Goal: Task Accomplishment & Management: Manage account settings

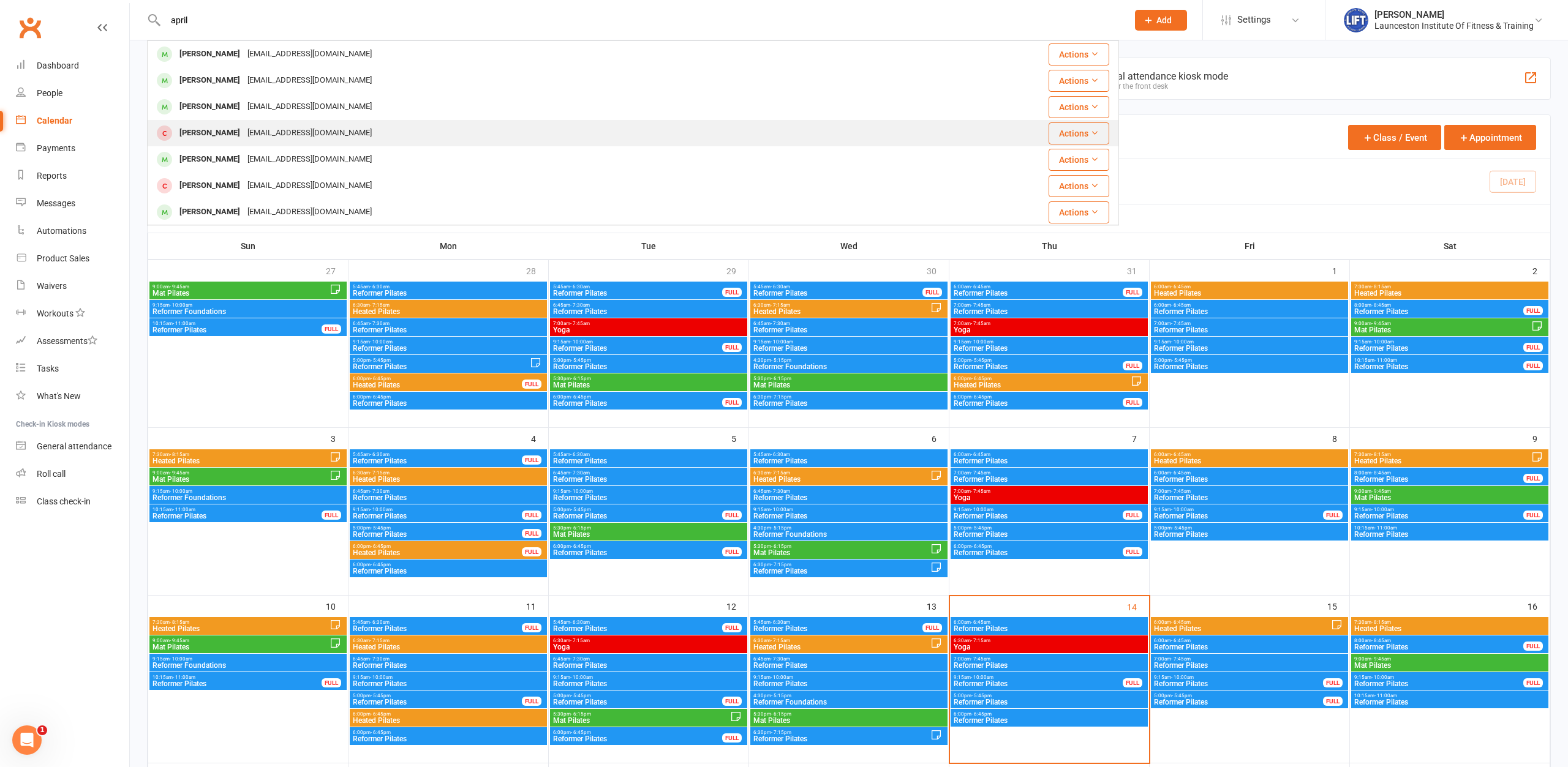
type input "april"
click at [287, 133] on div "Aprilmcwatters@outlook.com" at bounding box center [309, 133] width 131 height 18
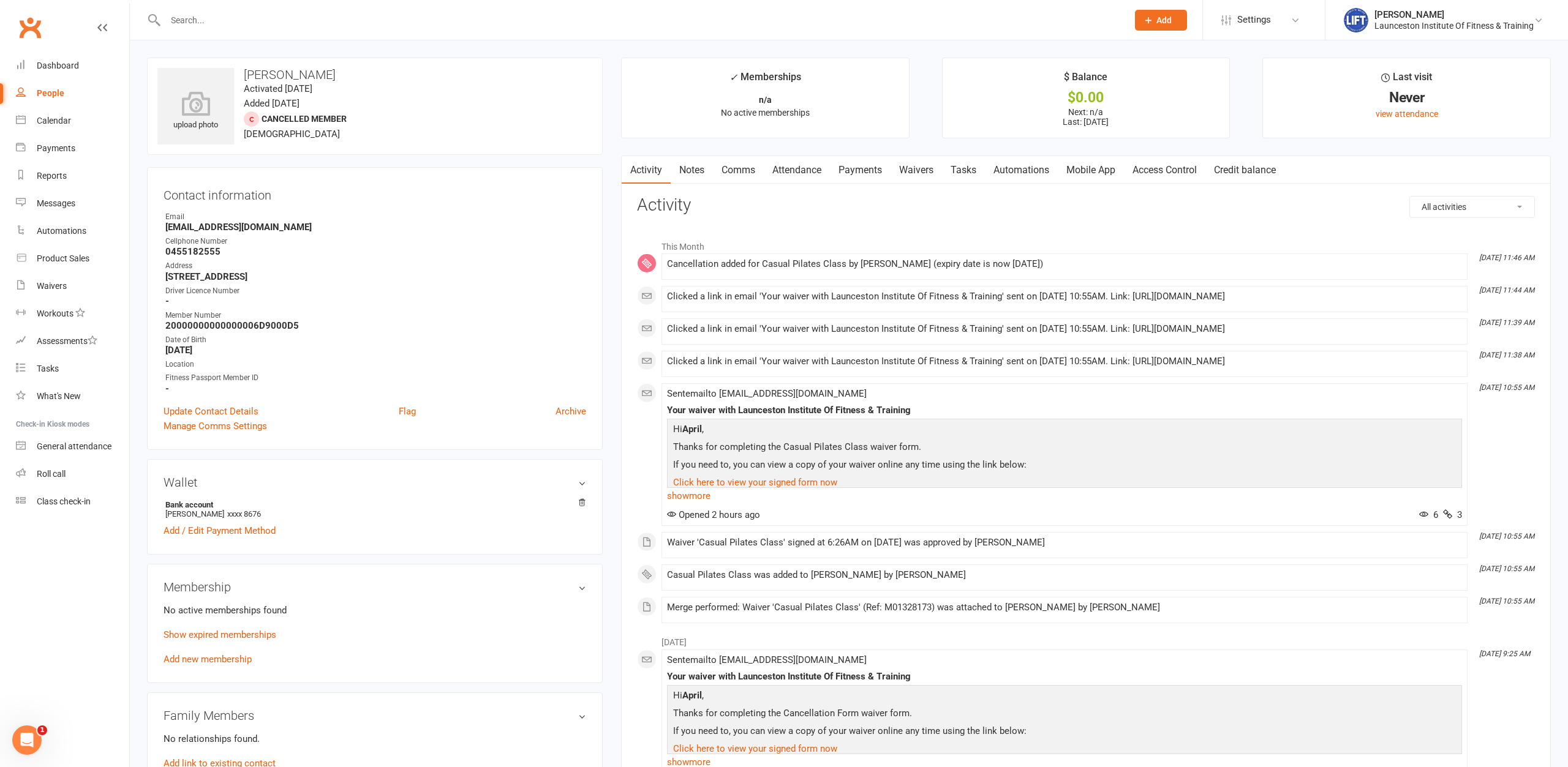
click at [863, 163] on link "Payments" at bounding box center [860, 169] width 61 height 28
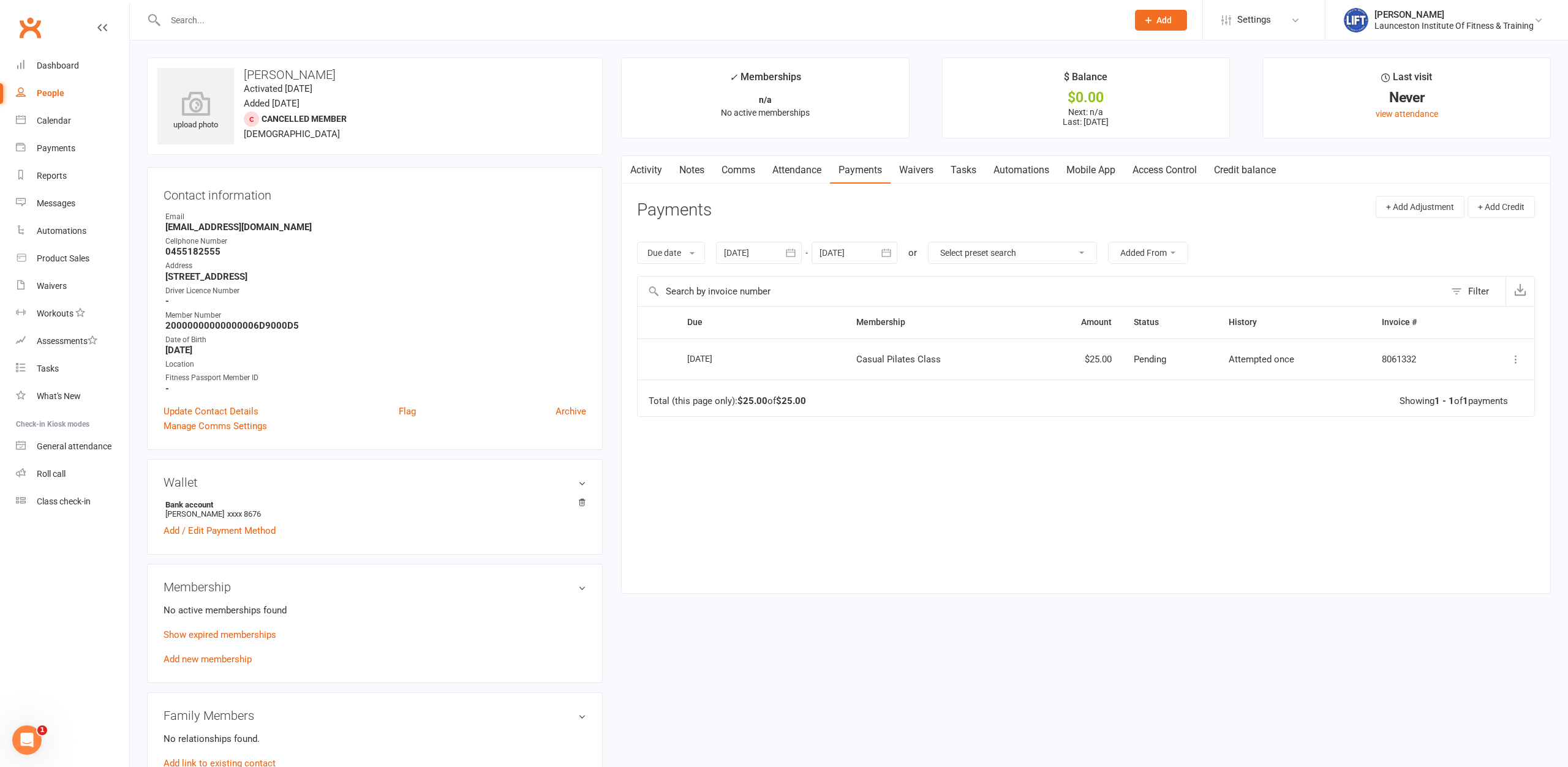
click at [1516, 354] on icon at bounding box center [1516, 359] width 12 height 12
click at [1016, 474] on div "Due Contact Membership Amount Status History Invoice # Select this 13 Aug 2025 …" at bounding box center [1086, 440] width 898 height 268
click at [1089, 513] on div "Due Contact Membership Amount Status History Invoice # Select this 13 Aug 2025 …" at bounding box center [1086, 440] width 898 height 268
click at [479, 205] on div "Contact information Owner Email Aprilmcwatters@outlook.com Cellphone Number 045…" at bounding box center [374, 309] width 455 height 283
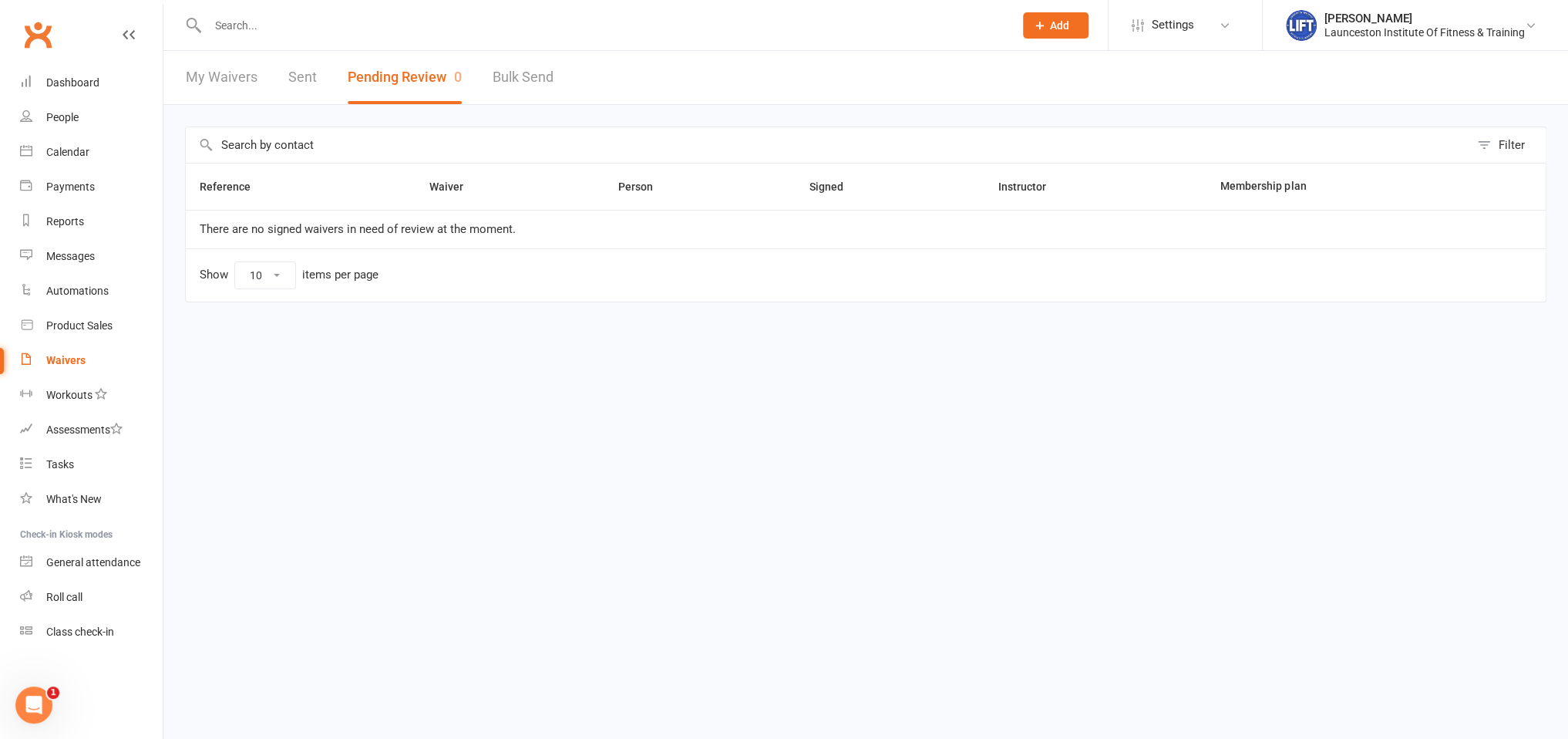
click at [92, 358] on link "Waivers" at bounding box center [91, 360] width 142 height 34
select select "100"
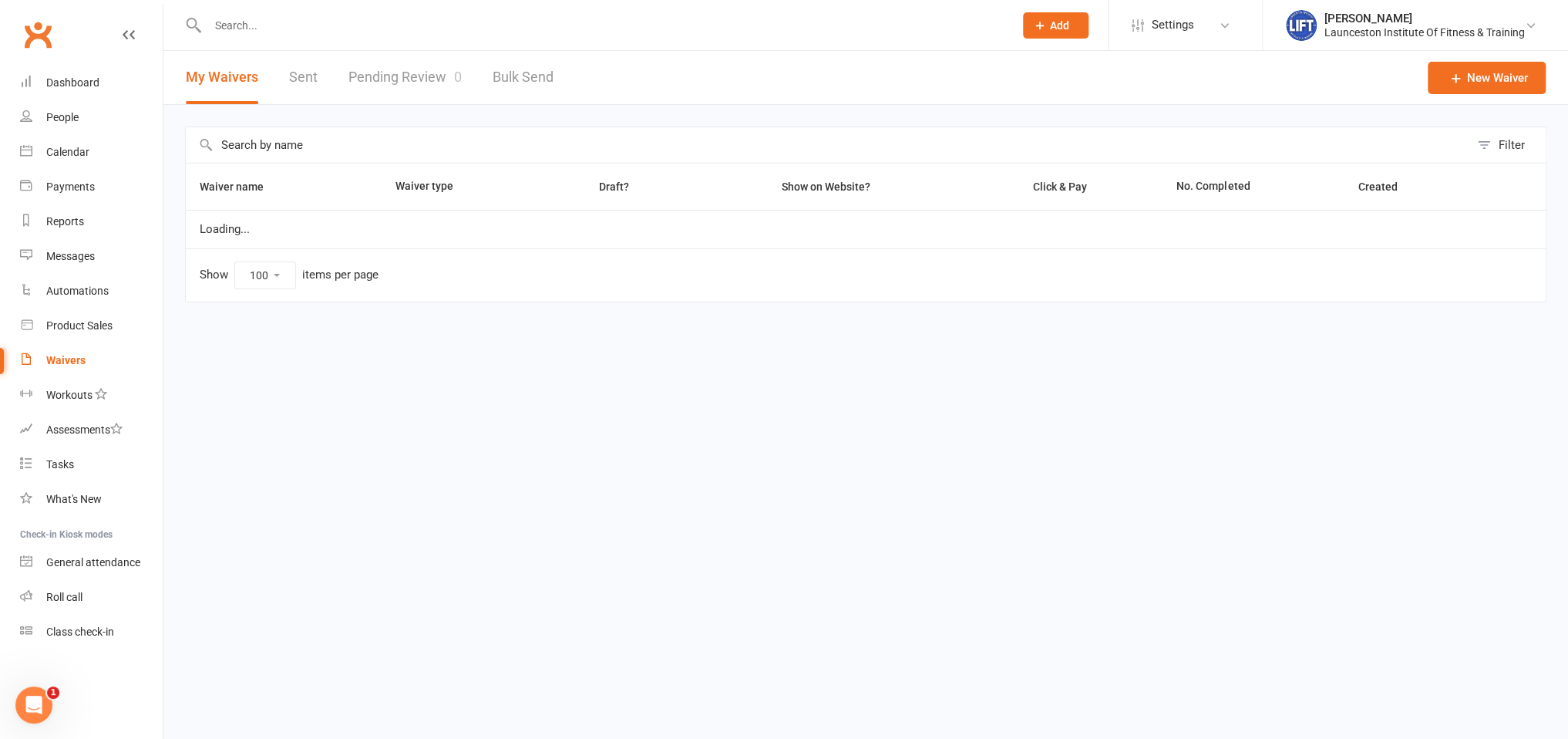
click at [397, 98] on link "Pending Review 0" at bounding box center [405, 77] width 113 height 53
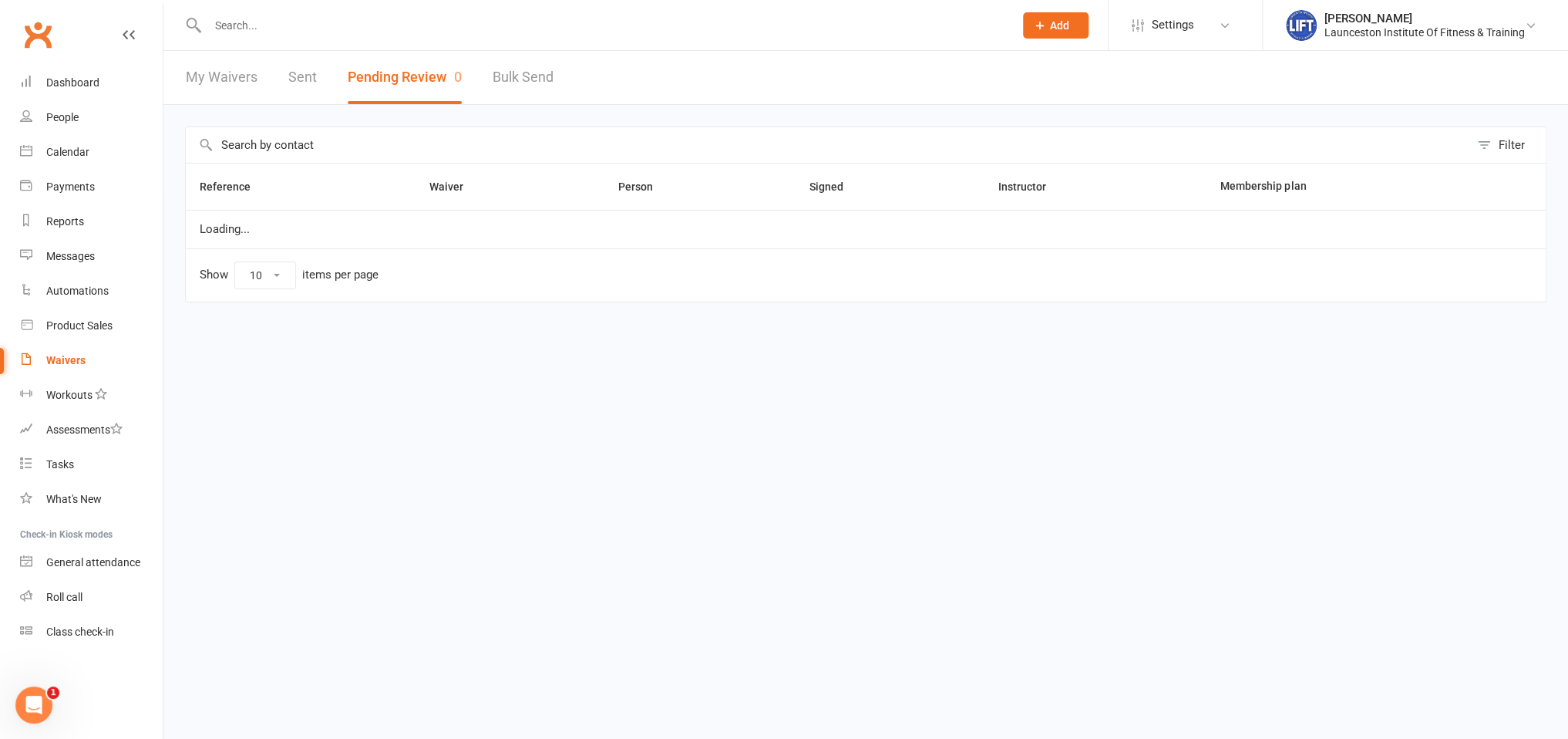
click at [406, 81] on button "Pending Review 0" at bounding box center [404, 77] width 114 height 53
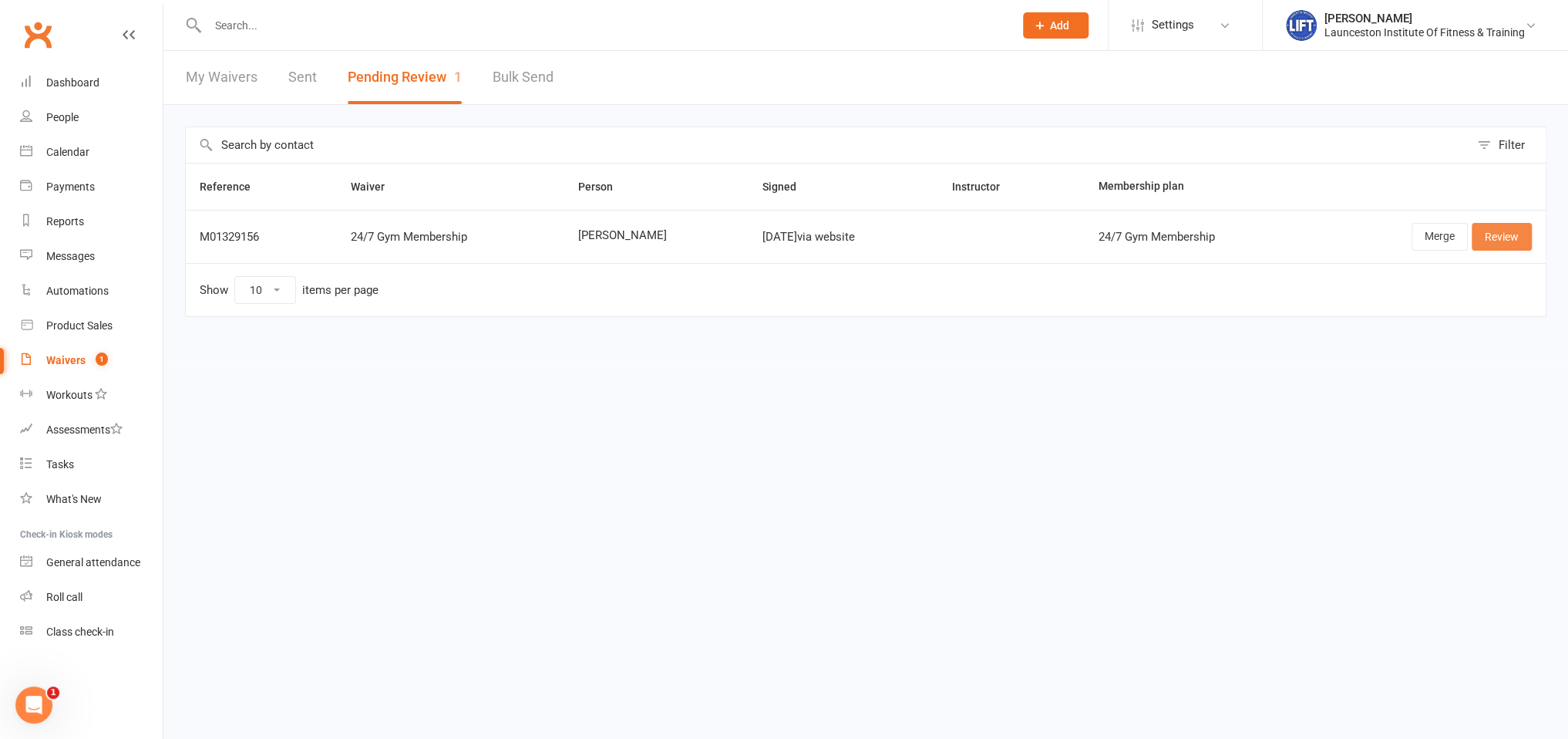
click at [1494, 233] on link "Review" at bounding box center [1501, 237] width 60 height 27
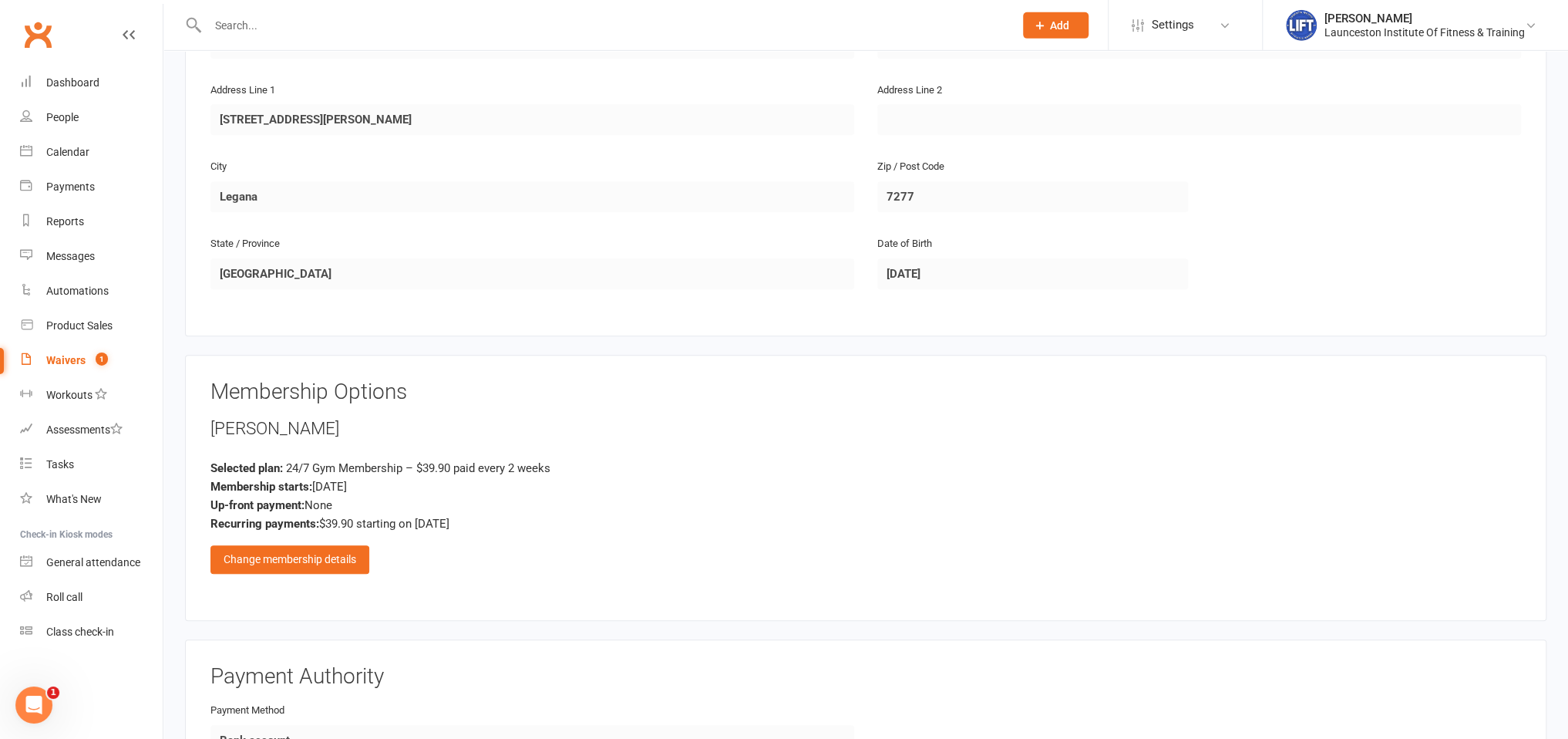
scroll to position [488, 0]
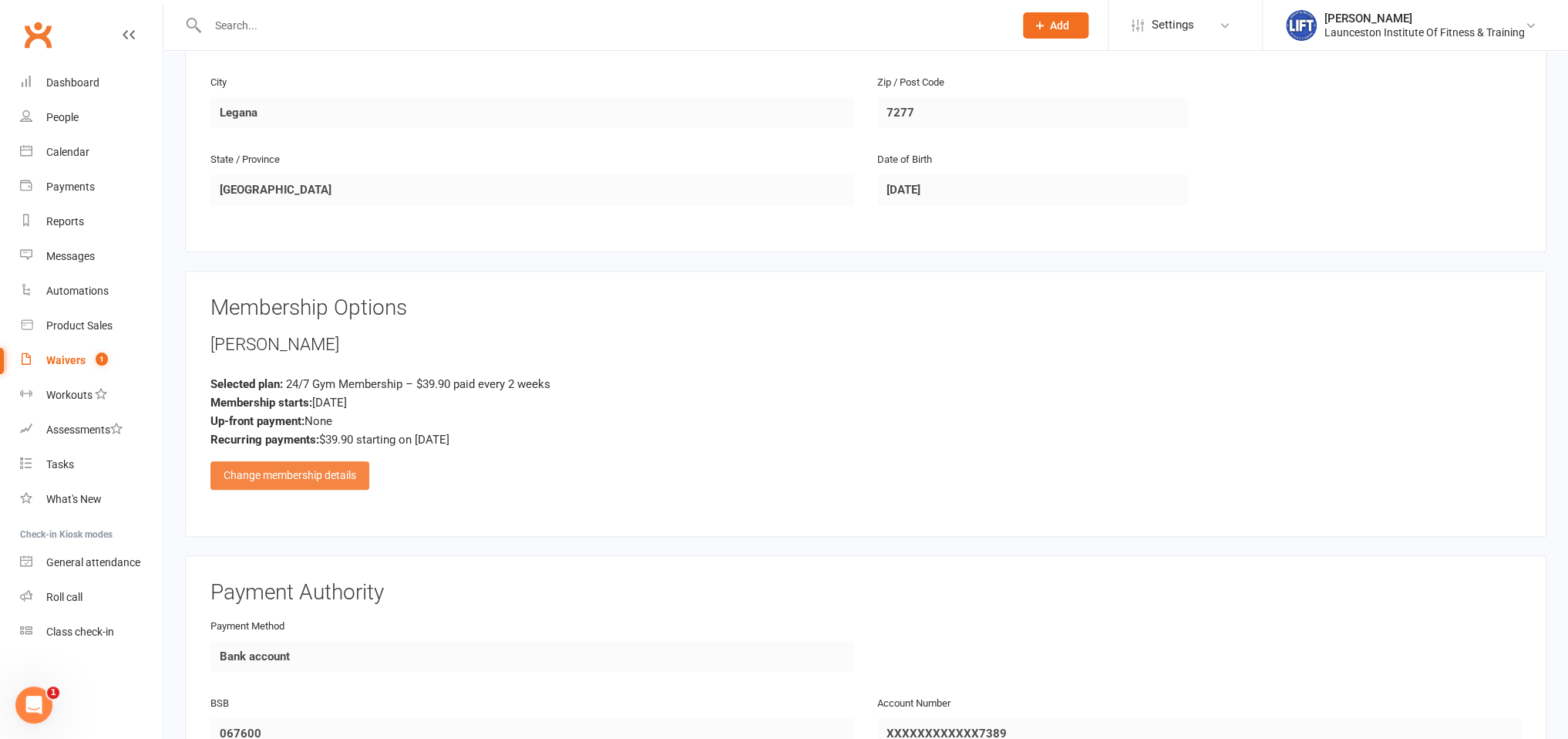
click at [305, 472] on div "Change membership details" at bounding box center [290, 475] width 159 height 27
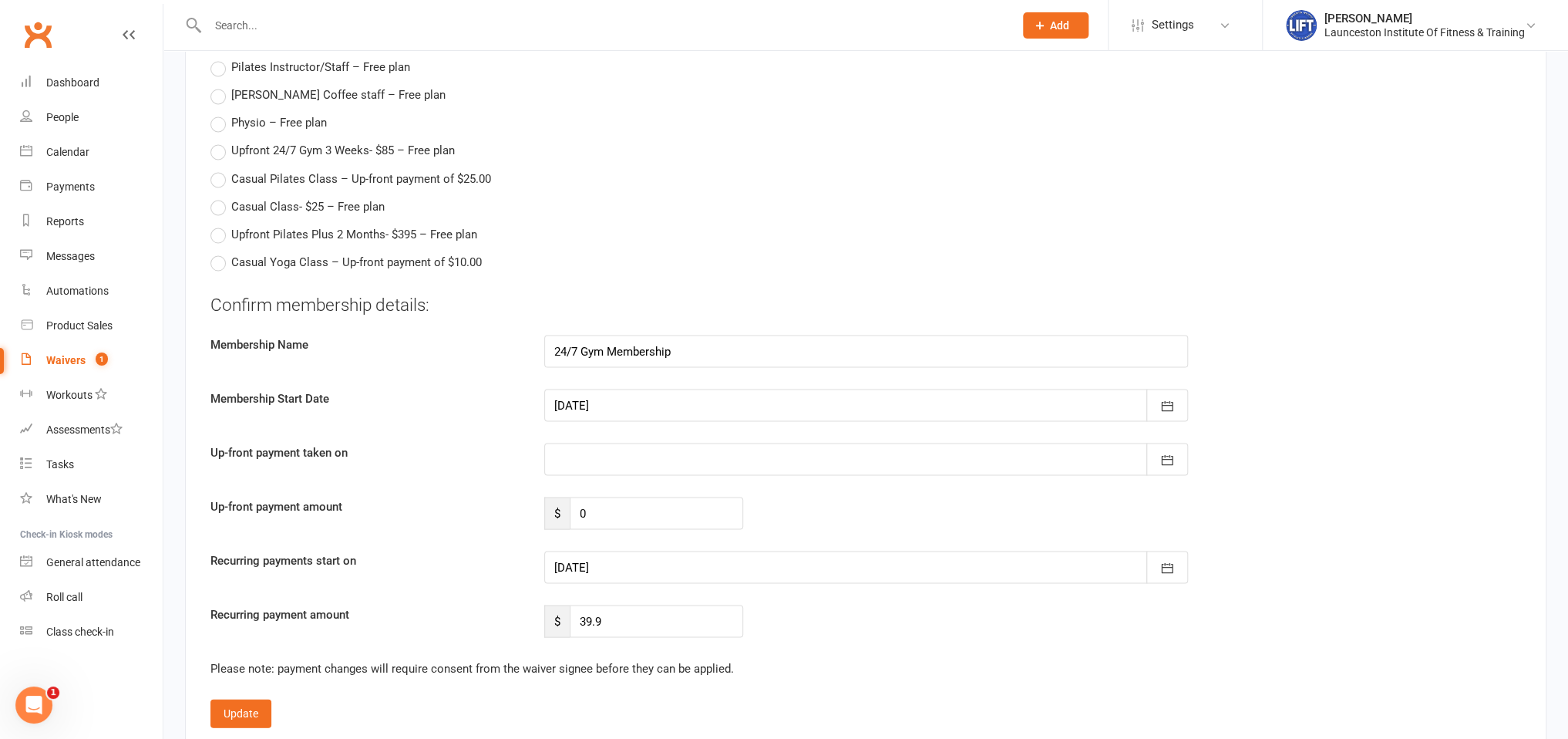
scroll to position [1792, 0]
click at [609, 556] on div at bounding box center [865, 566] width 643 height 33
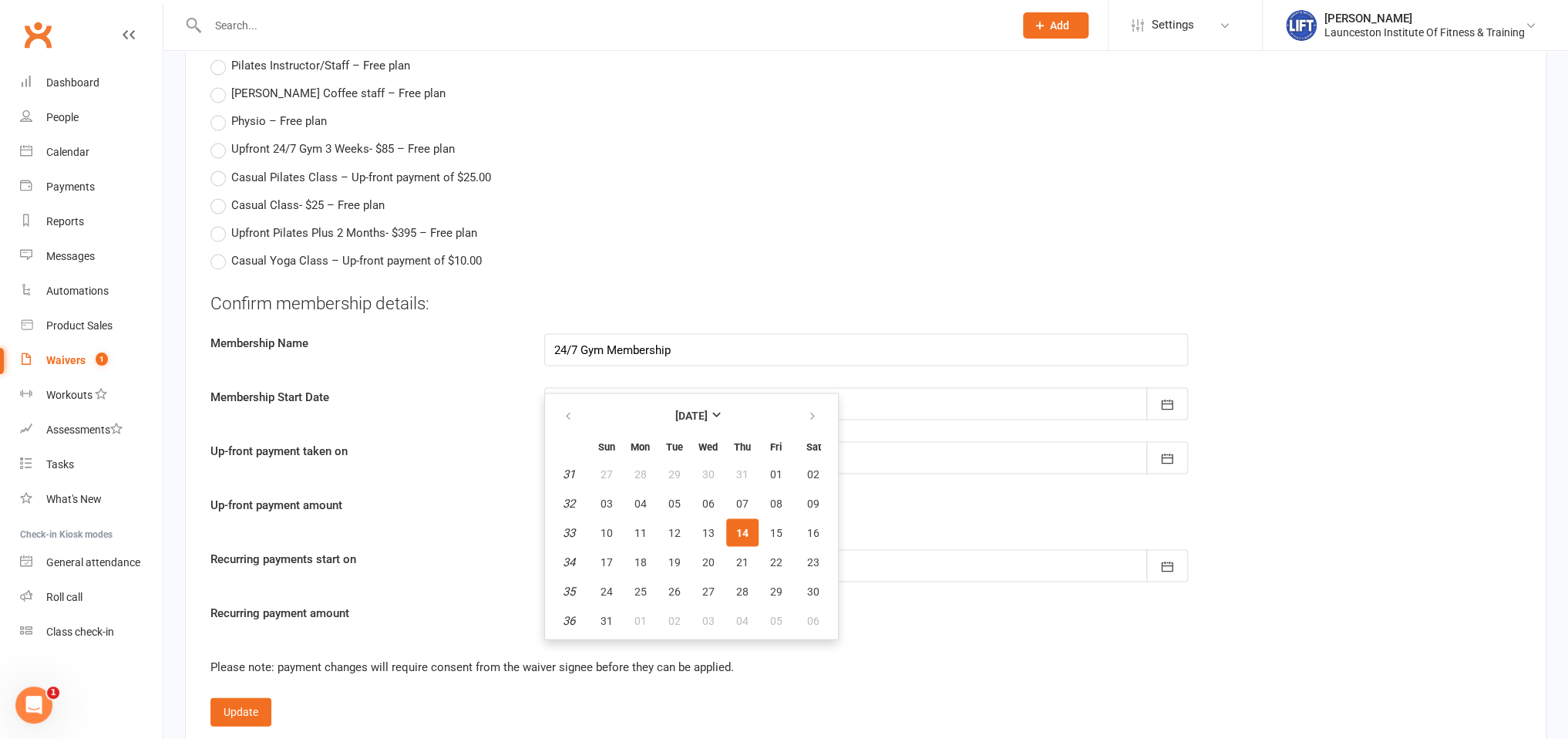
click at [1033, 520] on div "Up-front payment amount $ 0" at bounding box center [865, 512] width 1333 height 33
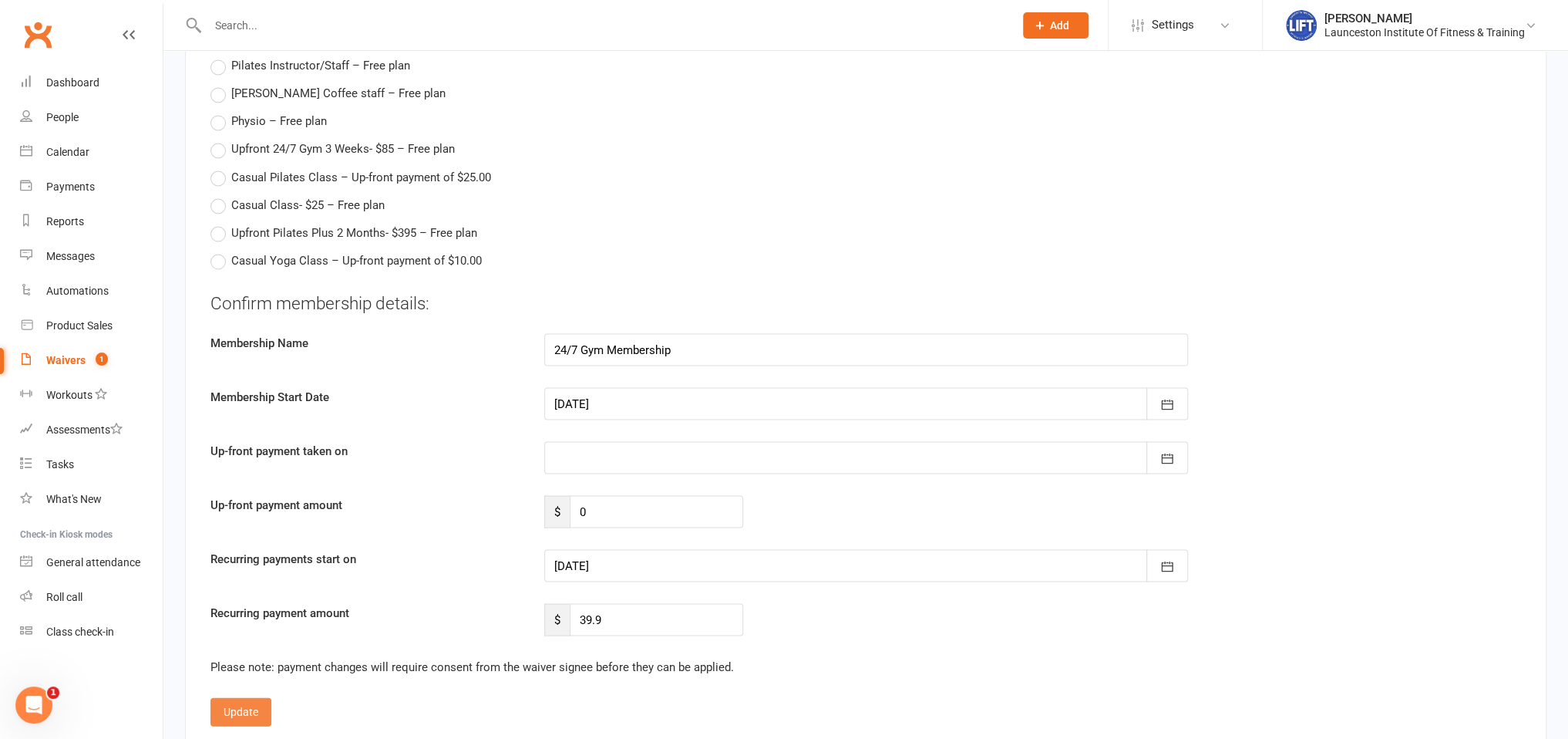
click at [234, 713] on button "Update" at bounding box center [241, 711] width 61 height 27
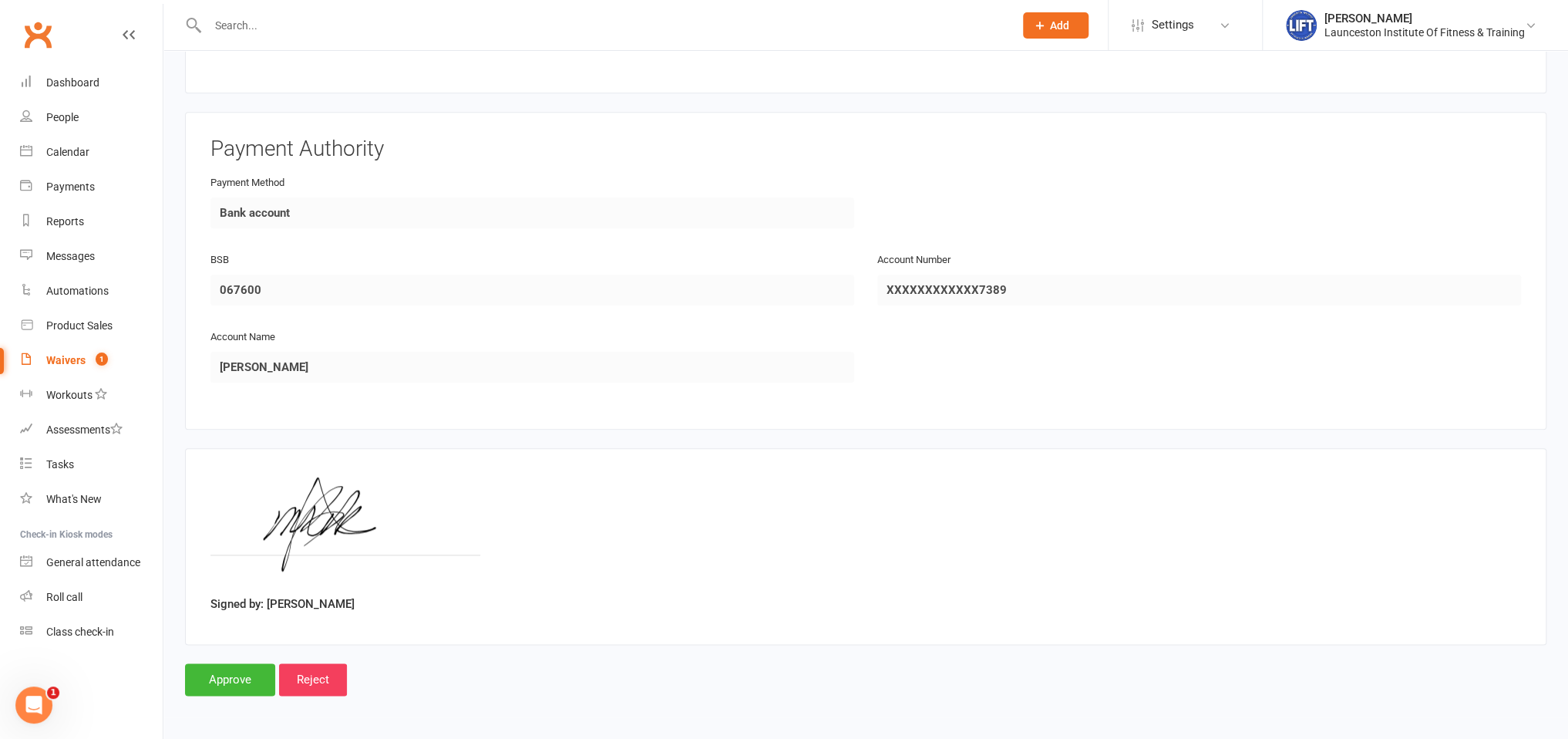
scroll to position [925, 0]
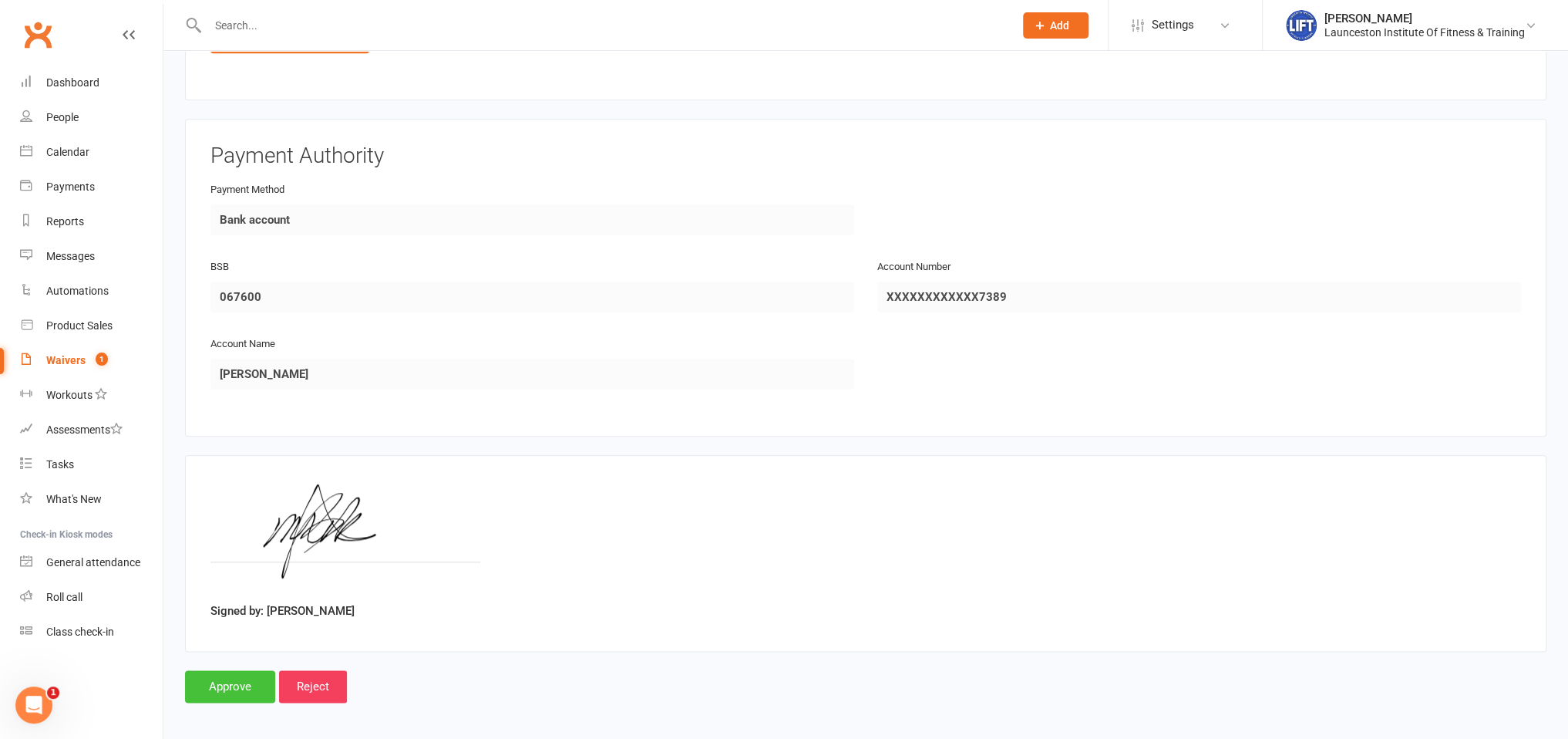
click at [236, 681] on input "Approve" at bounding box center [230, 687] width 90 height 33
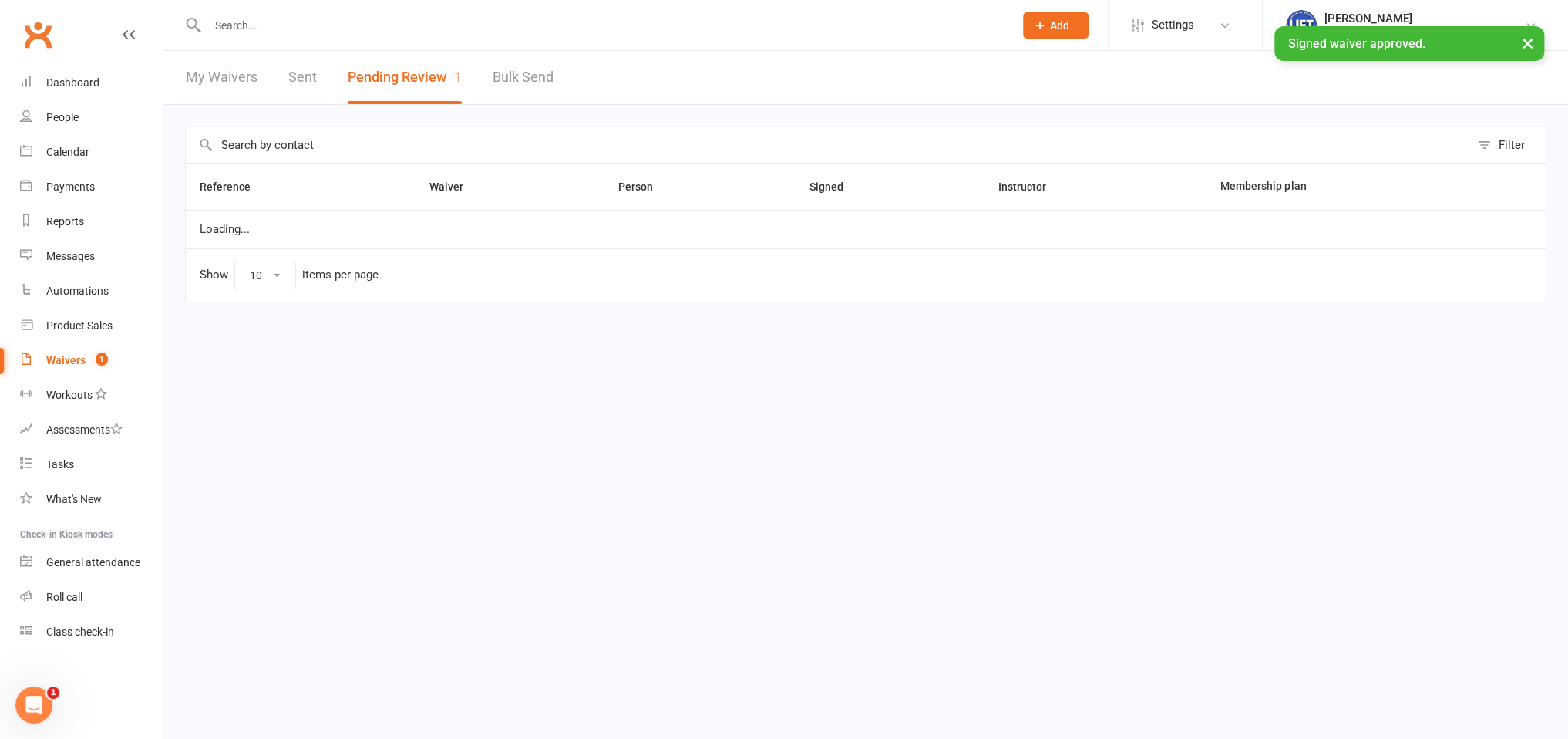
click at [378, 34] on input "text" at bounding box center [603, 25] width 800 height 21
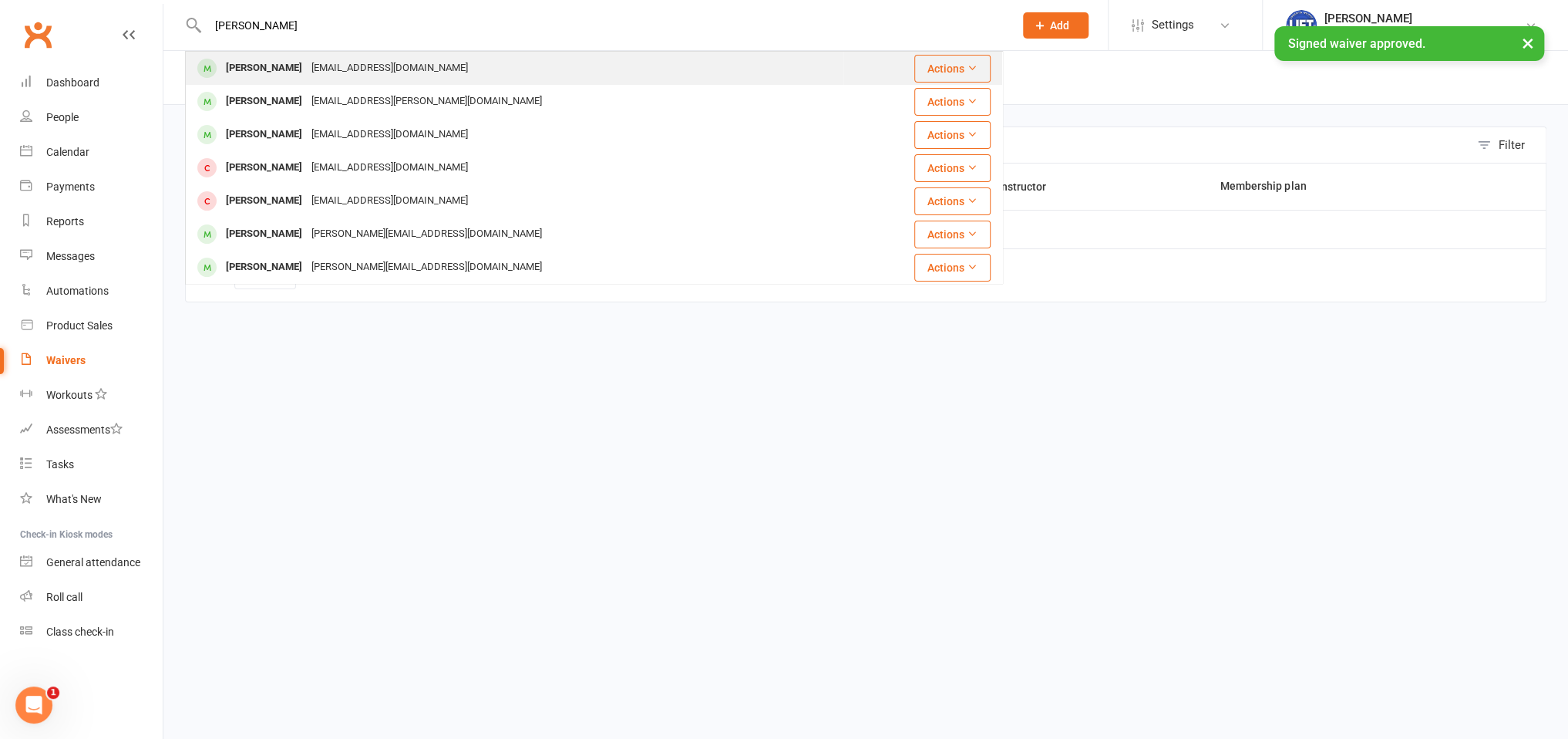
type input "bowden"
click at [326, 73] on div "mikibowds1309@gmail.com" at bounding box center [389, 69] width 165 height 22
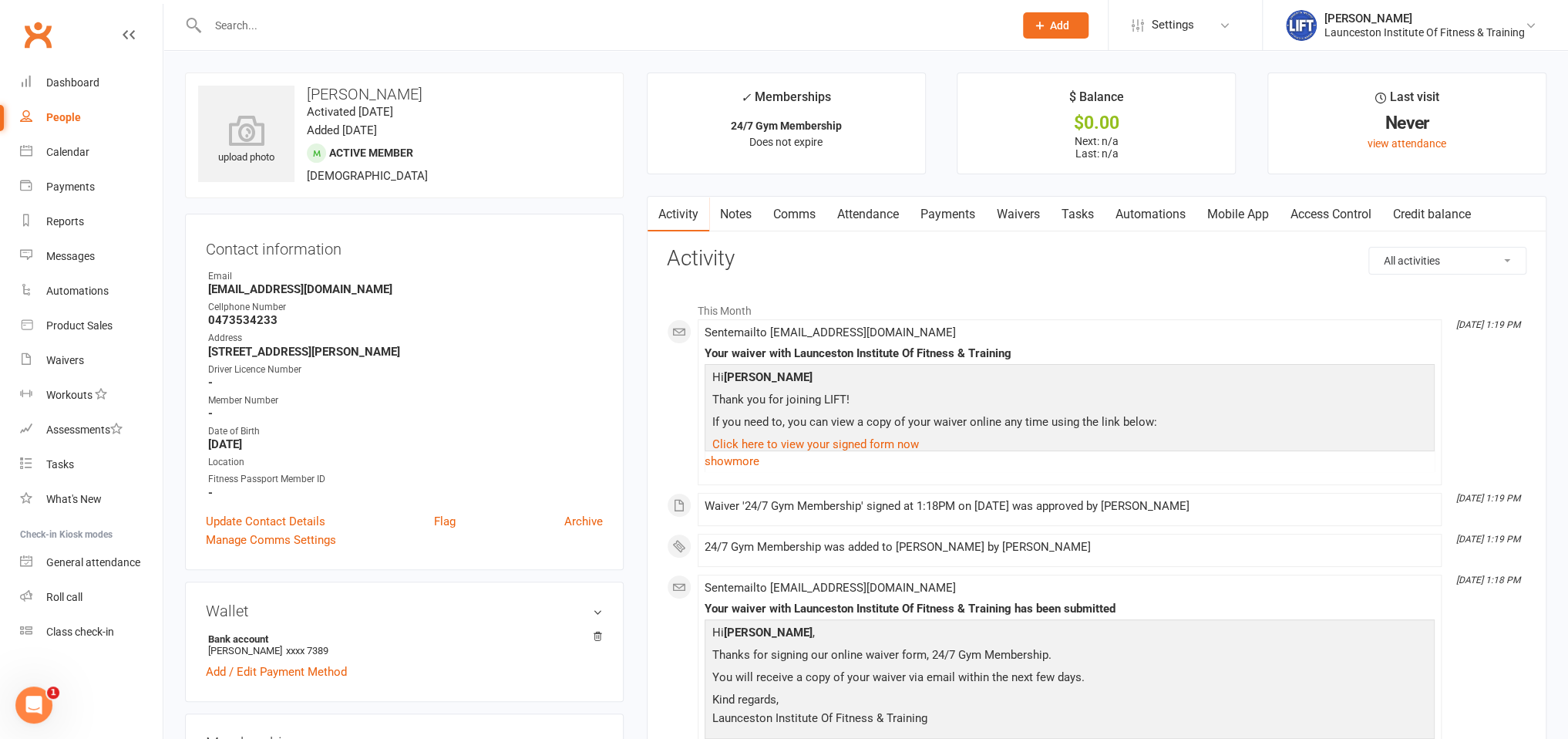
click at [1340, 214] on link "Access Control" at bounding box center [1331, 213] width 103 height 35
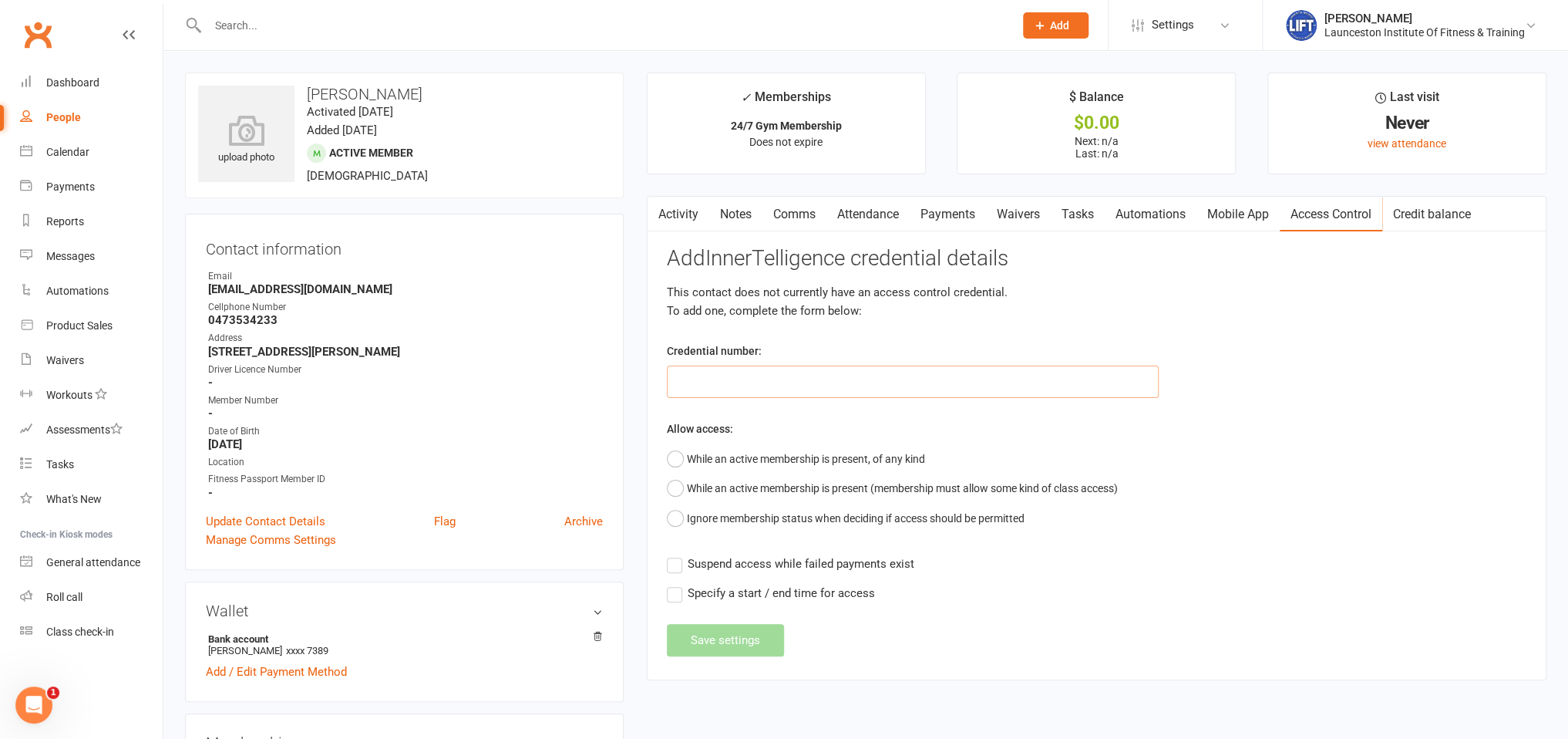
paste input "20000000000000004C7230CE"
type input "20000000000000004C7230CE"
click at [853, 450] on button "While an active membership is present, of any kind" at bounding box center [795, 459] width 258 height 29
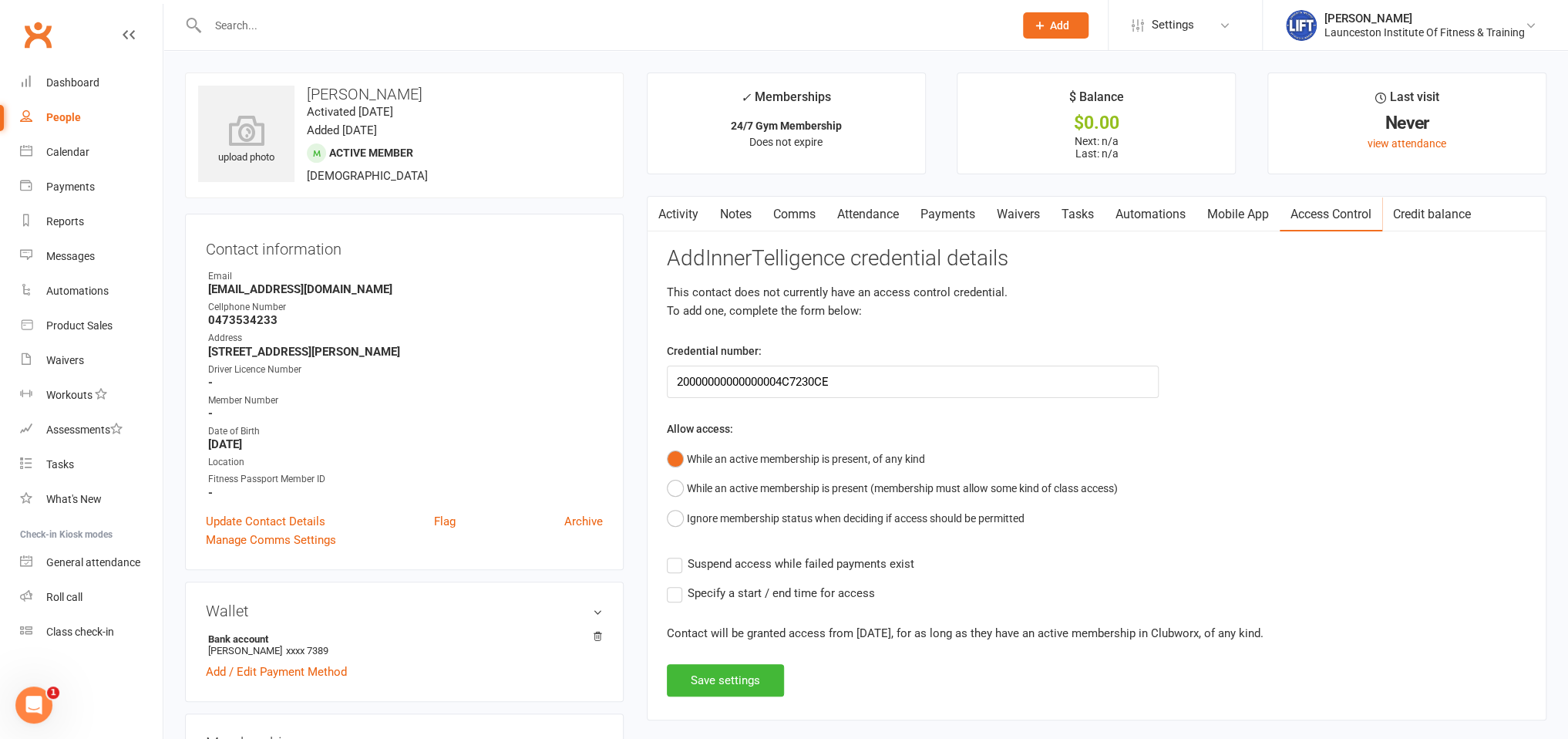
click at [822, 556] on span "Suspend access while failed payments exist" at bounding box center [801, 562] width 227 height 16
click at [822, 555] on input "Suspend access while failed payments exist" at bounding box center [790, 555] width 248 height 0
click at [727, 681] on button "Save settings" at bounding box center [725, 681] width 117 height 33
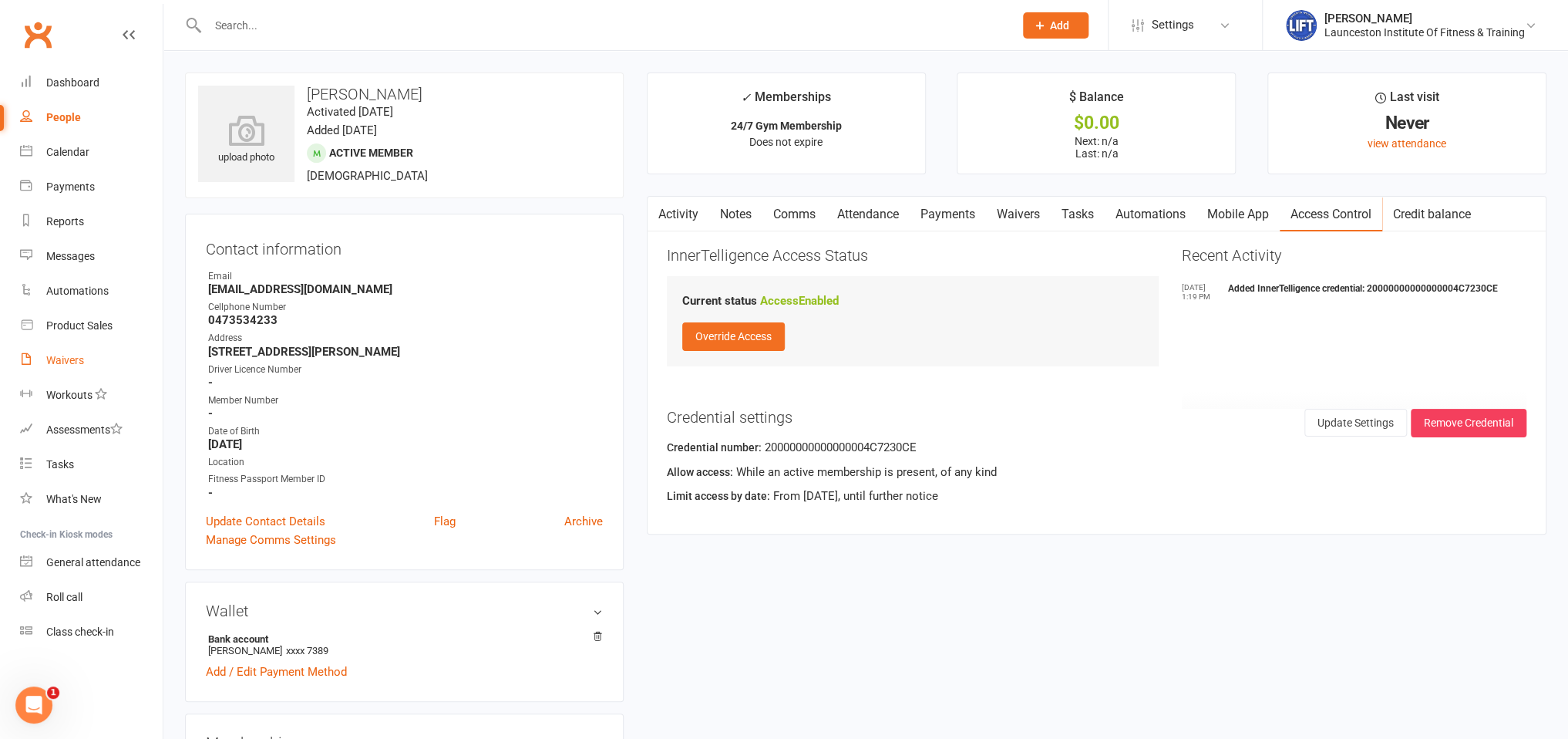
drag, startPoint x: 88, startPoint y: 366, endPoint x: 142, endPoint y: 351, distance: 56.0
click at [91, 365] on link "Waivers" at bounding box center [91, 360] width 142 height 34
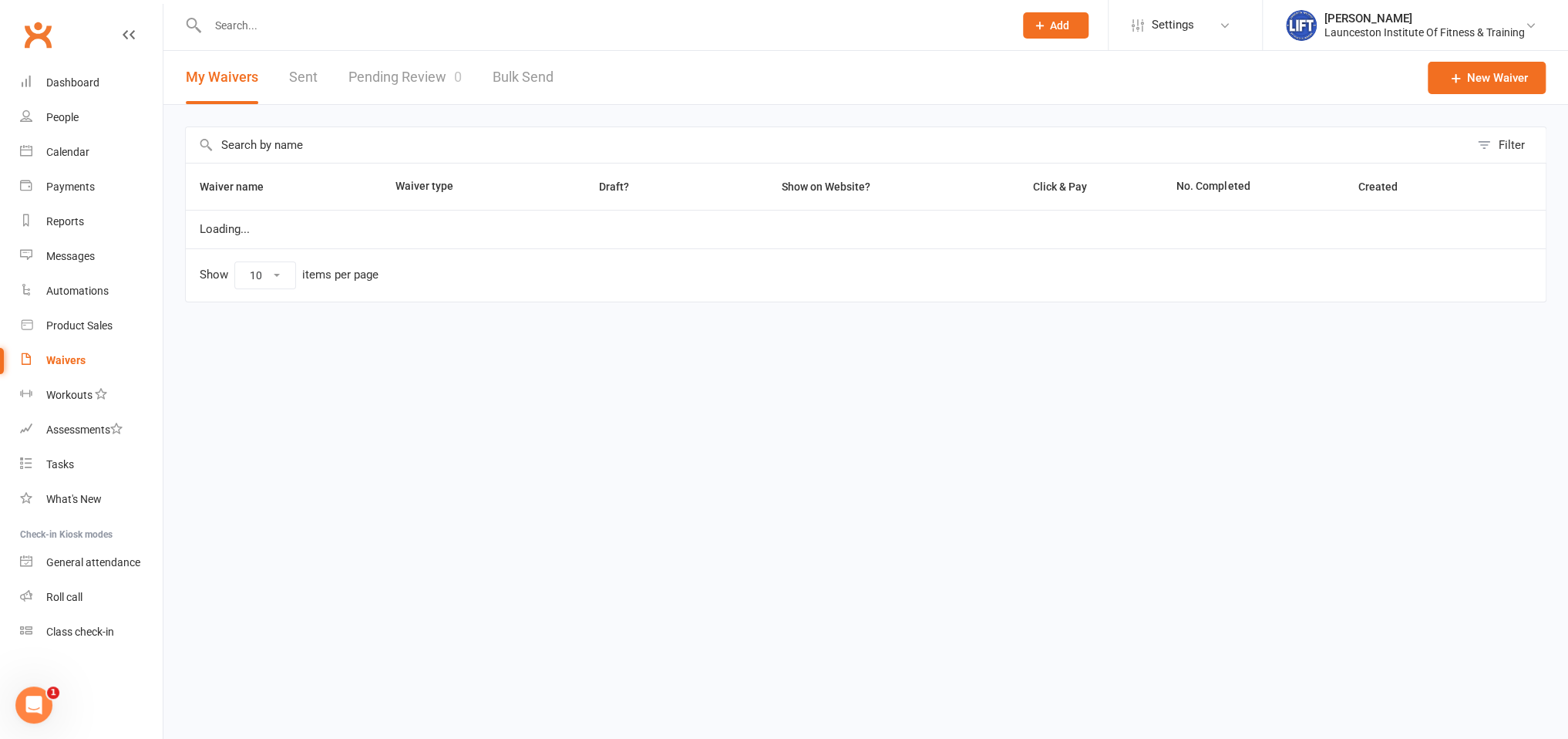
select select "100"
click at [410, 65] on link "Pending Review 0" at bounding box center [405, 77] width 113 height 53
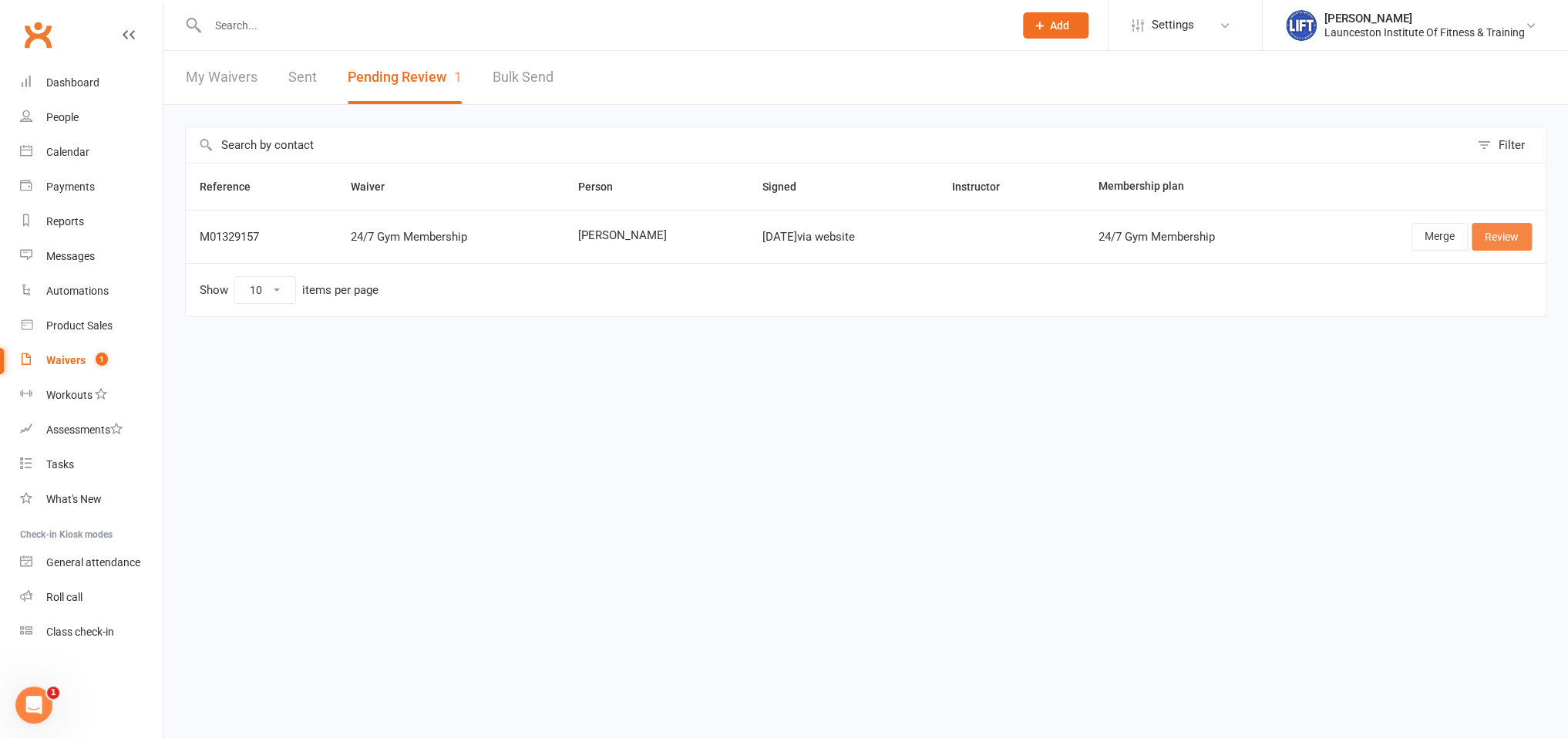
click at [1531, 243] on link "Review" at bounding box center [1501, 237] width 60 height 27
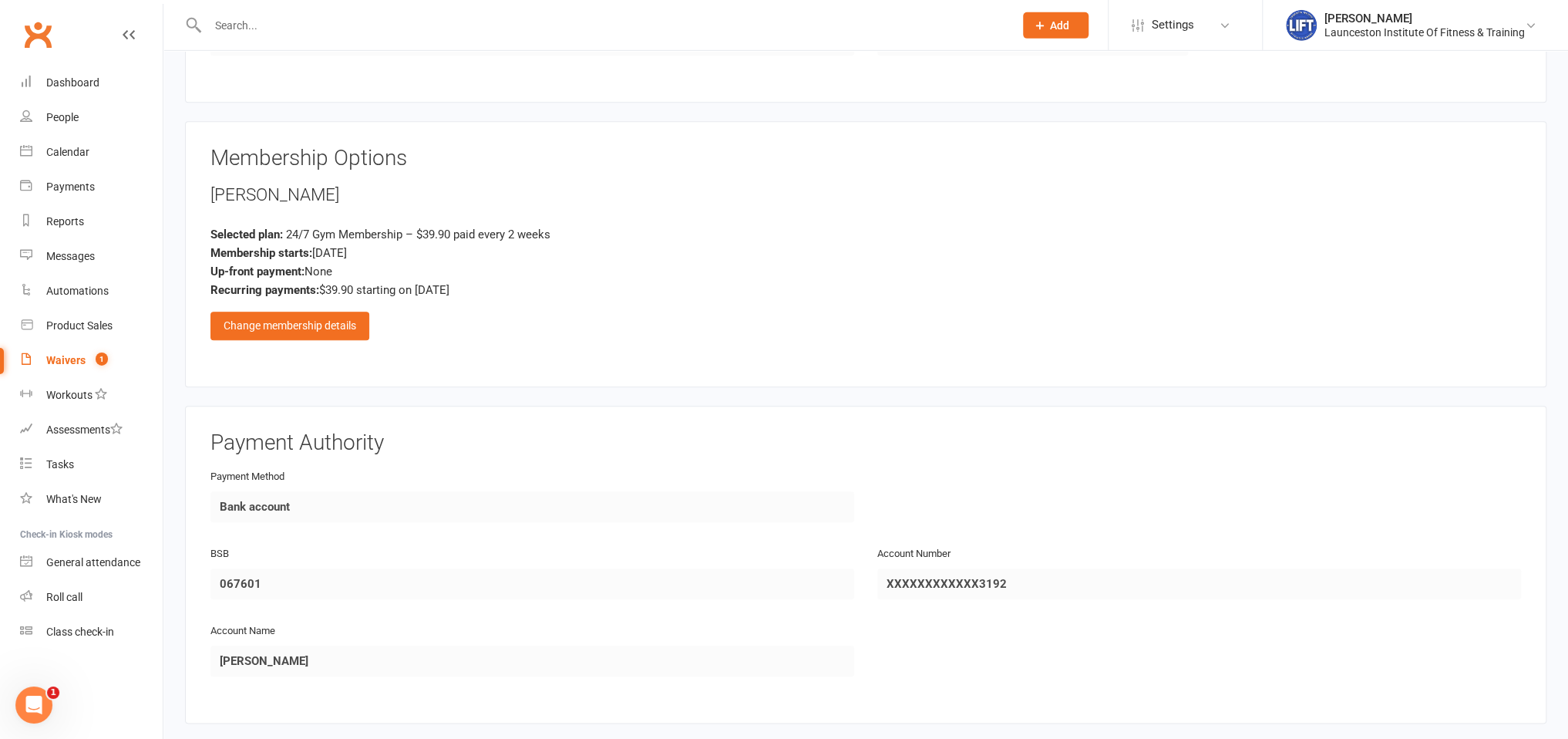
scroll to position [814, 0]
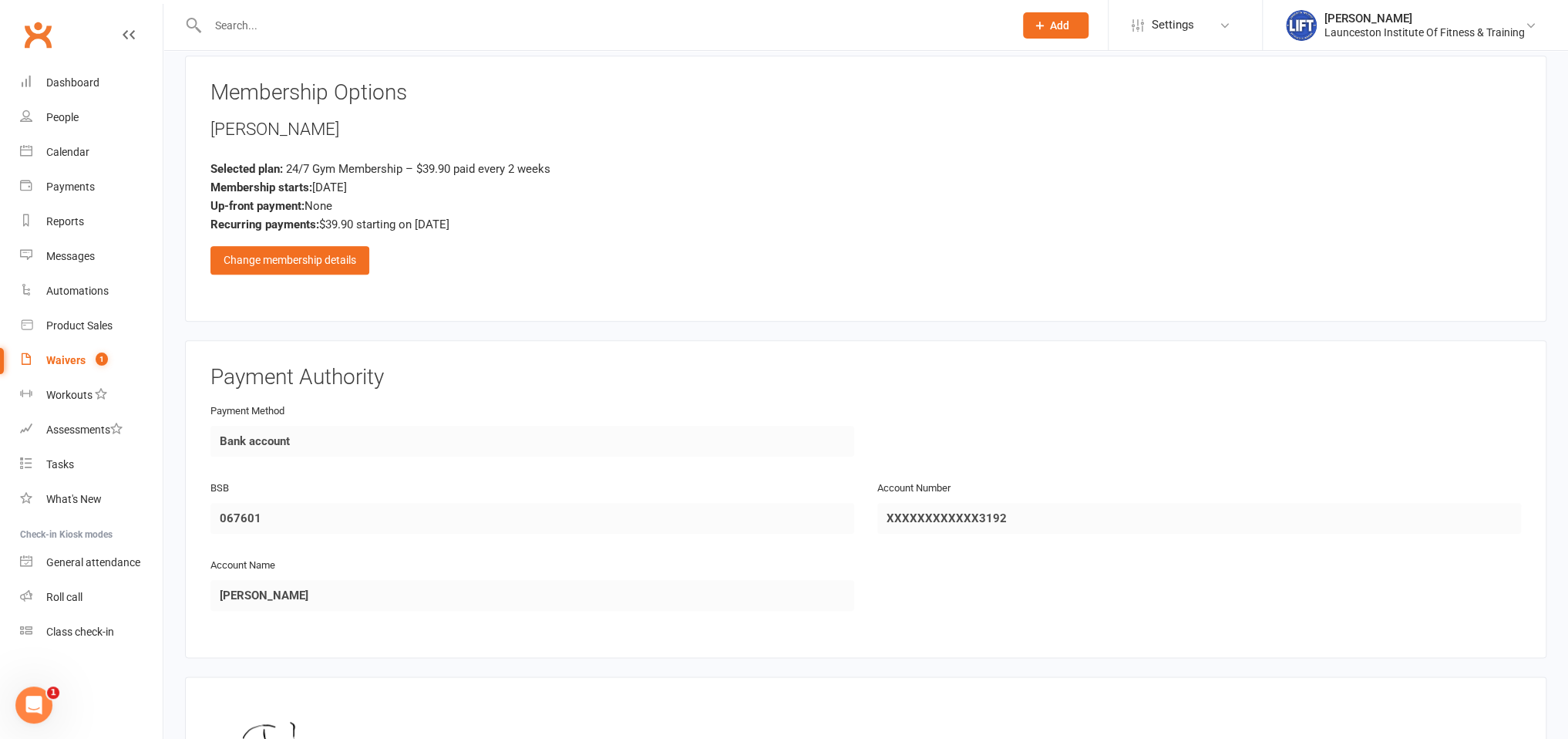
click at [330, 271] on div "Membership Options [PERSON_NAME] Selected plan: 24/7 Gym Membership – $39.90 pa…" at bounding box center [865, 188] width 1310 height 215
click at [332, 264] on div "Change membership details" at bounding box center [290, 260] width 159 height 27
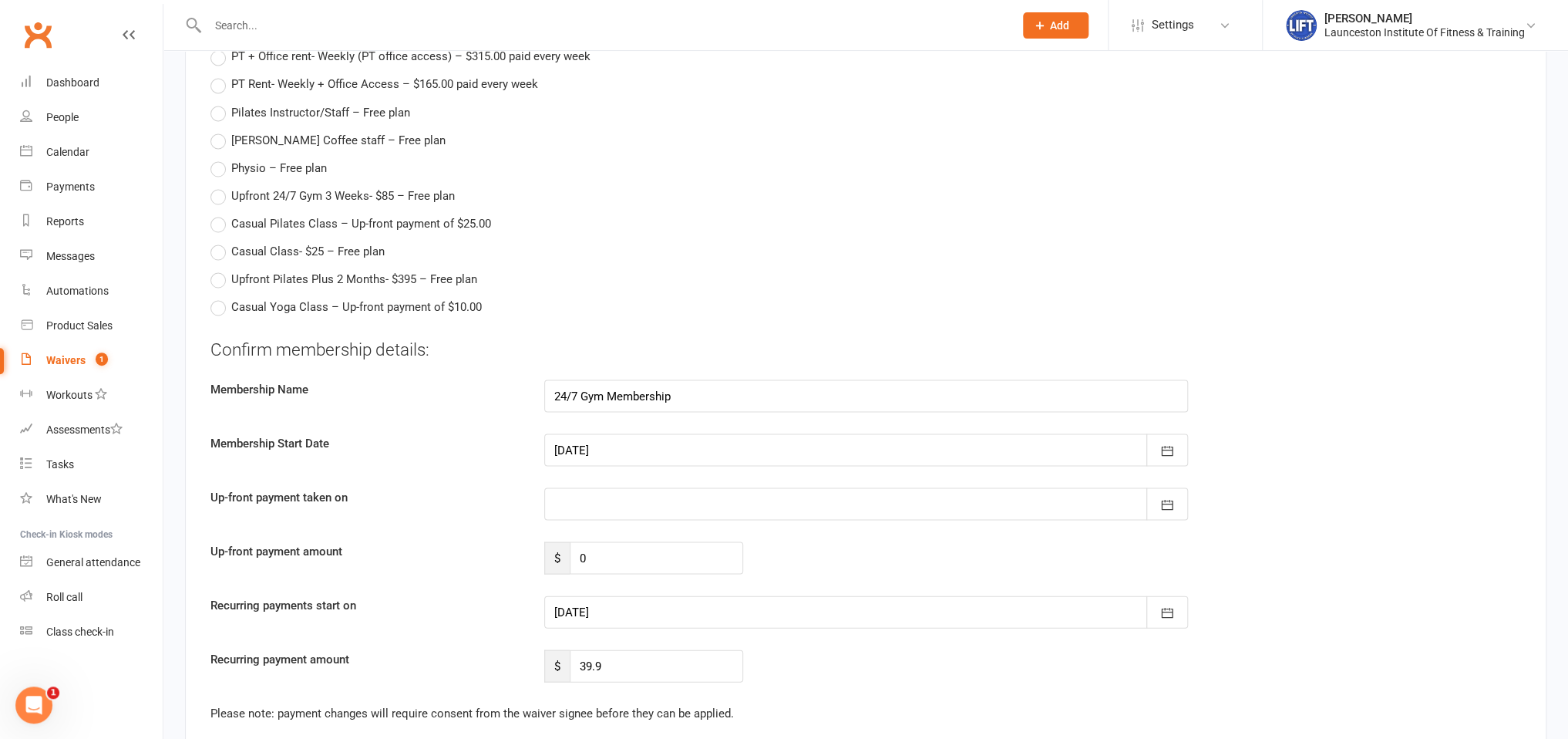
scroll to position [1872, 0]
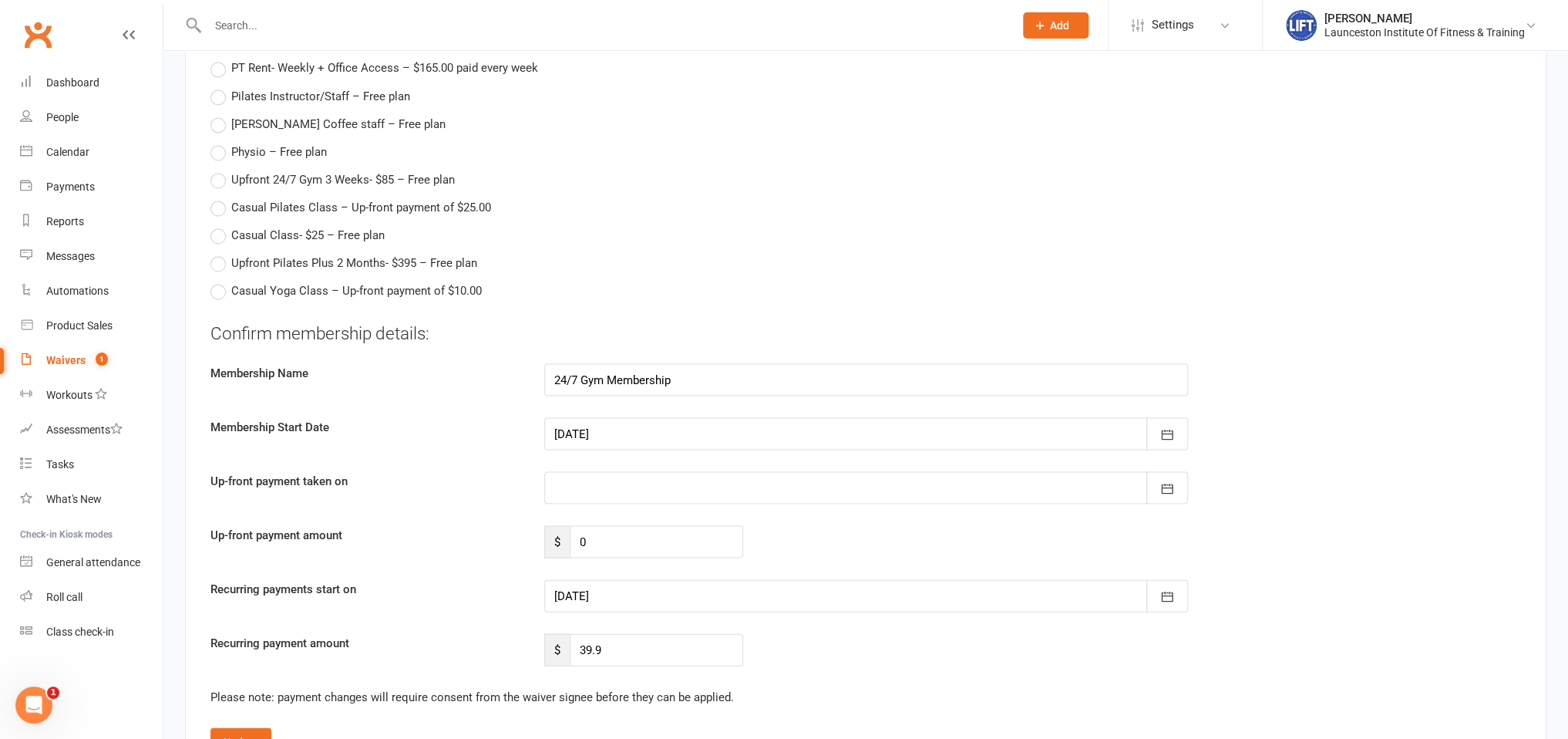
click at [783, 586] on div at bounding box center [865, 596] width 643 height 33
click at [637, 592] on span "18" at bounding box center [640, 592] width 12 height 12
type input "[DATE]"
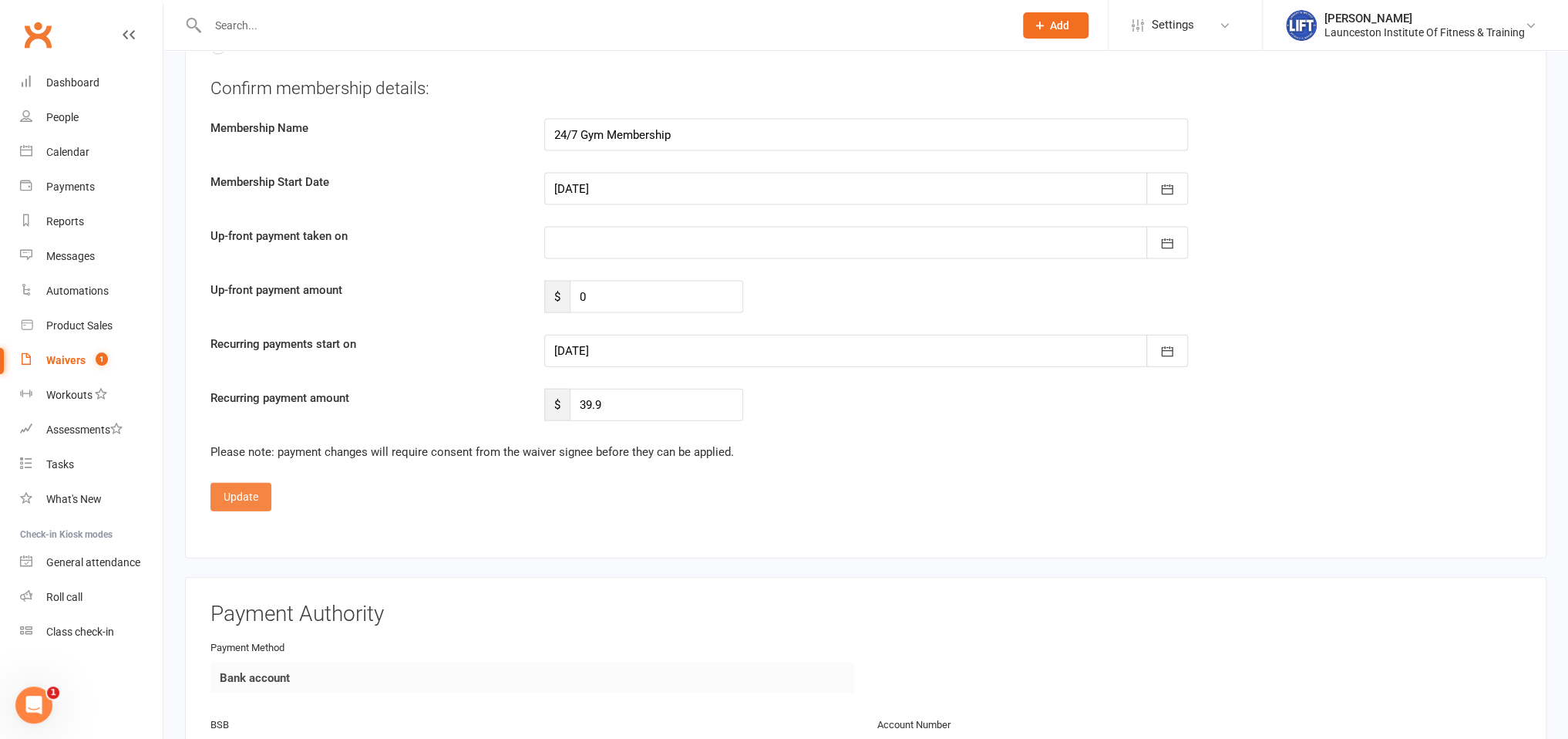
click at [251, 499] on button "Update" at bounding box center [241, 496] width 61 height 27
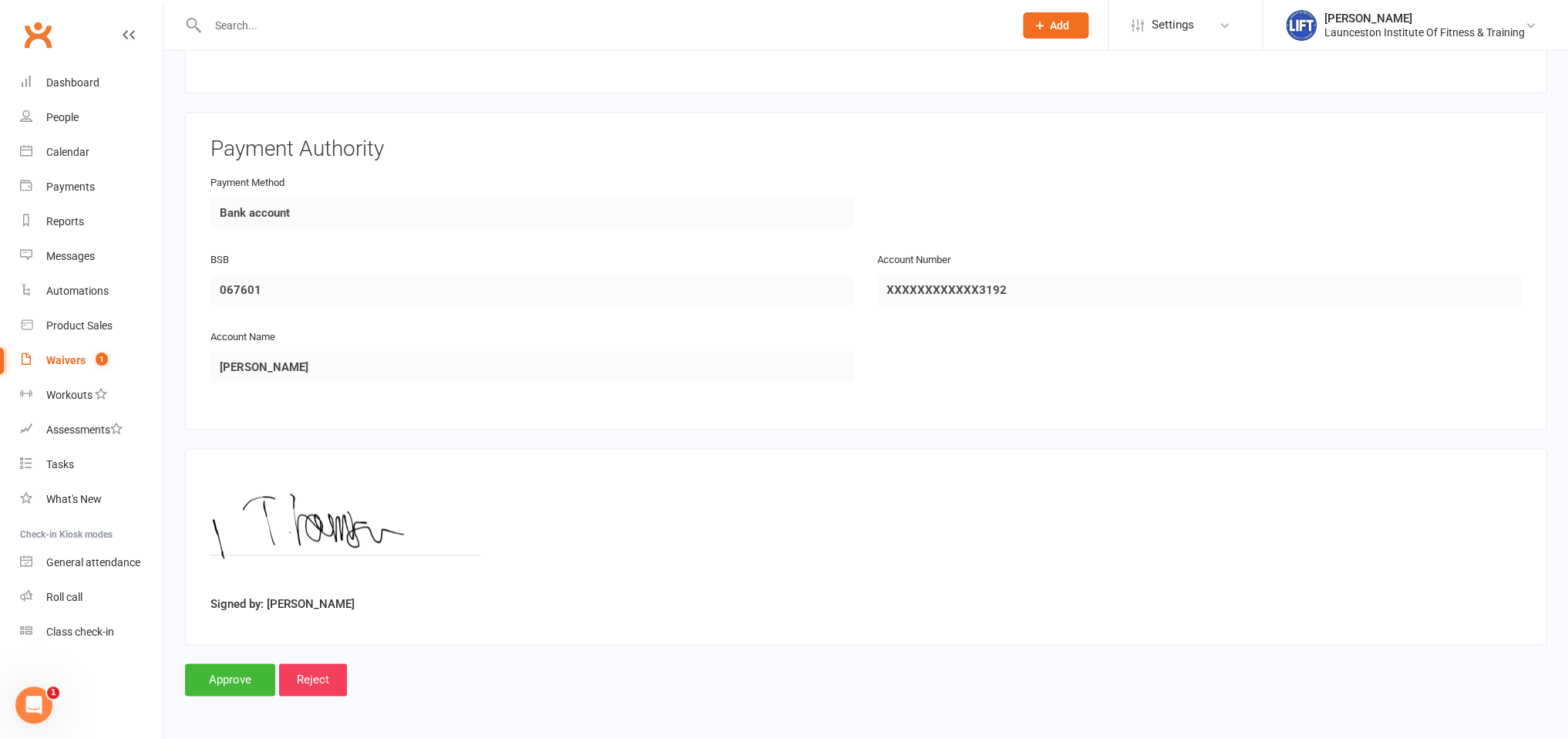
scroll to position [1036, 0]
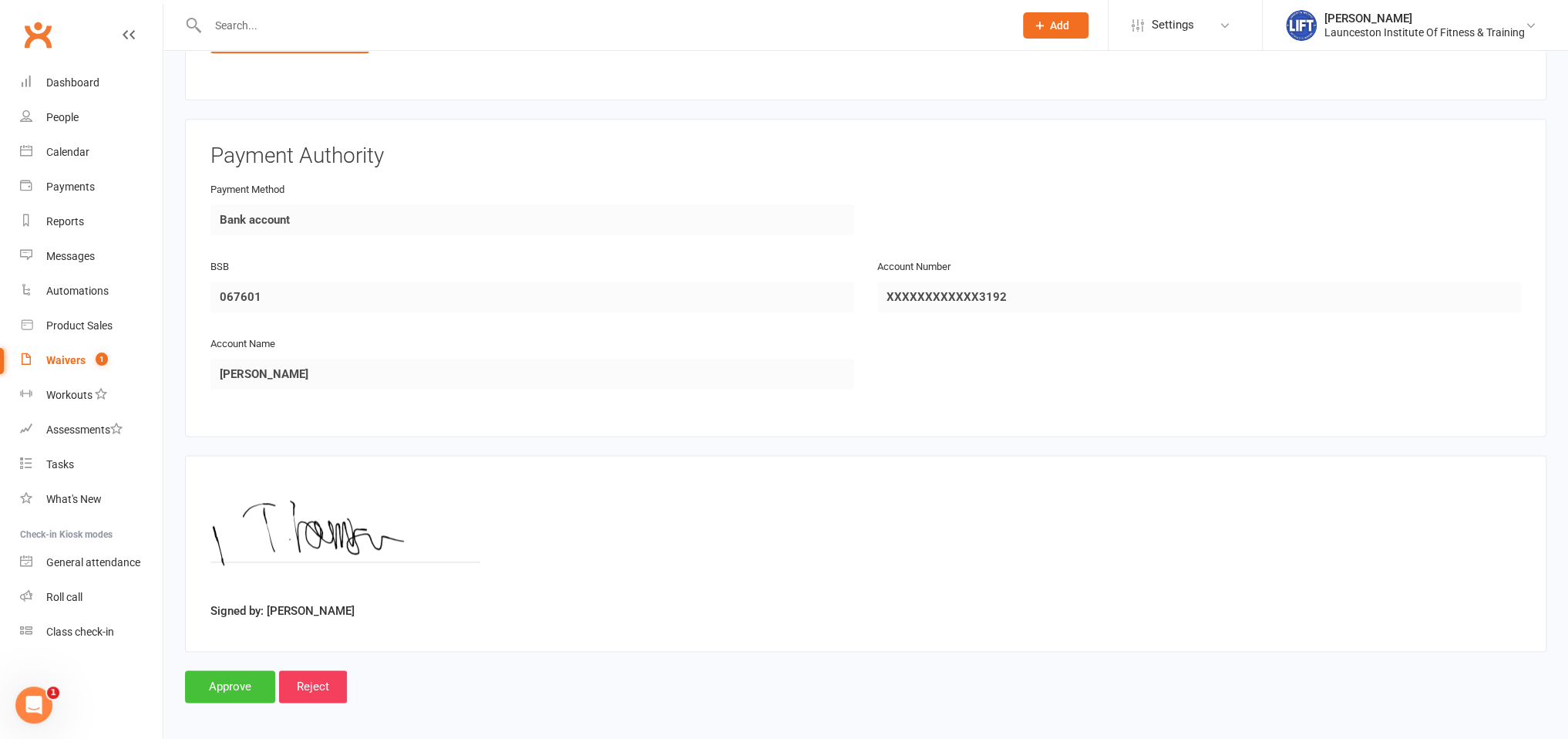
click at [236, 689] on input "Approve" at bounding box center [230, 687] width 90 height 33
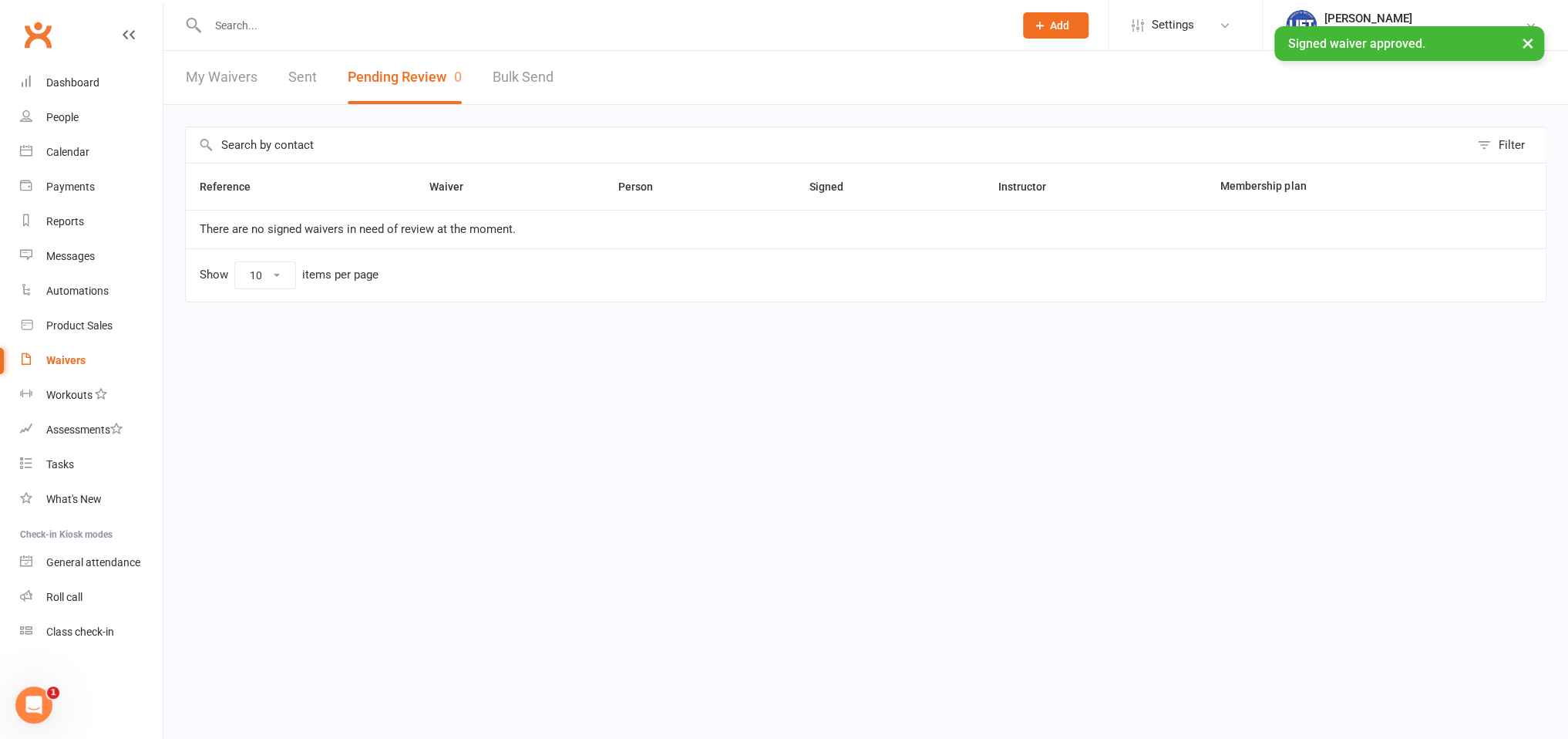
click at [258, 23] on input "text" at bounding box center [603, 25] width 800 height 21
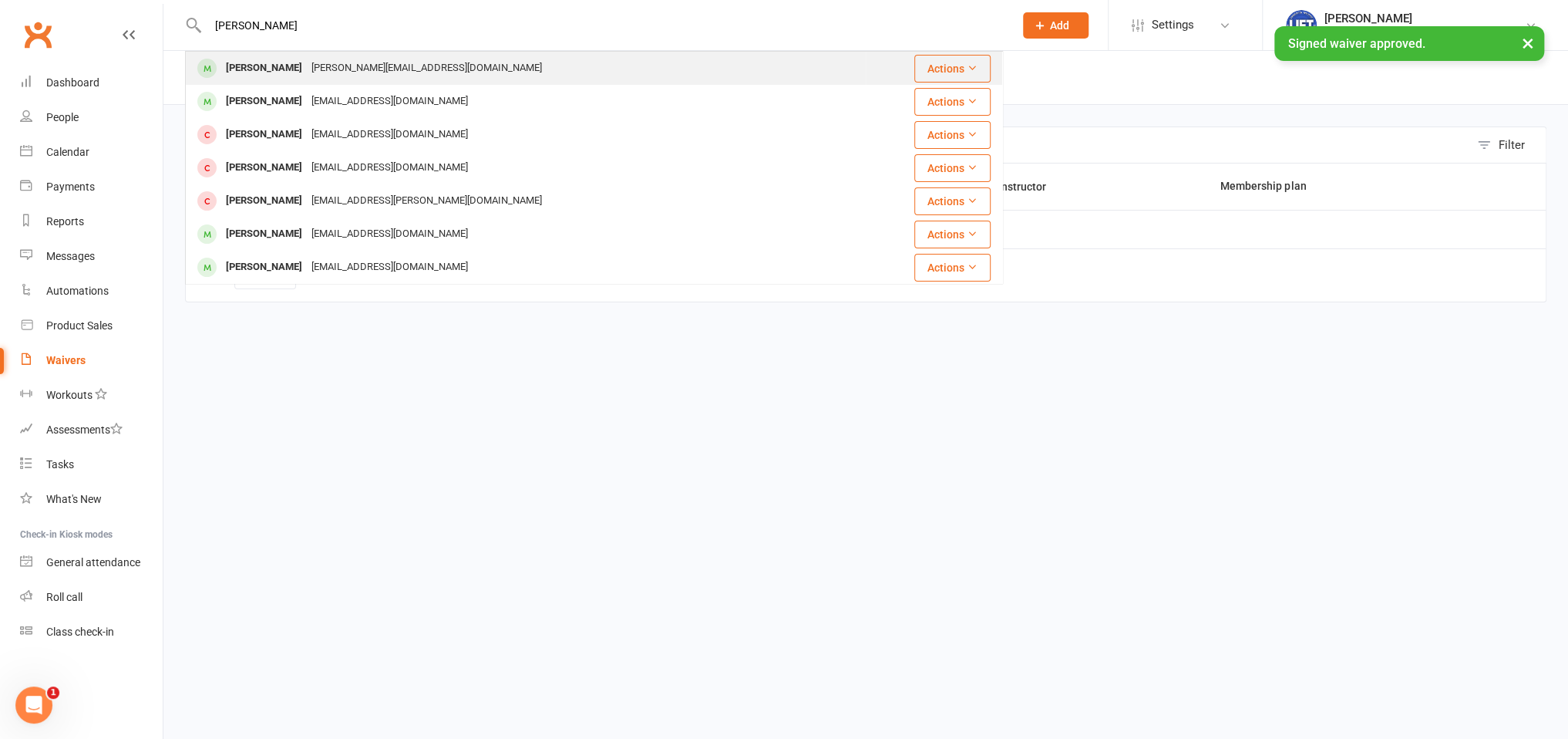
type input "[PERSON_NAME]"
click at [308, 71] on div "[PERSON_NAME][EMAIL_ADDRESS][DOMAIN_NAME]" at bounding box center [427, 69] width 240 height 22
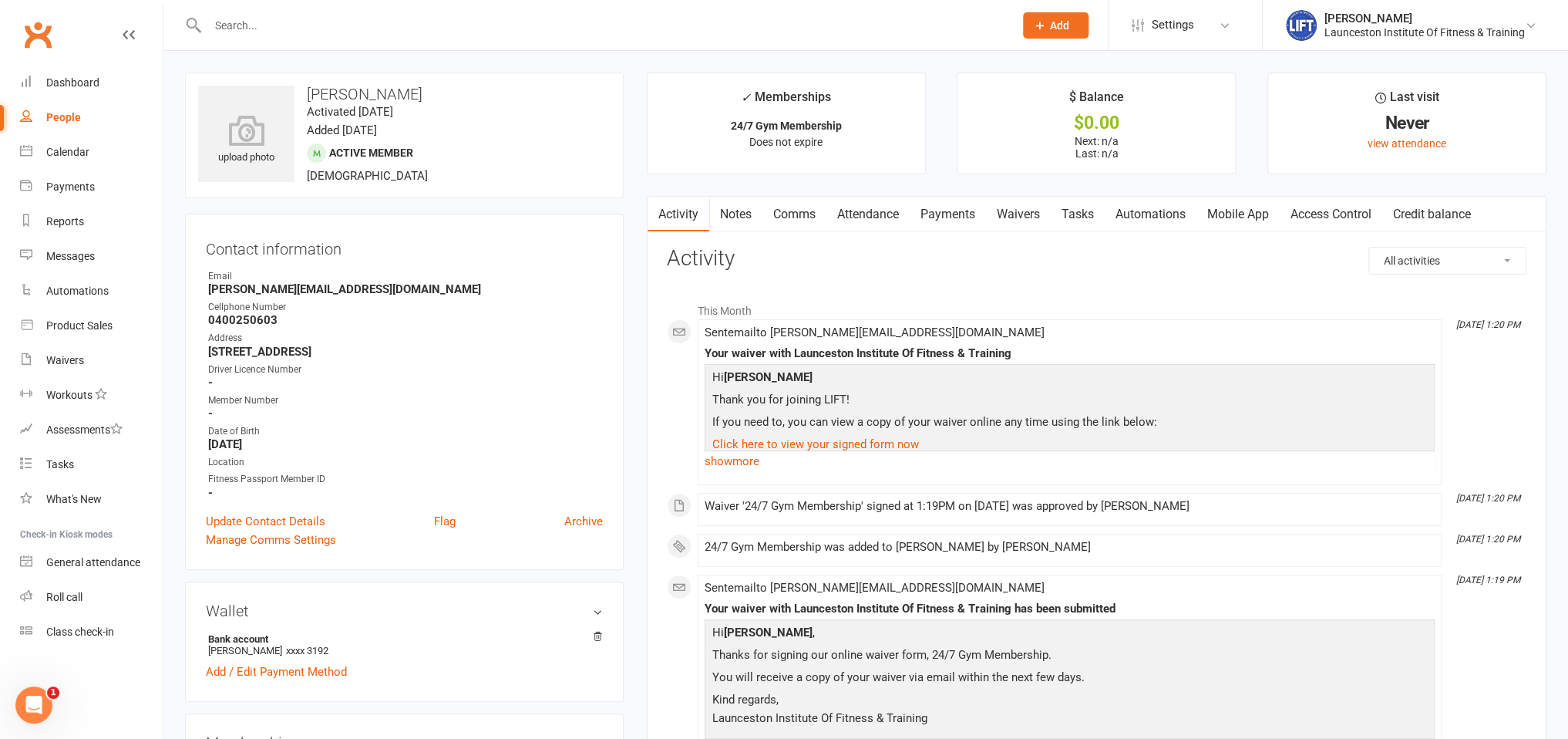
click at [1327, 212] on link "Access Control" at bounding box center [1331, 213] width 103 height 35
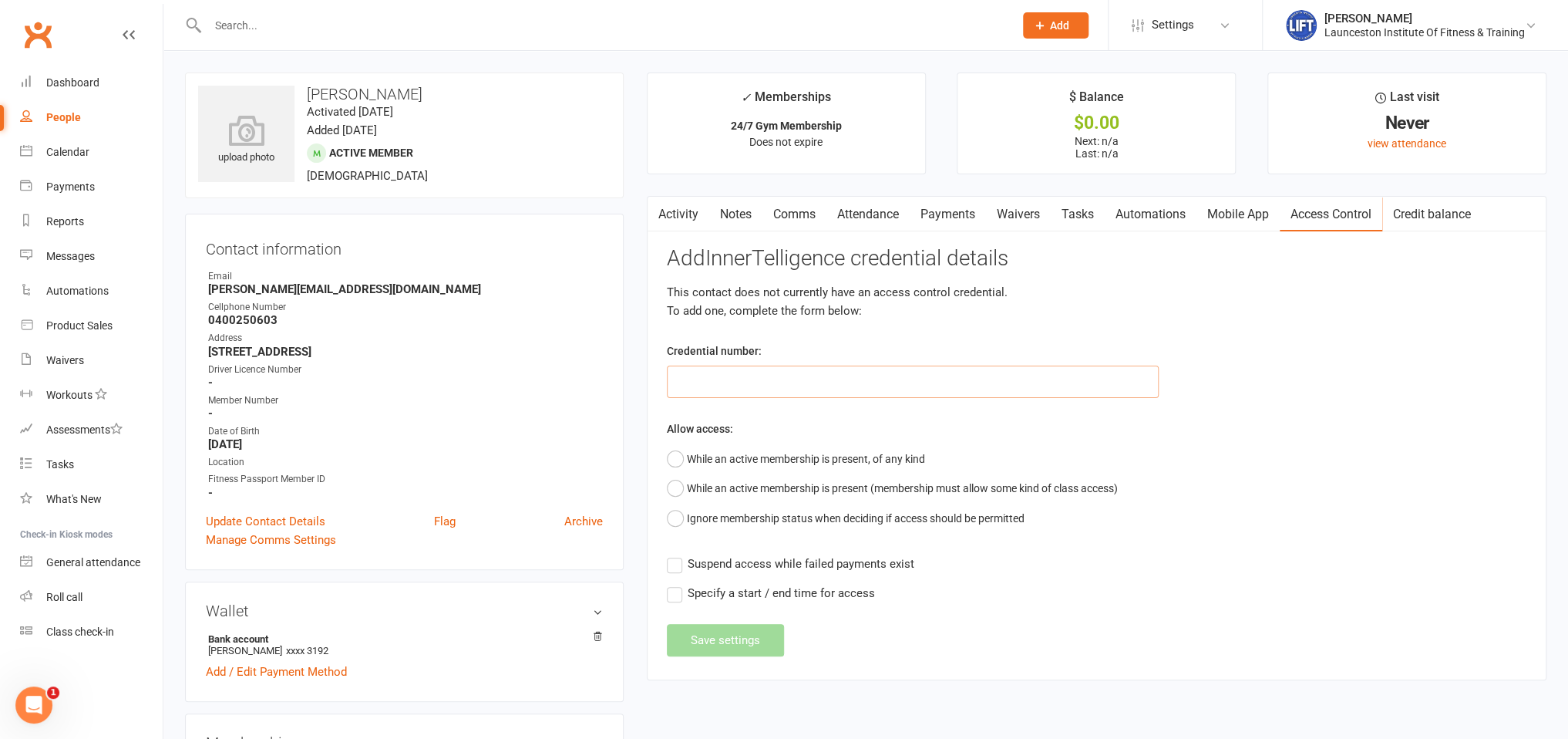
paste input "20000000000000004C6070EE"
type input "20000000000000004C6070EE"
click at [755, 456] on button "While an active membership is present, of any kind" at bounding box center [795, 459] width 258 height 29
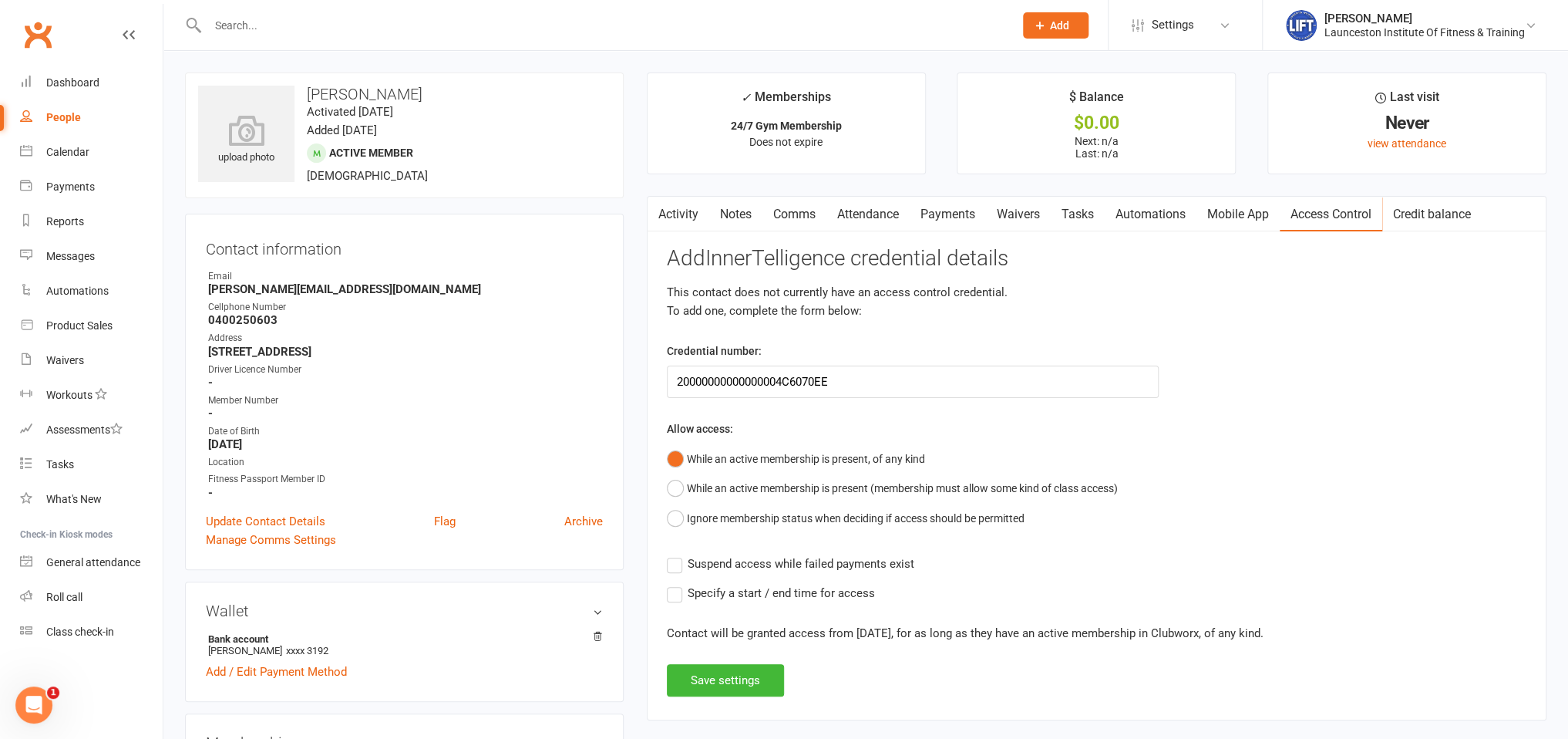
click at [794, 557] on span "Suspend access while failed payments exist" at bounding box center [801, 562] width 227 height 16
click at [794, 555] on input "Suspend access while failed payments exist" at bounding box center [790, 555] width 248 height 0
drag, startPoint x: 733, startPoint y: 672, endPoint x: 758, endPoint y: 665, distance: 26.0
click at [734, 671] on button "Save settings" at bounding box center [725, 681] width 117 height 33
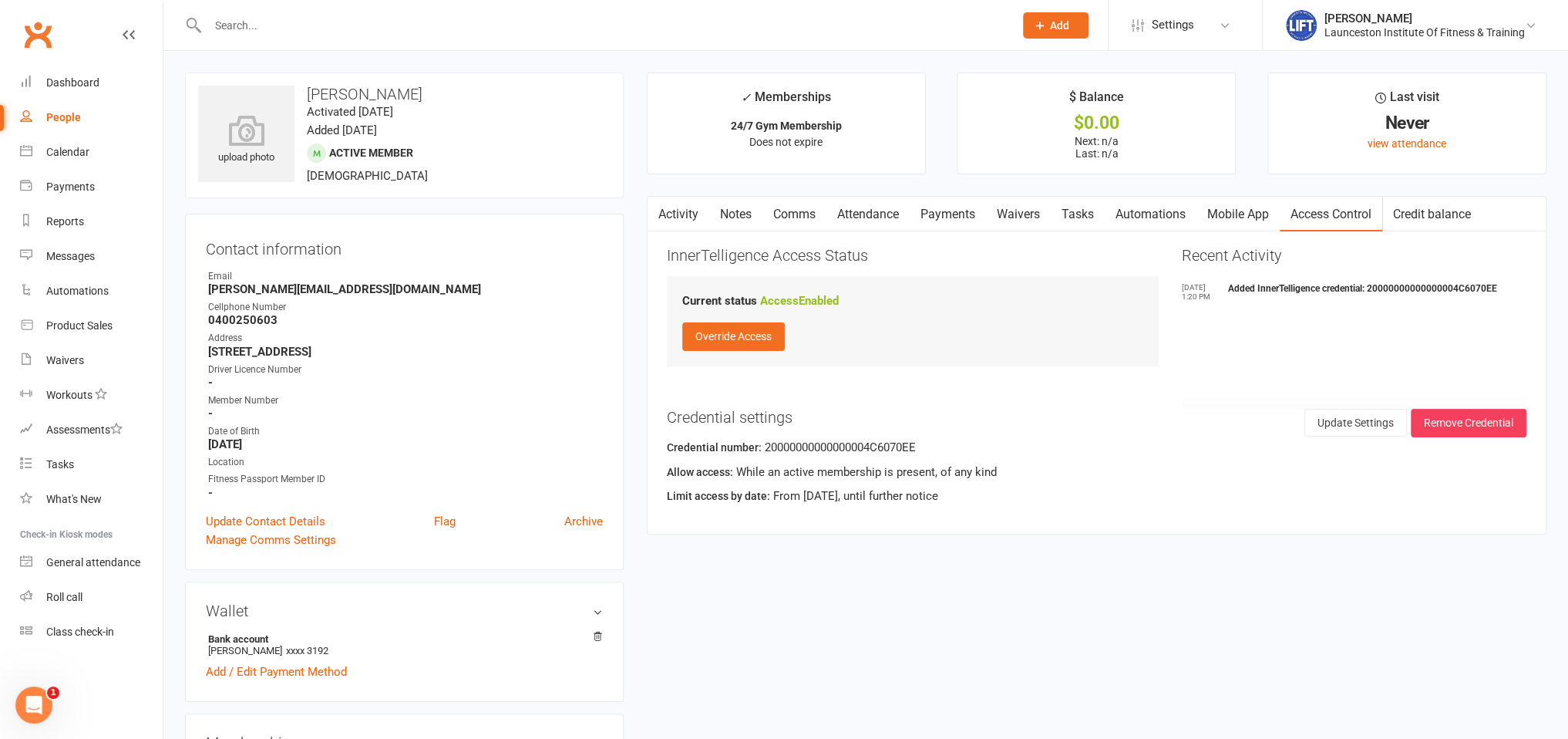
click at [260, 35] on input "text" at bounding box center [603, 25] width 800 height 21
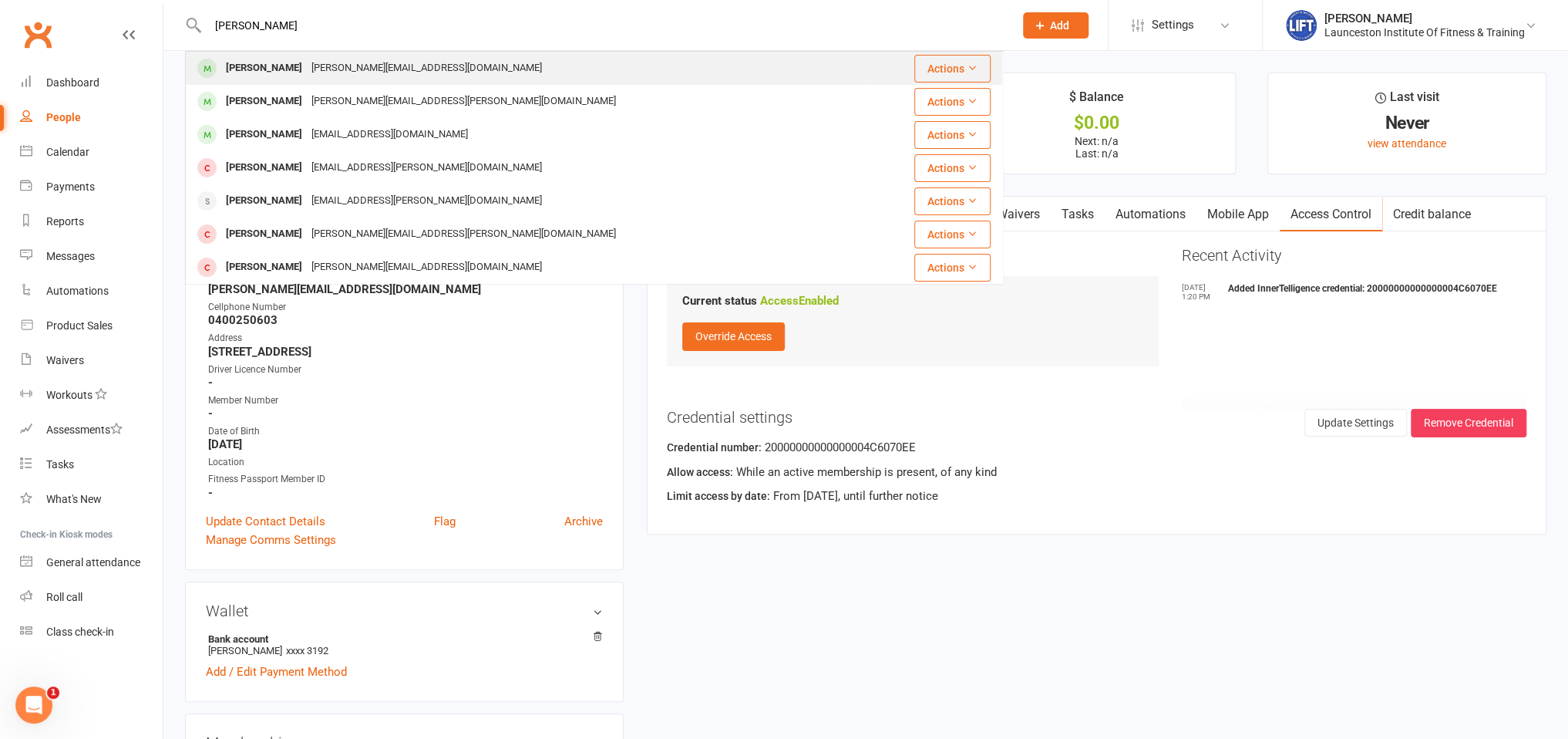
type input "[PERSON_NAME]"
click at [280, 76] on div "[PERSON_NAME]" at bounding box center [264, 69] width 86 height 22
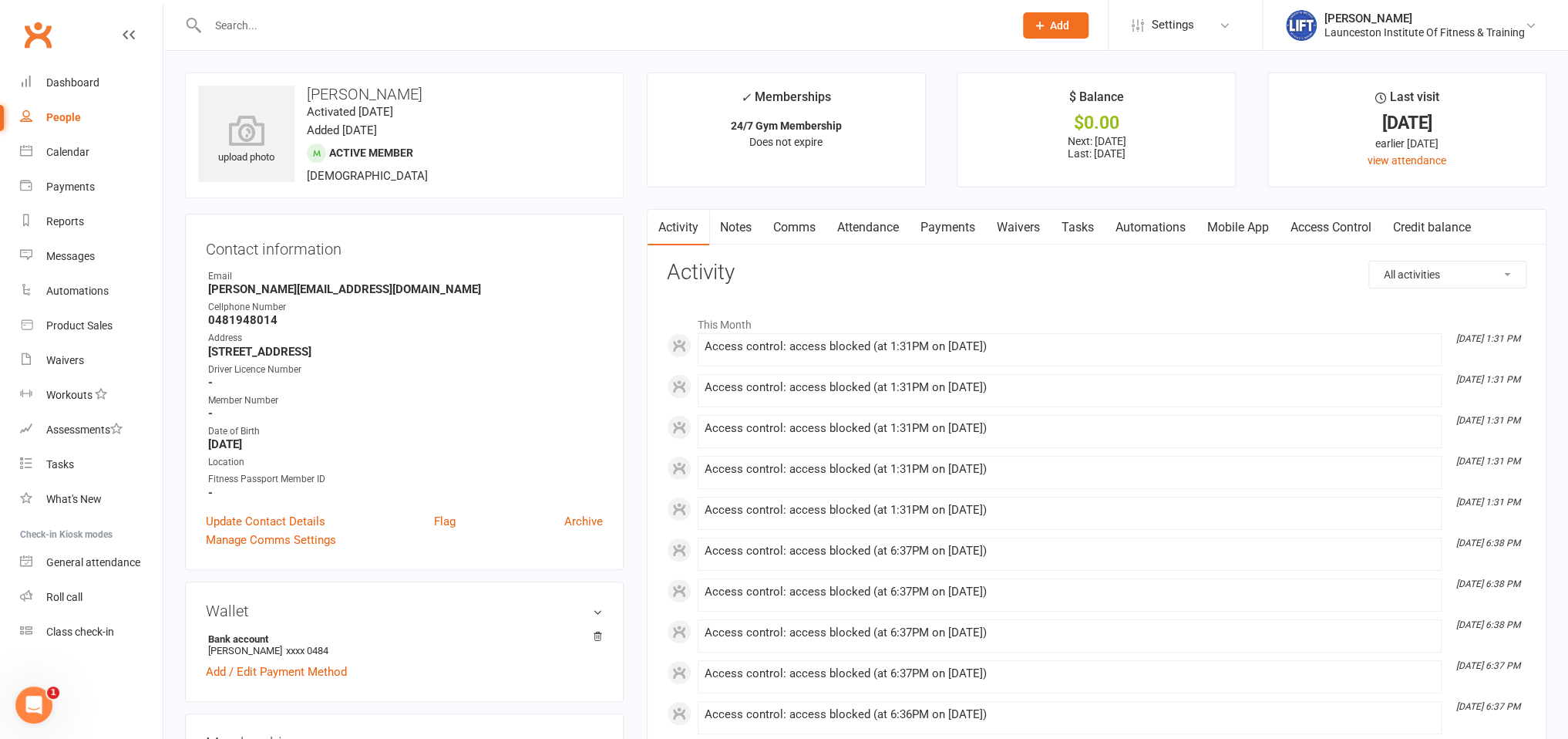
click at [1324, 229] on link "Access Control" at bounding box center [1331, 227] width 103 height 35
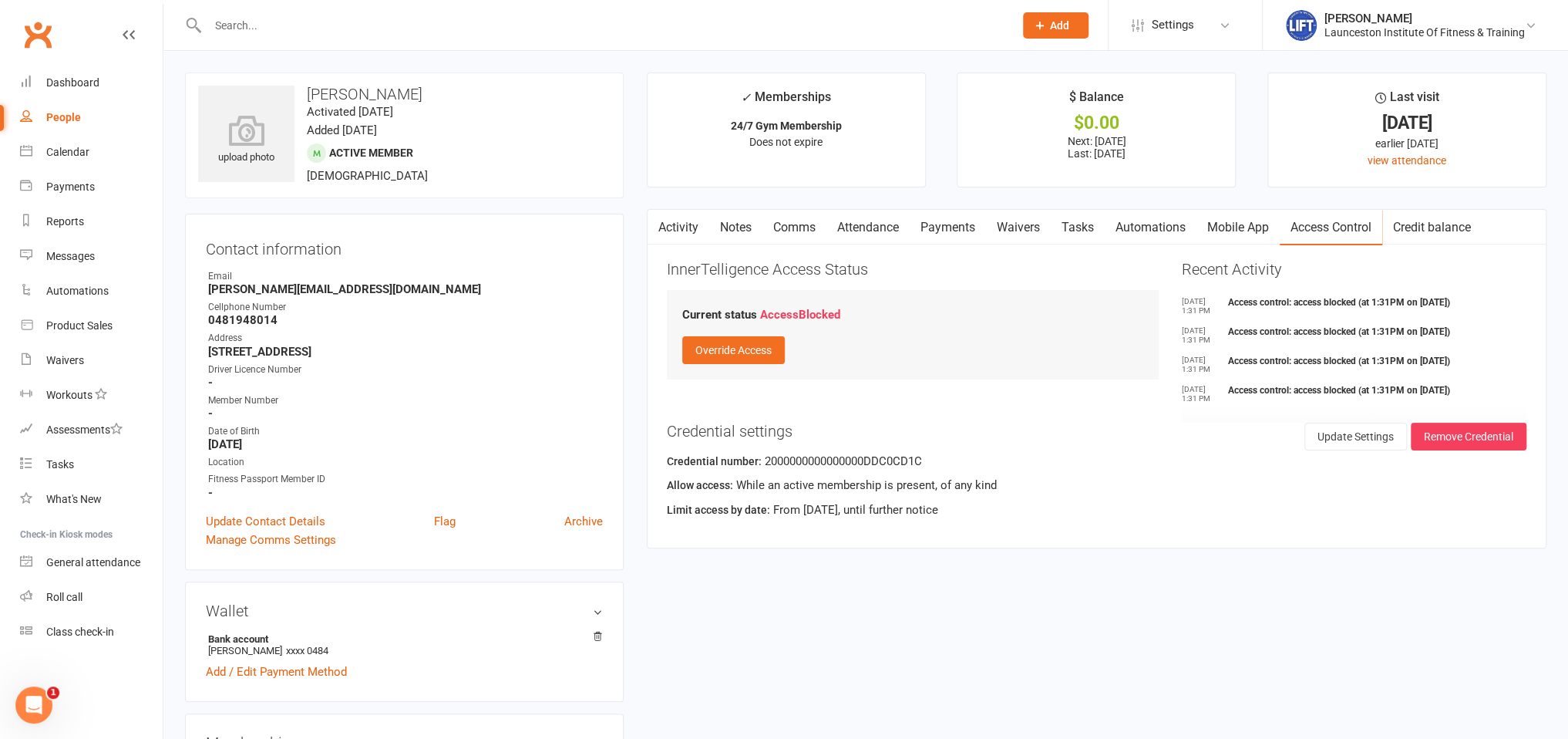
click at [948, 233] on link "Payments" at bounding box center [948, 227] width 76 height 35
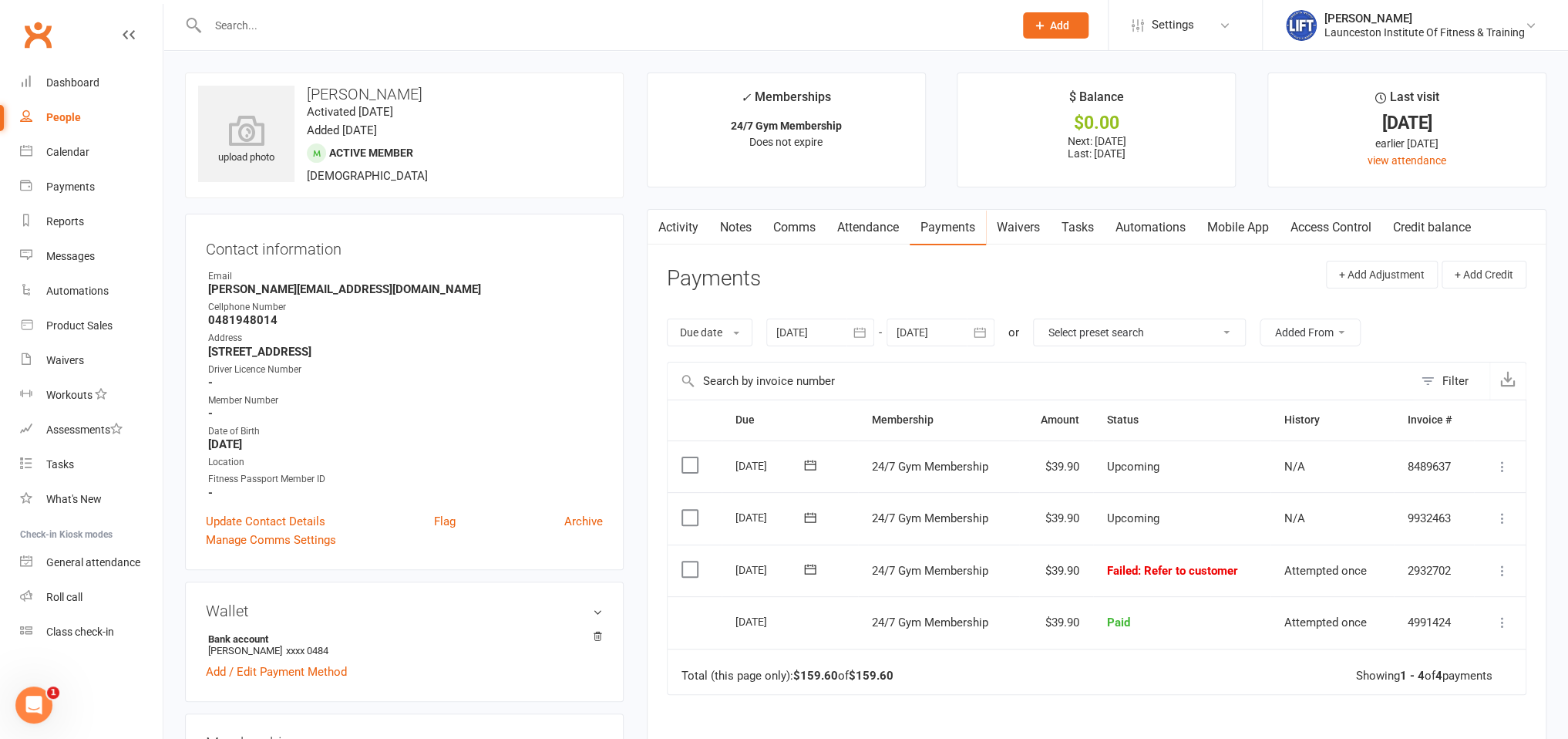
click at [829, 340] on div at bounding box center [820, 333] width 108 height 27
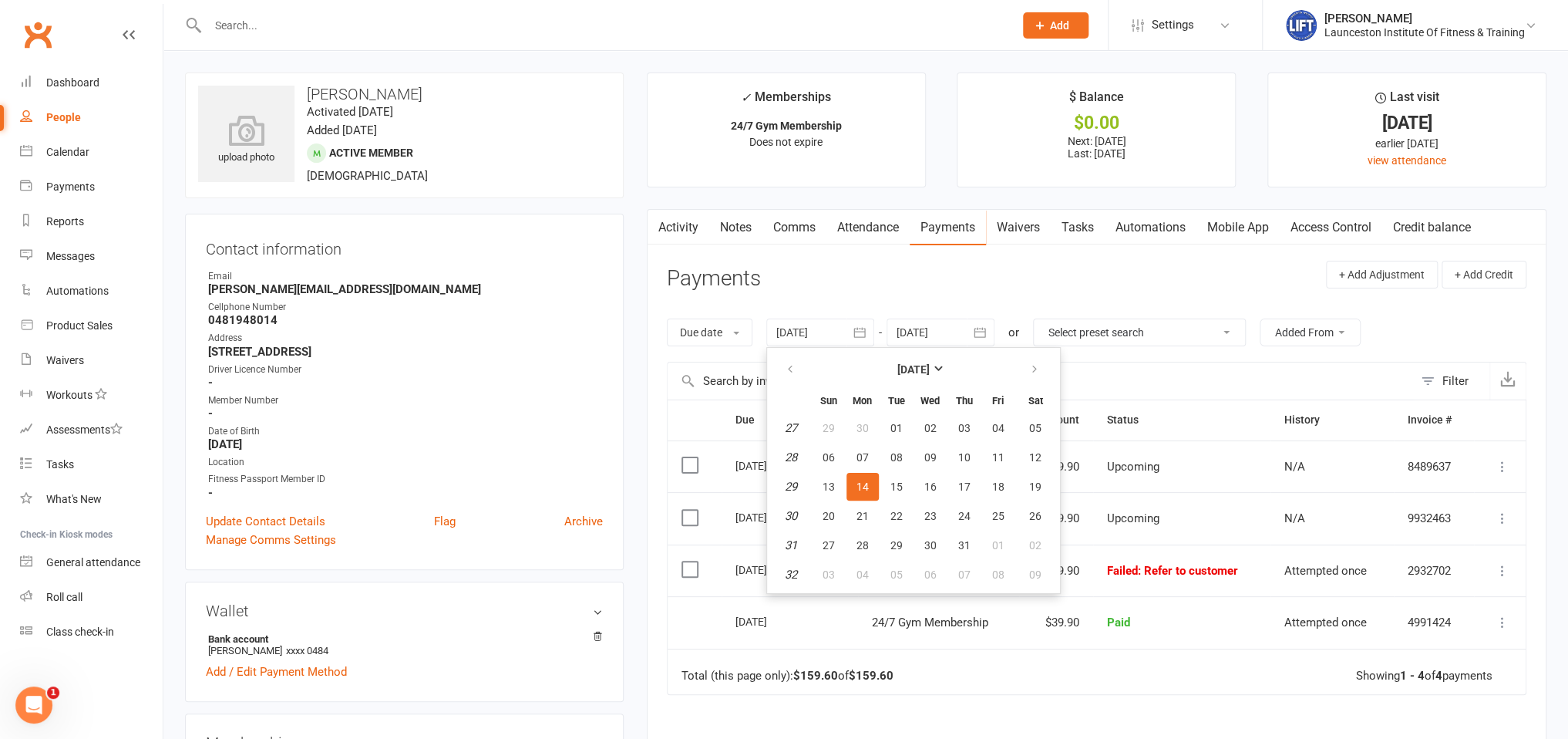
click at [772, 368] on table "[DATE] Sun Mon Tue Wed Thu Fri Sat 27 29 30 01 02 03 04 05 28 06 07 08 09 10 11…" at bounding box center [913, 470] width 287 height 239
click at [791, 370] on icon "button" at bounding box center [790, 370] width 11 height 12
click at [904, 424] on button "01" at bounding box center [896, 428] width 33 height 27
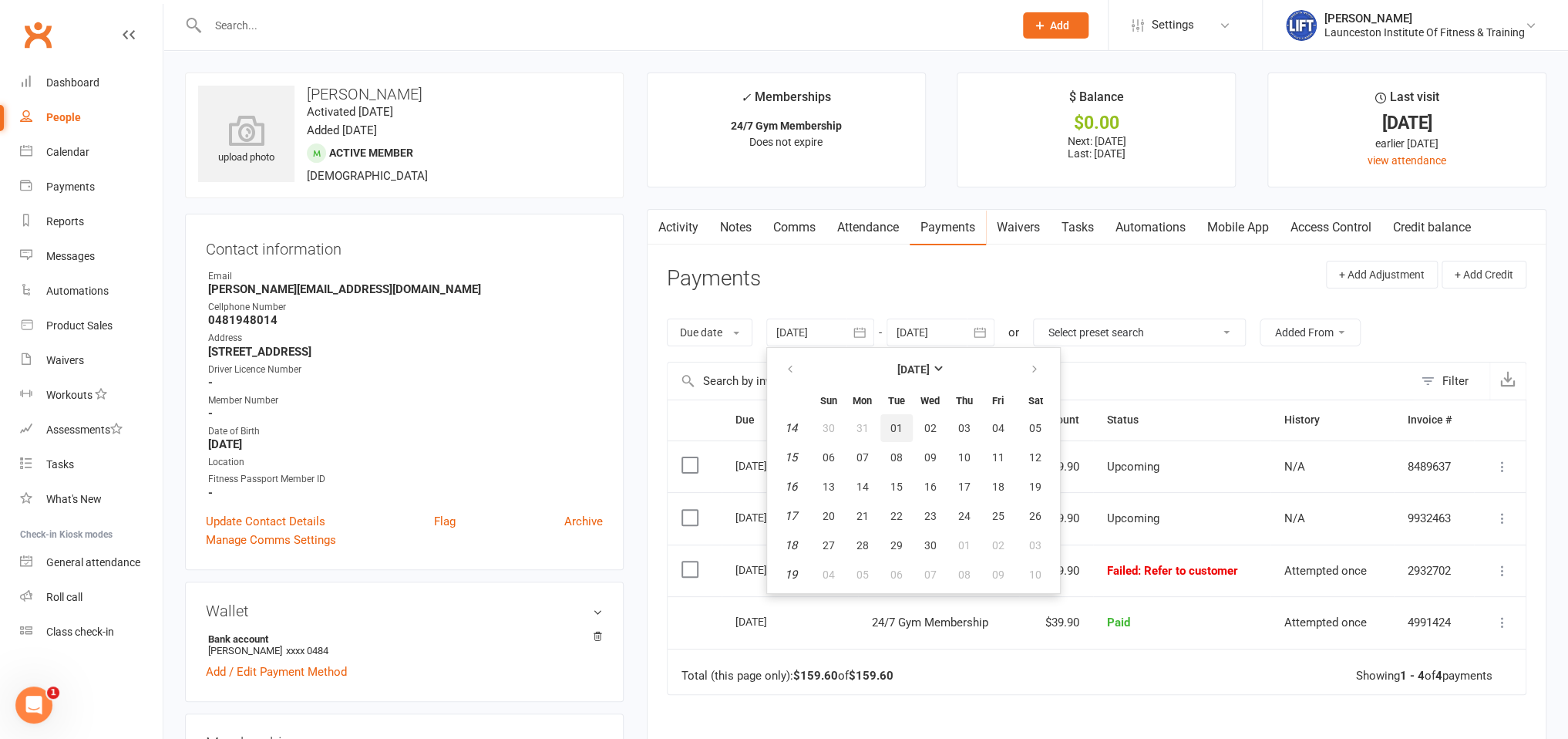
type input "[DATE]"
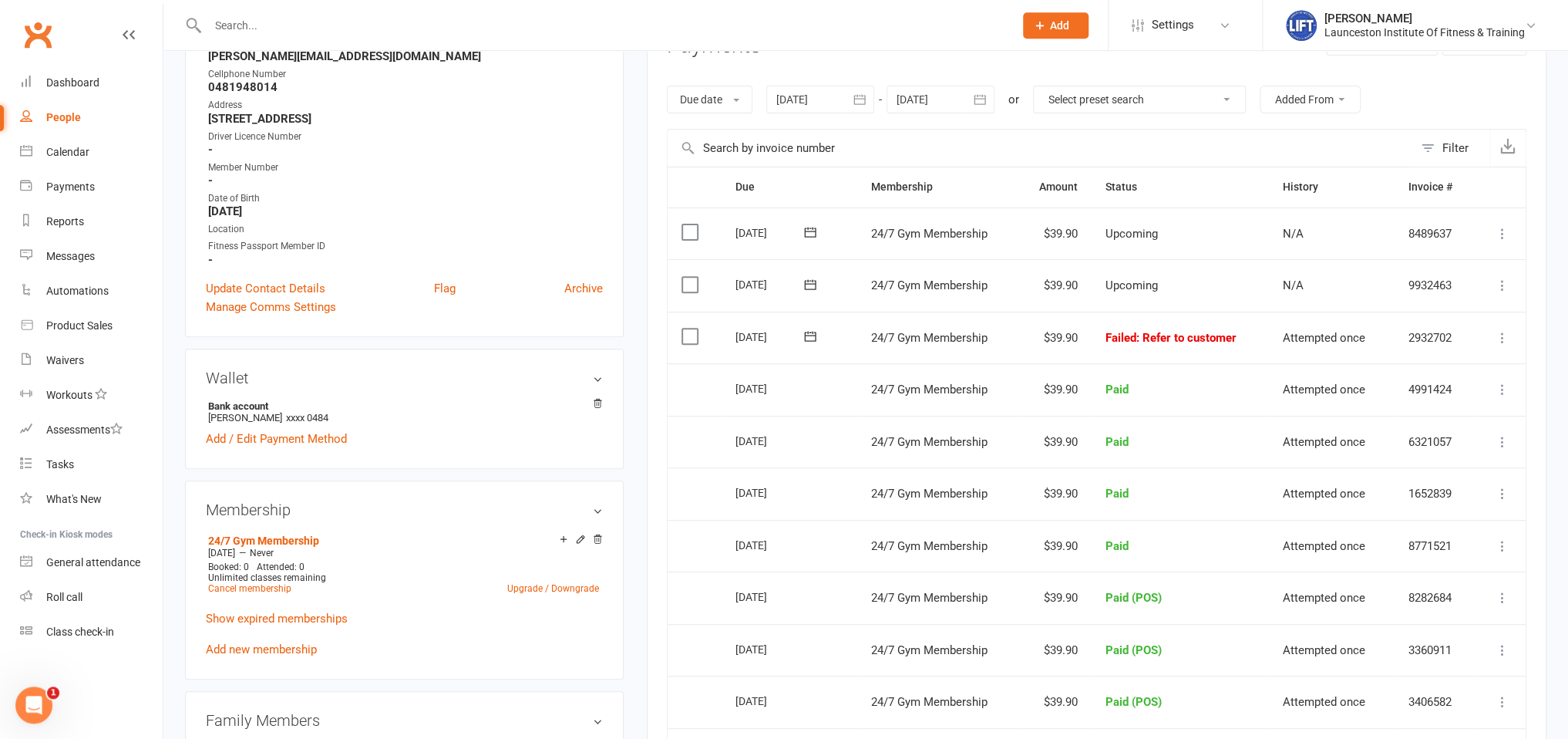
scroll to position [243, 0]
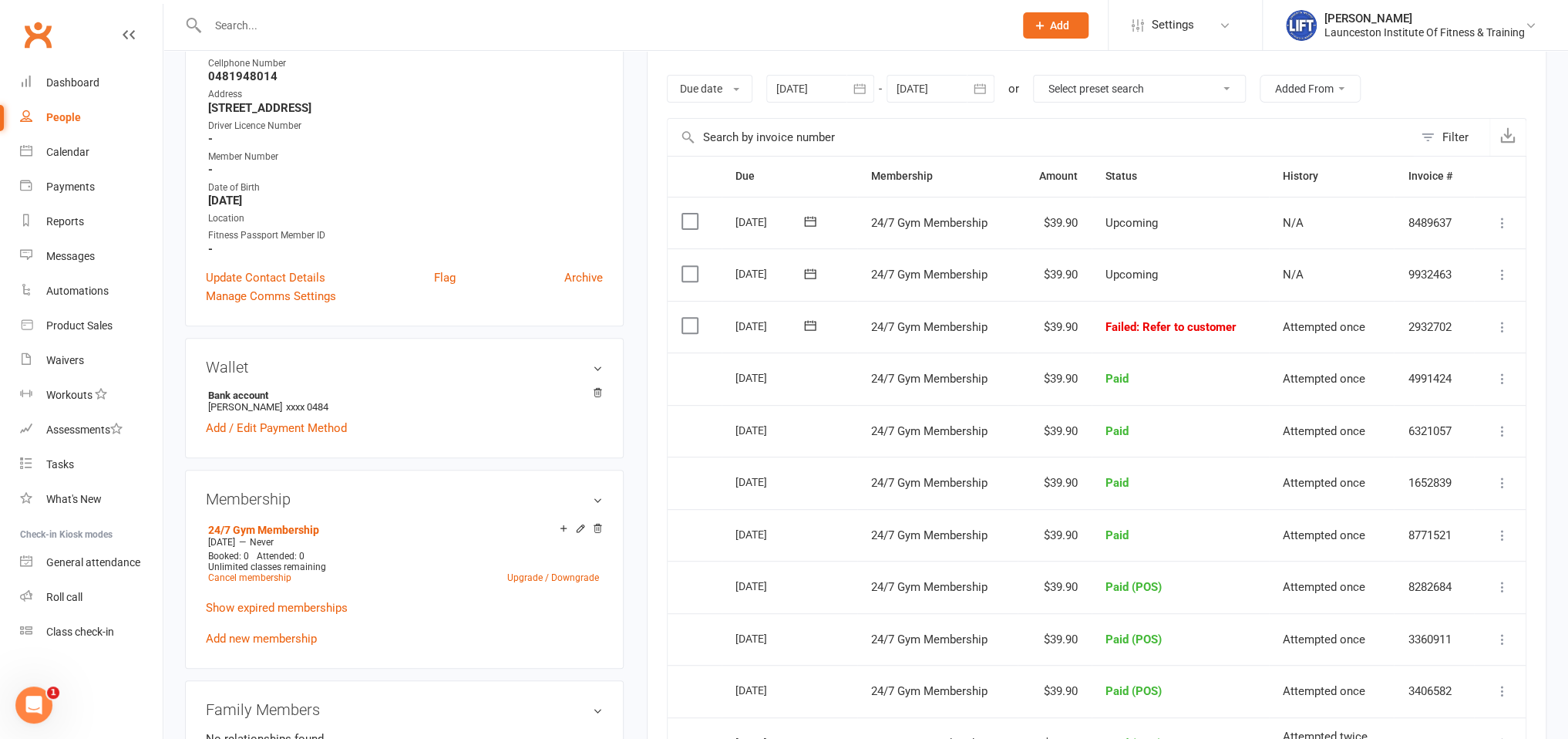
click at [265, 33] on input "text" at bounding box center [603, 25] width 800 height 21
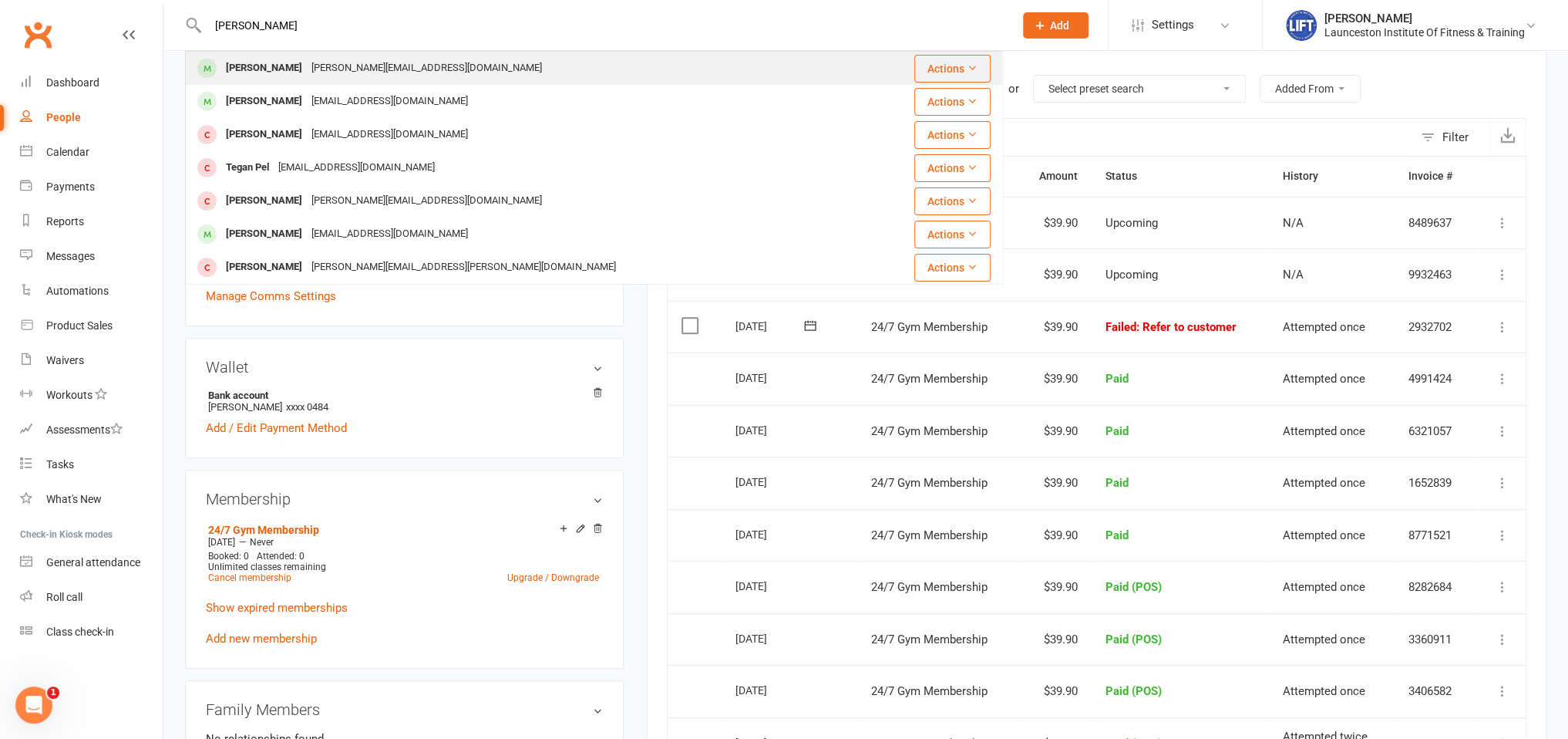
type input "[PERSON_NAME]"
click at [326, 65] on div "[PERSON_NAME][EMAIL_ADDRESS][DOMAIN_NAME]" at bounding box center [427, 69] width 240 height 22
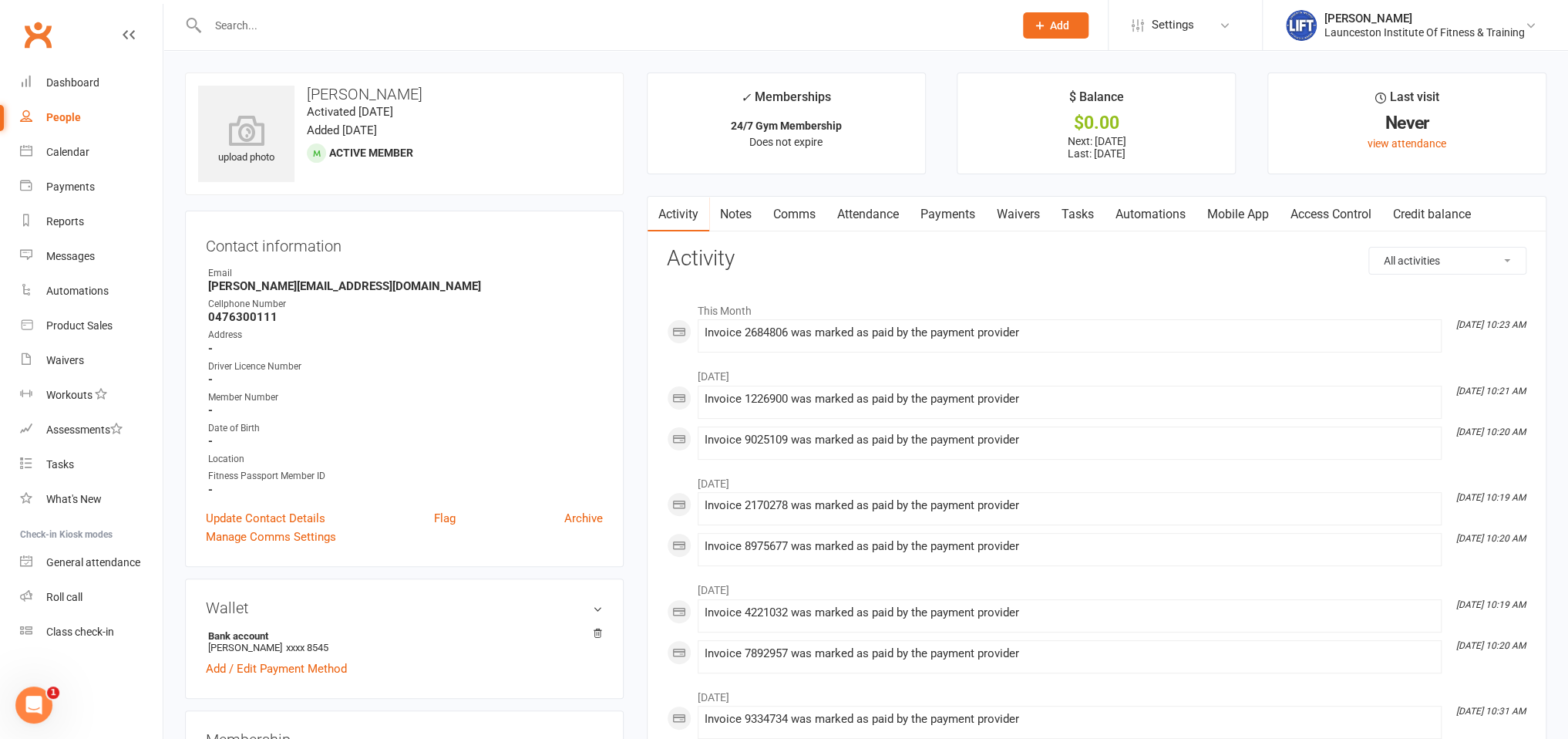
click at [956, 217] on link "Payments" at bounding box center [948, 213] width 76 height 35
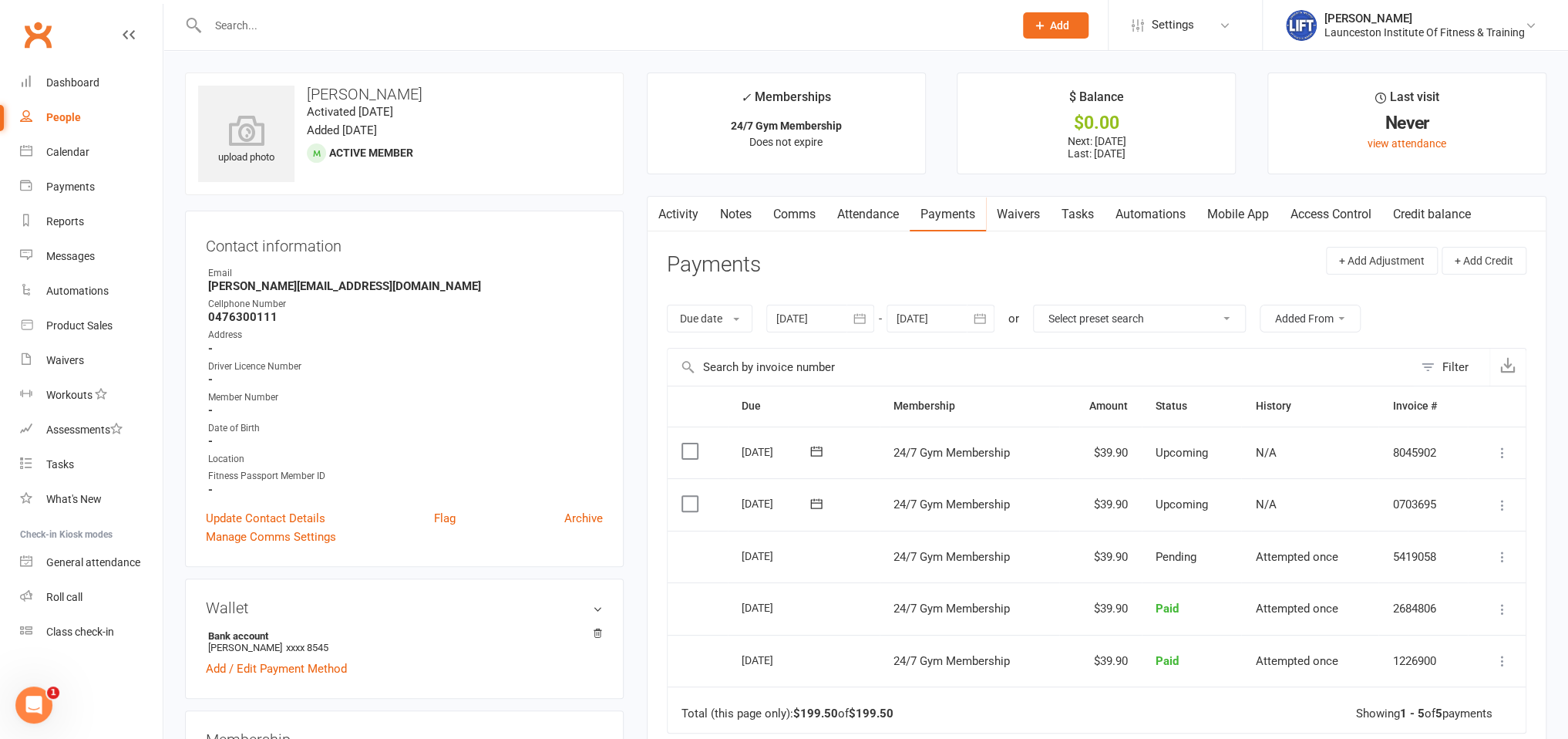
click at [1287, 231] on link "Access Control" at bounding box center [1331, 213] width 103 height 35
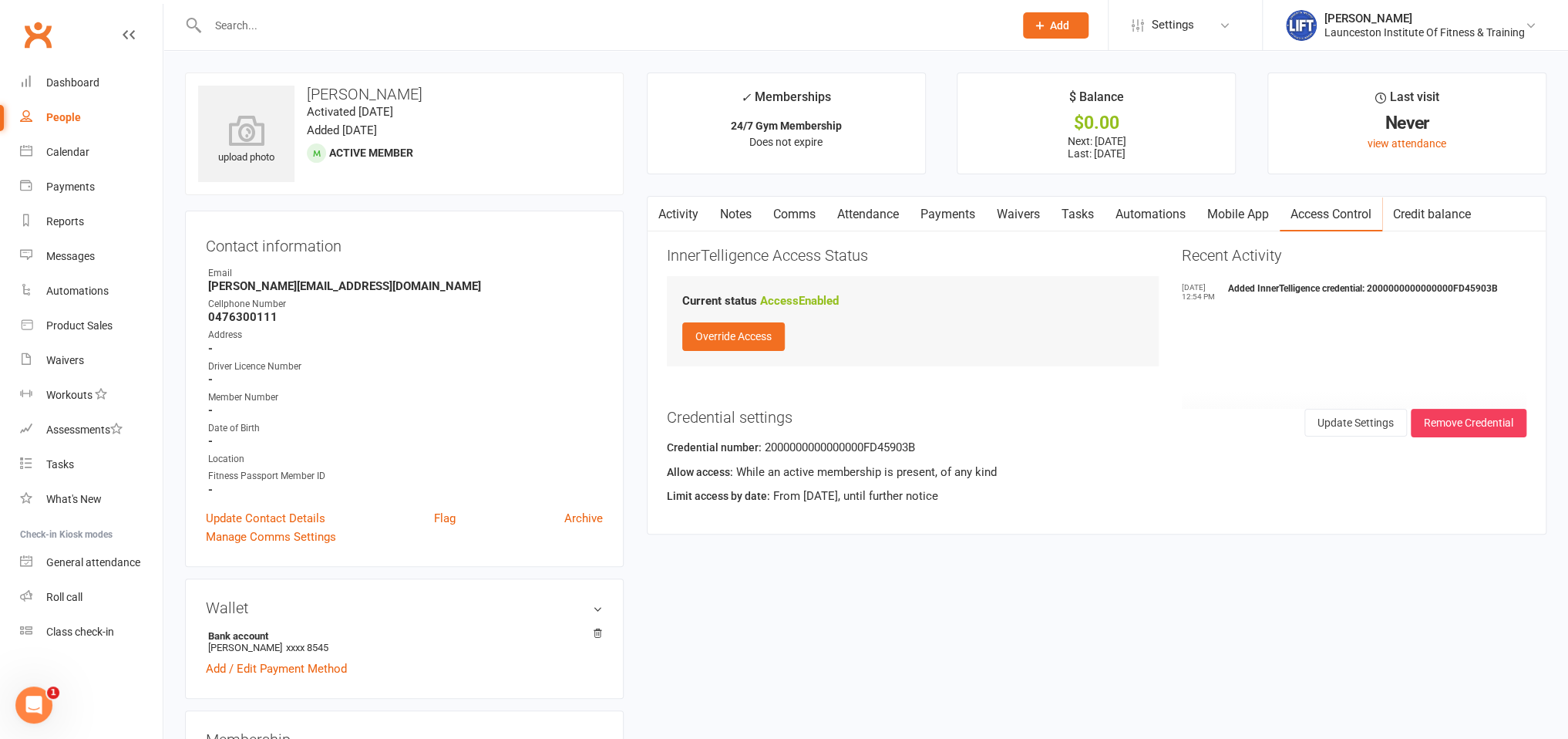
drag, startPoint x: 1006, startPoint y: 225, endPoint x: 978, endPoint y: 227, distance: 28.1
click at [1006, 225] on link "Waivers" at bounding box center [1019, 213] width 65 height 35
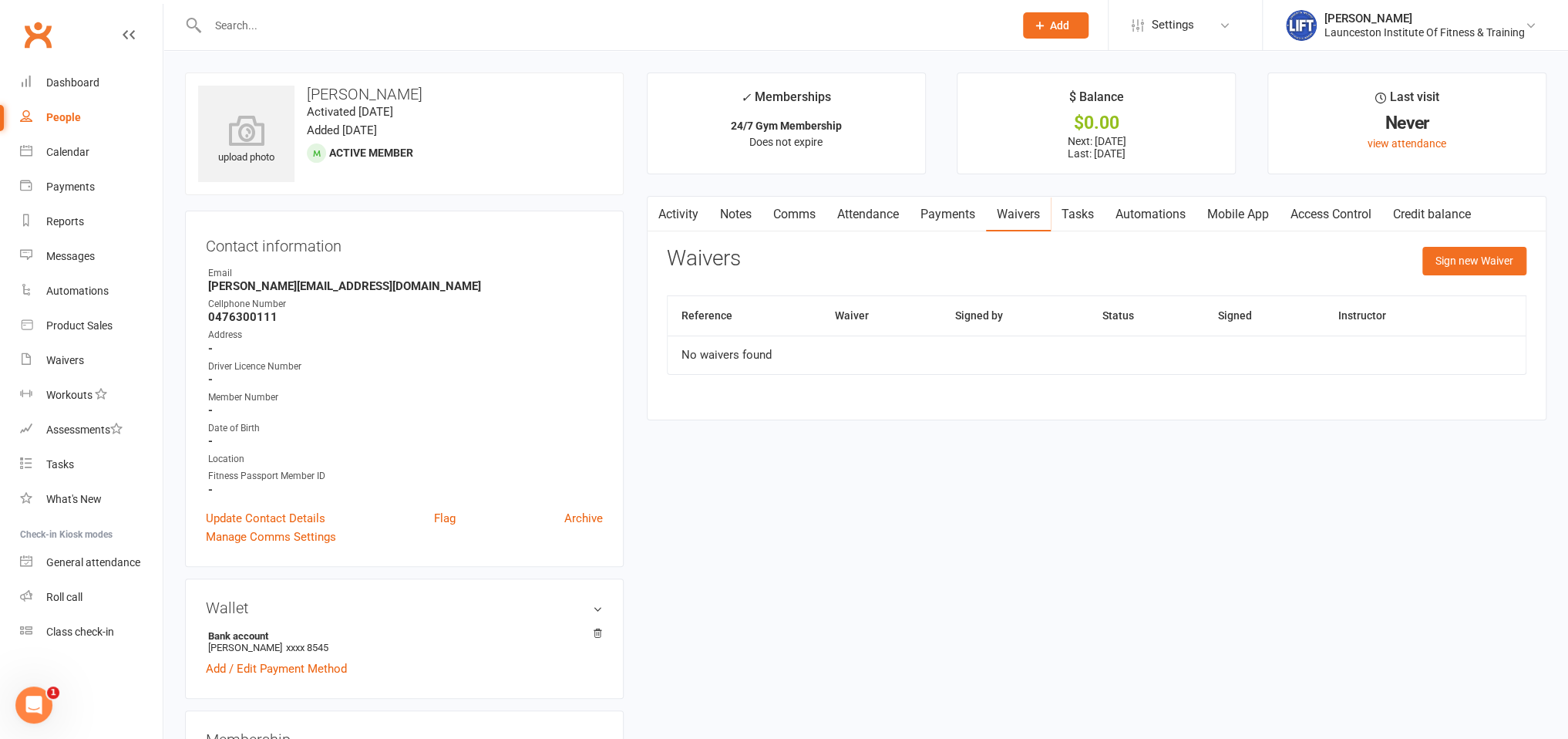
click at [957, 213] on link "Payments" at bounding box center [948, 213] width 76 height 35
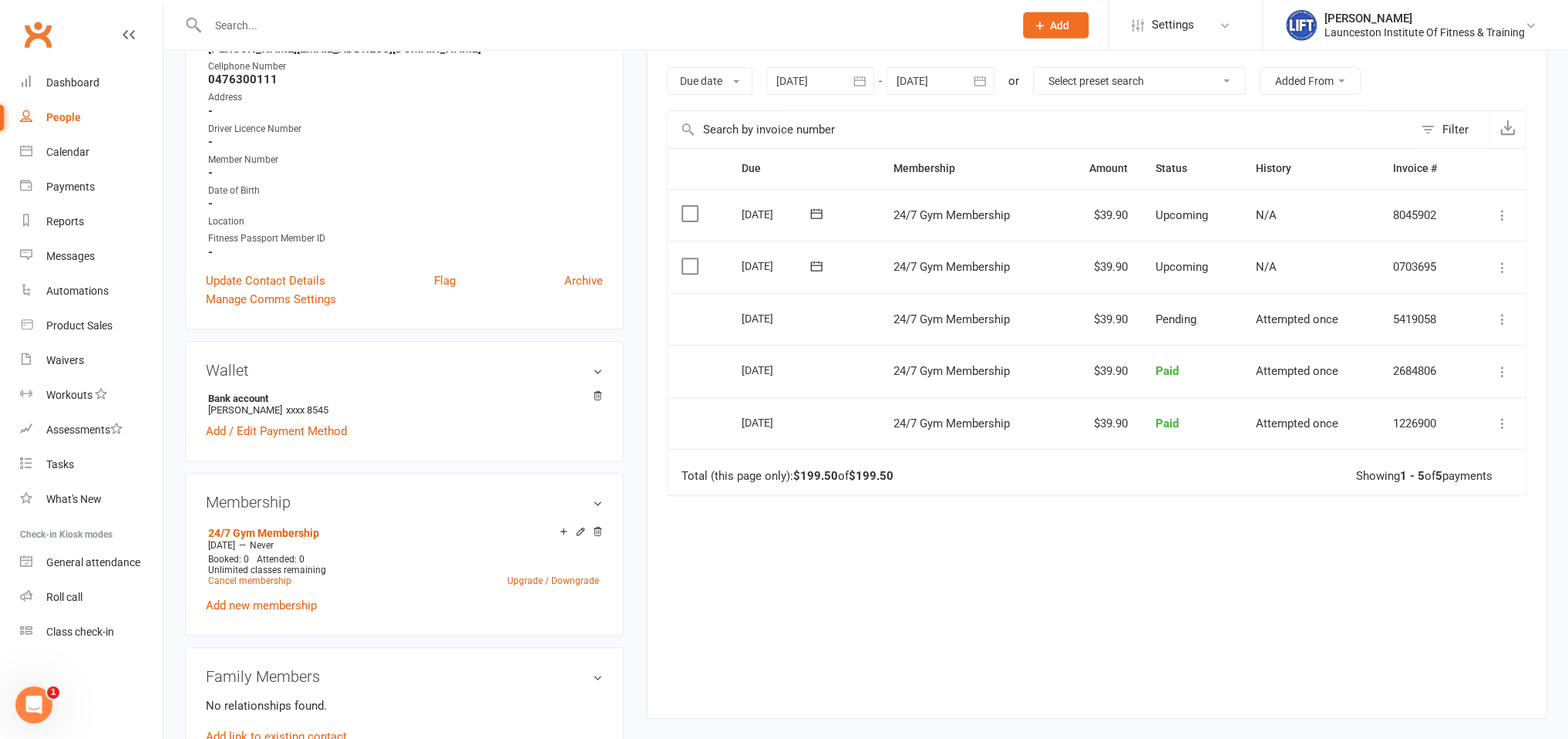
scroll to position [243, 0]
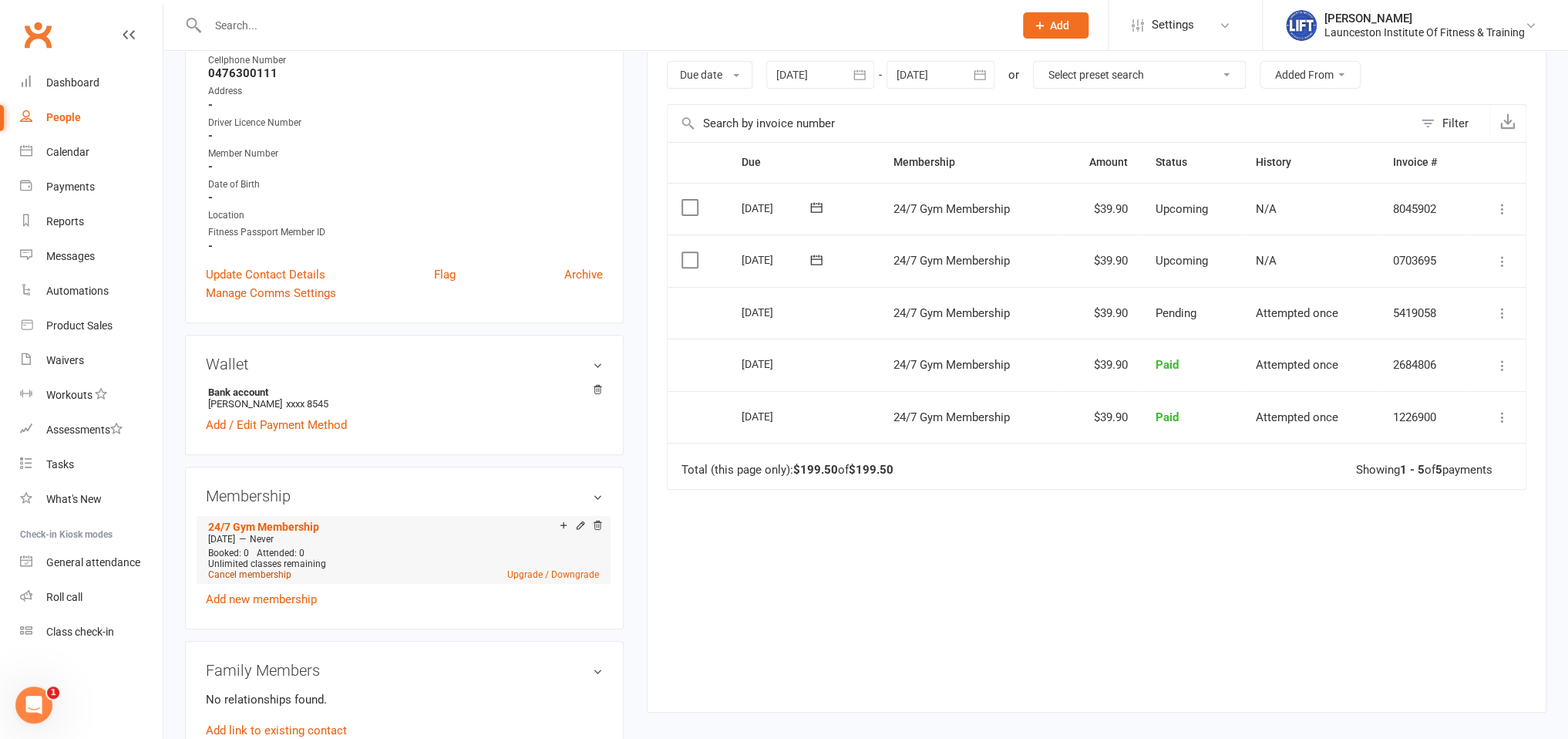
click at [259, 573] on link "Cancel membership" at bounding box center [249, 574] width 83 height 11
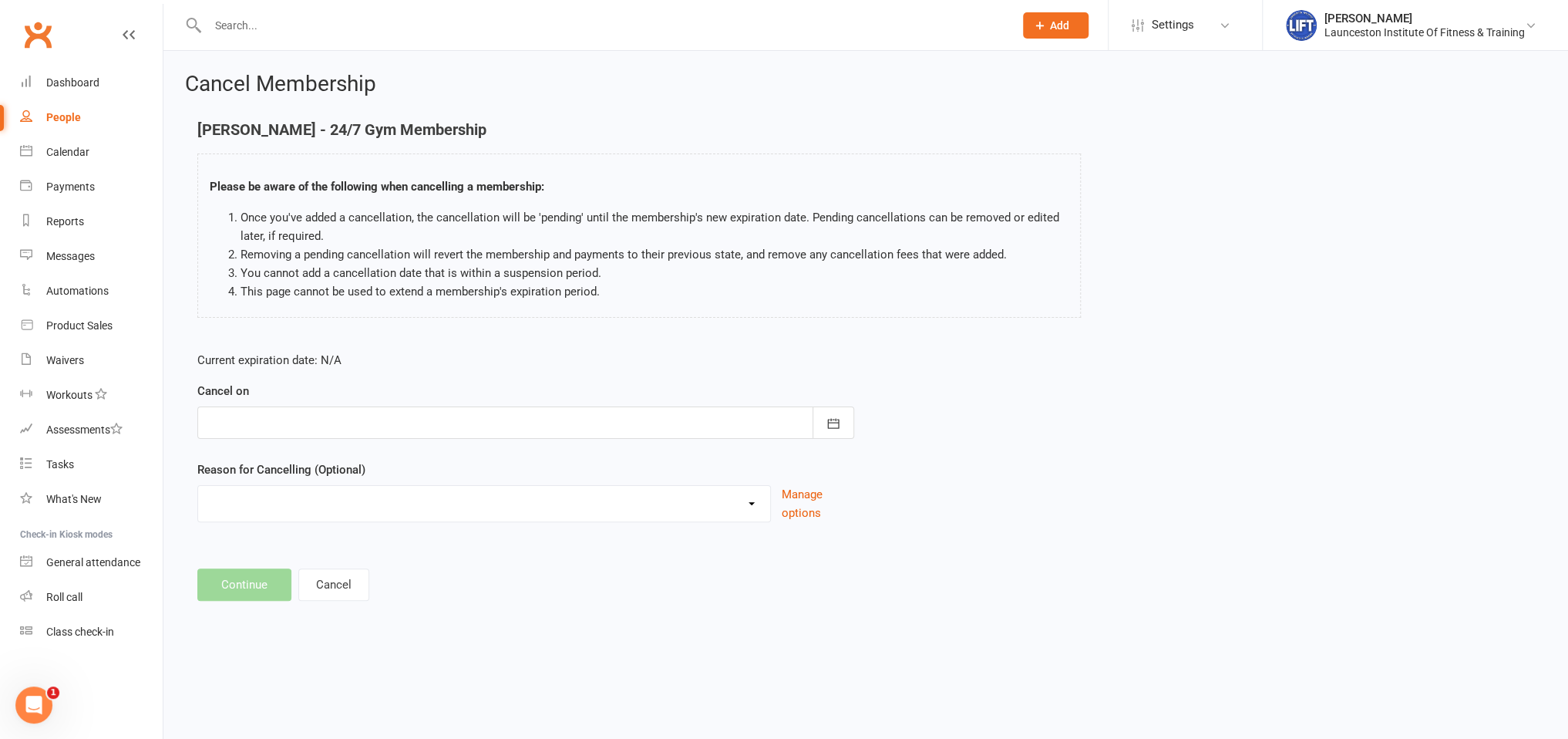
click at [308, 440] on form "Current expiration date: N/A Cancel on [DATE] Sun Mon Tue Wed Thu Fri Sat 31 27…" at bounding box center [525, 436] width 657 height 171
click at [306, 436] on div at bounding box center [525, 423] width 657 height 33
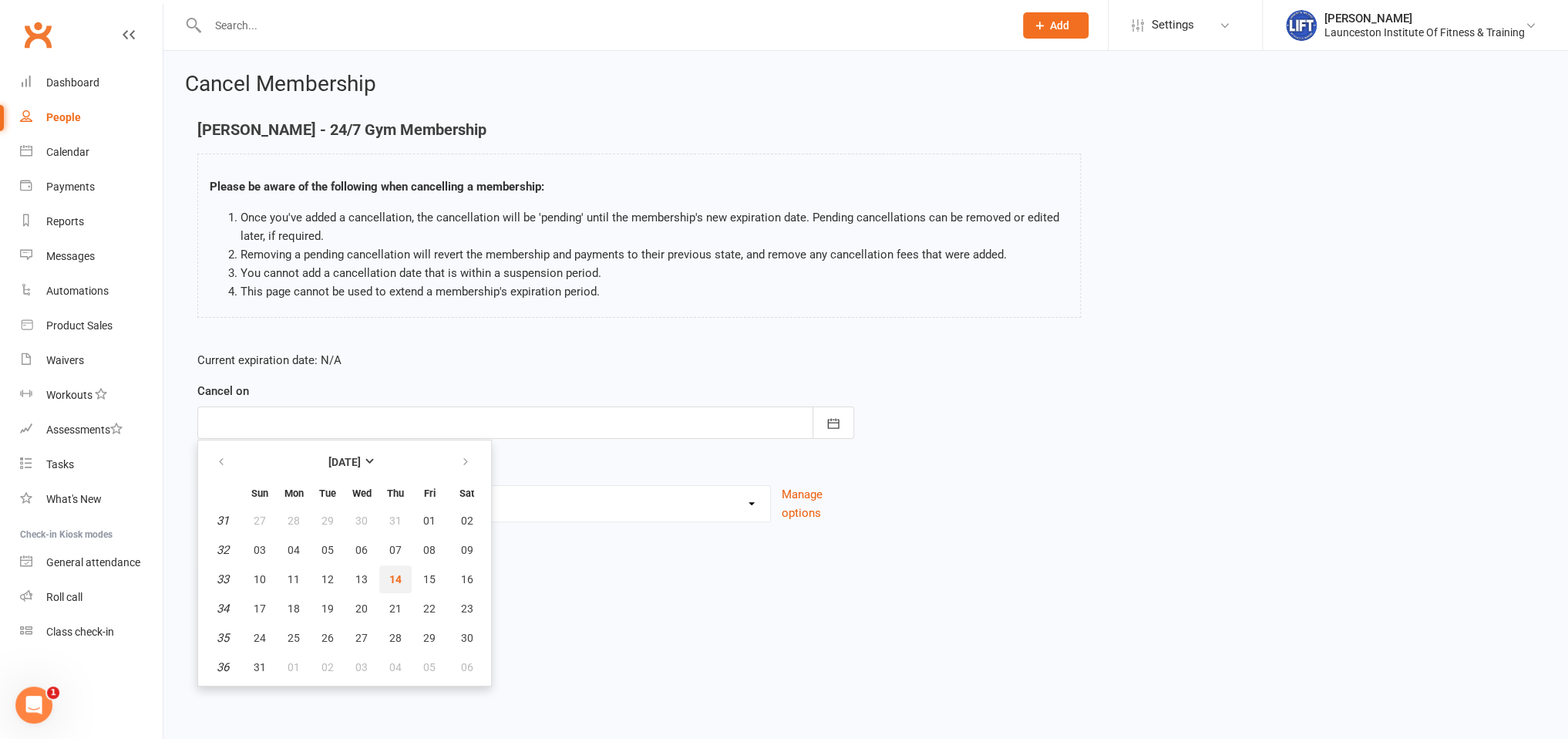
click at [396, 579] on span "14" at bounding box center [395, 579] width 12 height 12
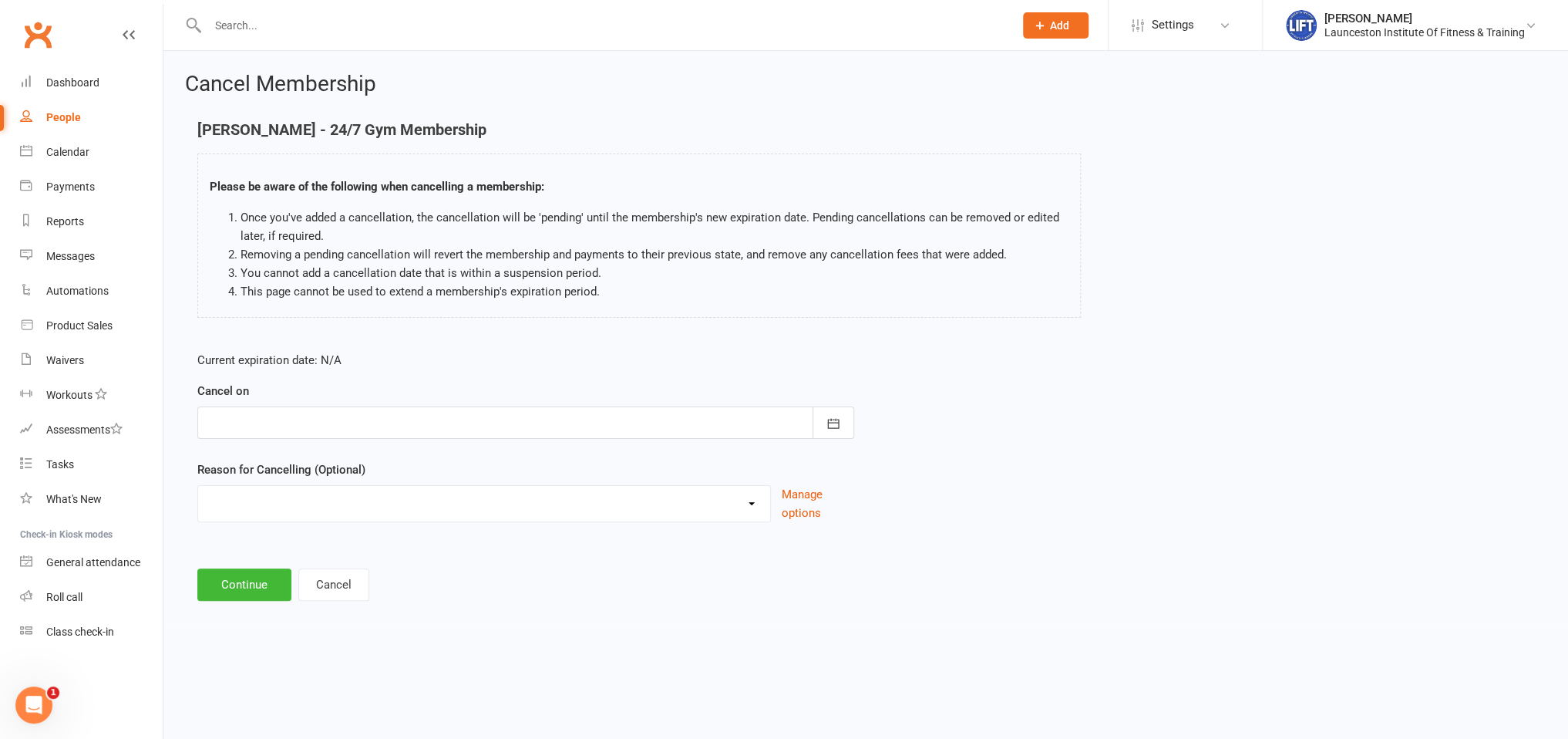
type input "[DATE]"
click at [259, 581] on button "Continue" at bounding box center [244, 585] width 94 height 33
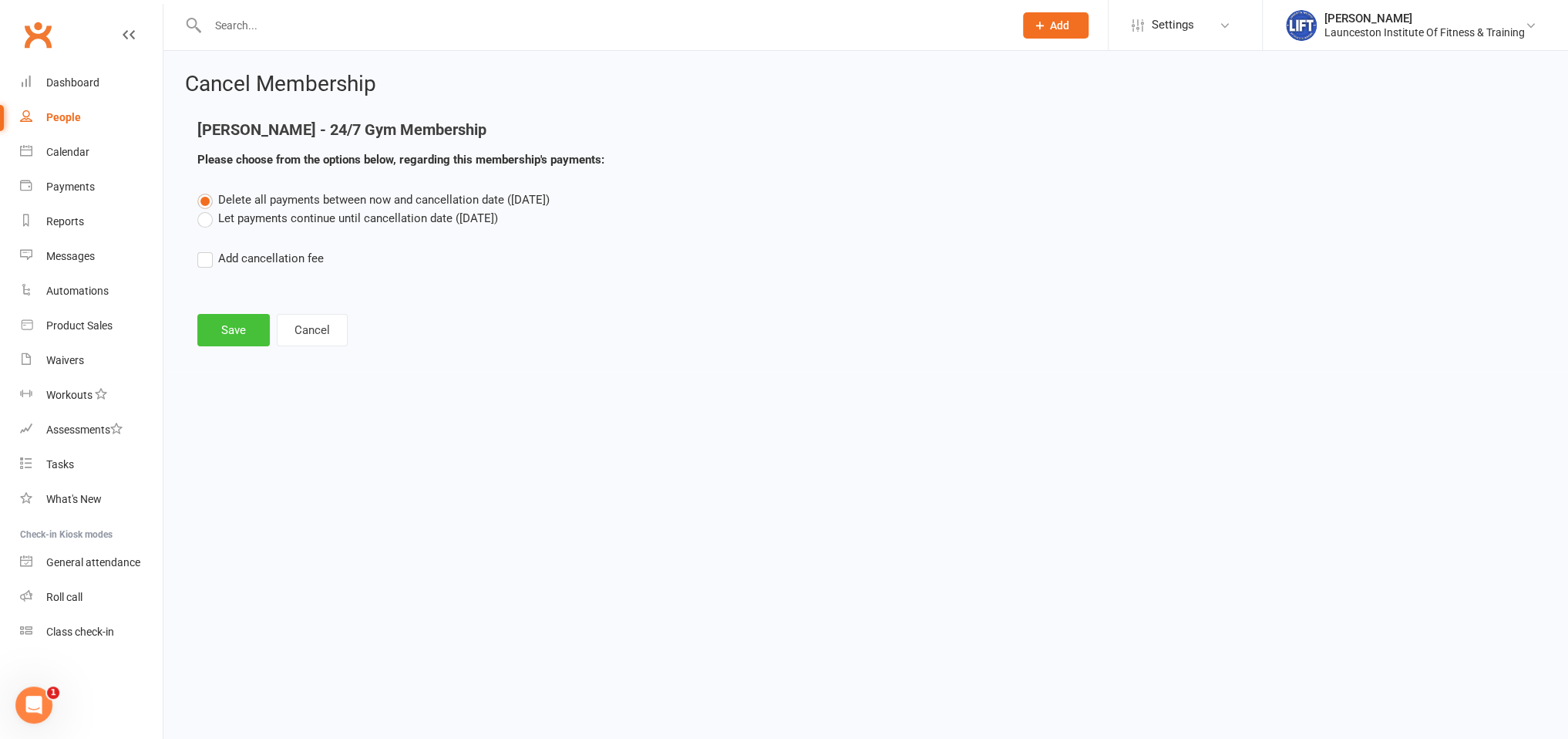
click at [236, 335] on button "Save" at bounding box center [233, 330] width 73 height 33
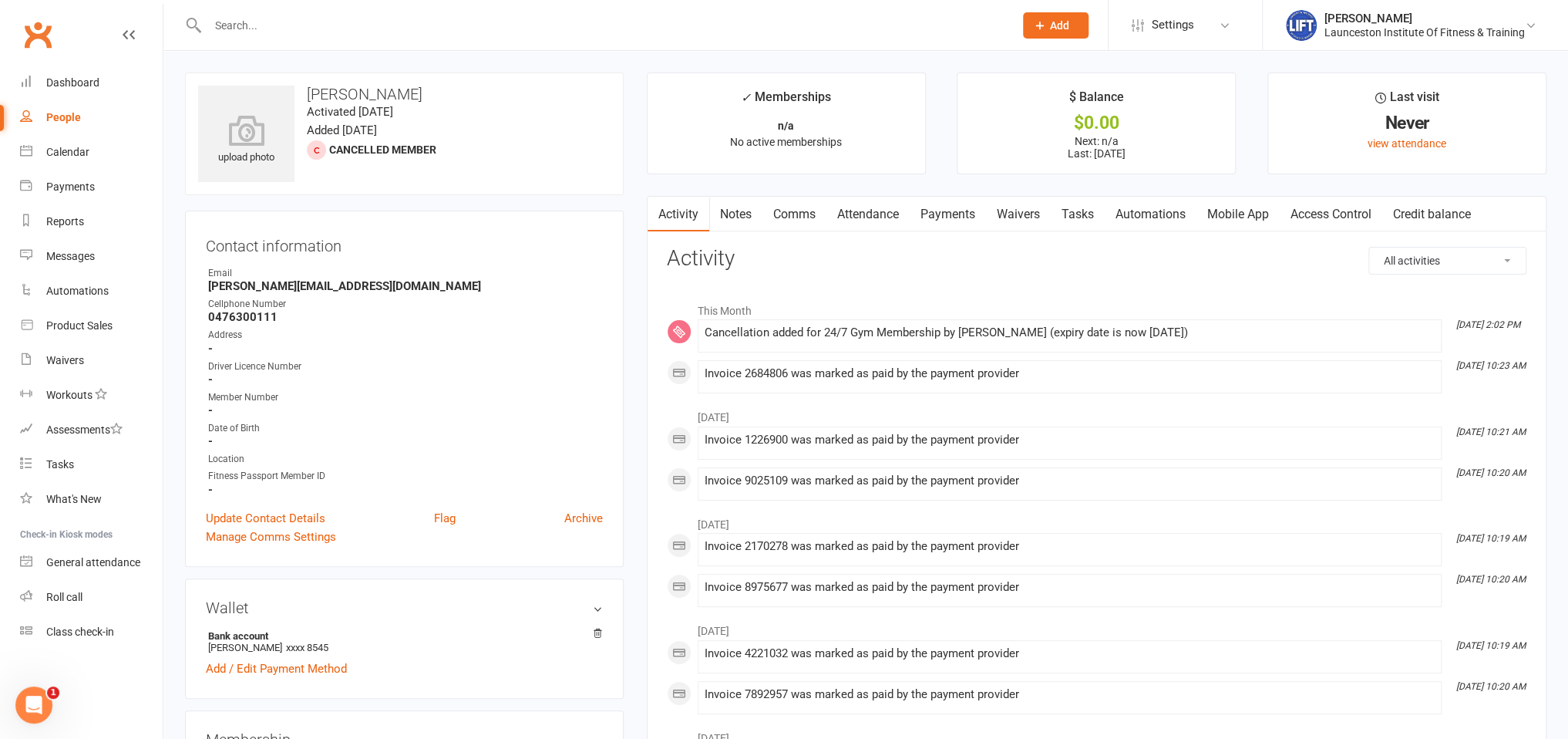
click at [1350, 212] on link "Access Control" at bounding box center [1331, 213] width 103 height 35
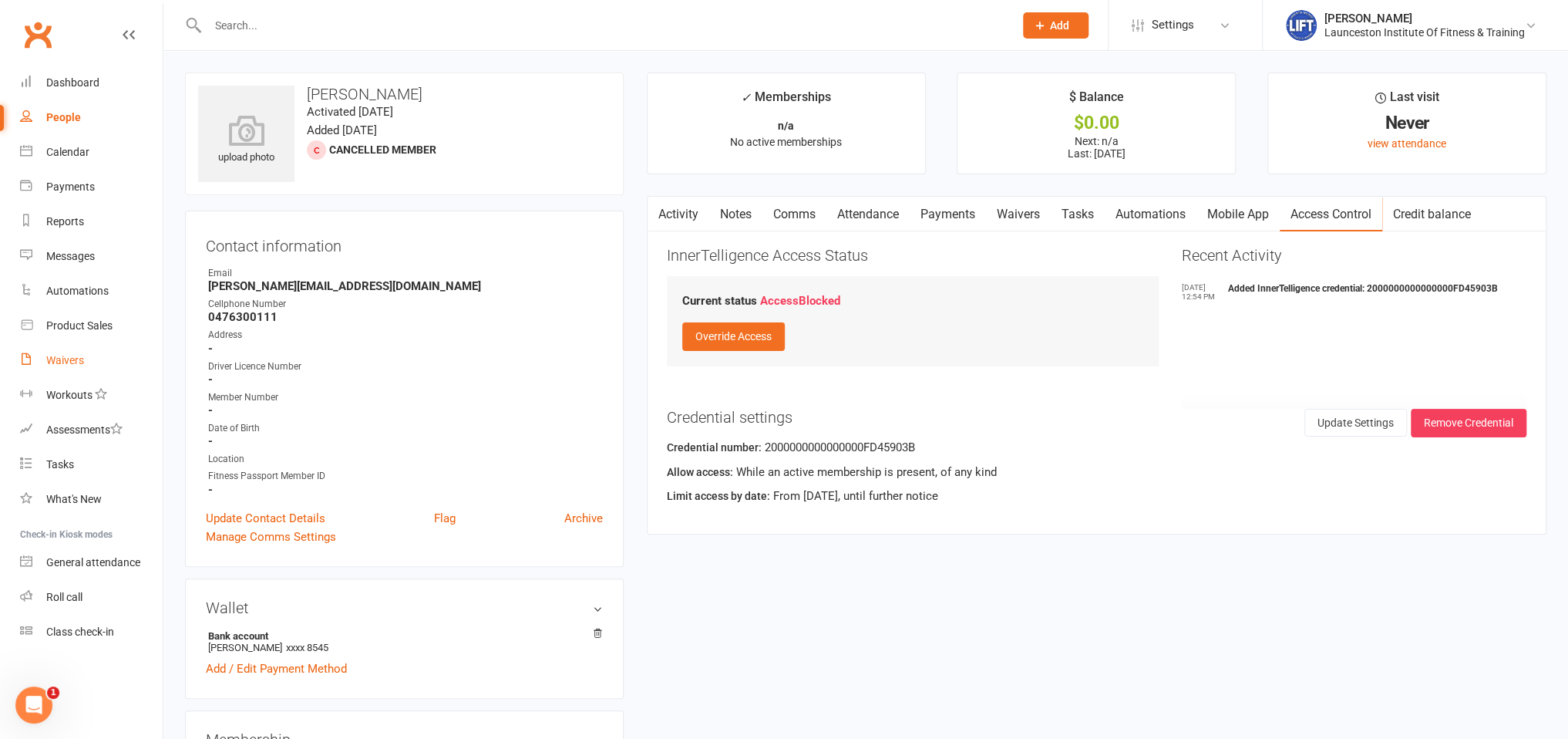
click at [100, 357] on link "Waivers" at bounding box center [91, 360] width 142 height 34
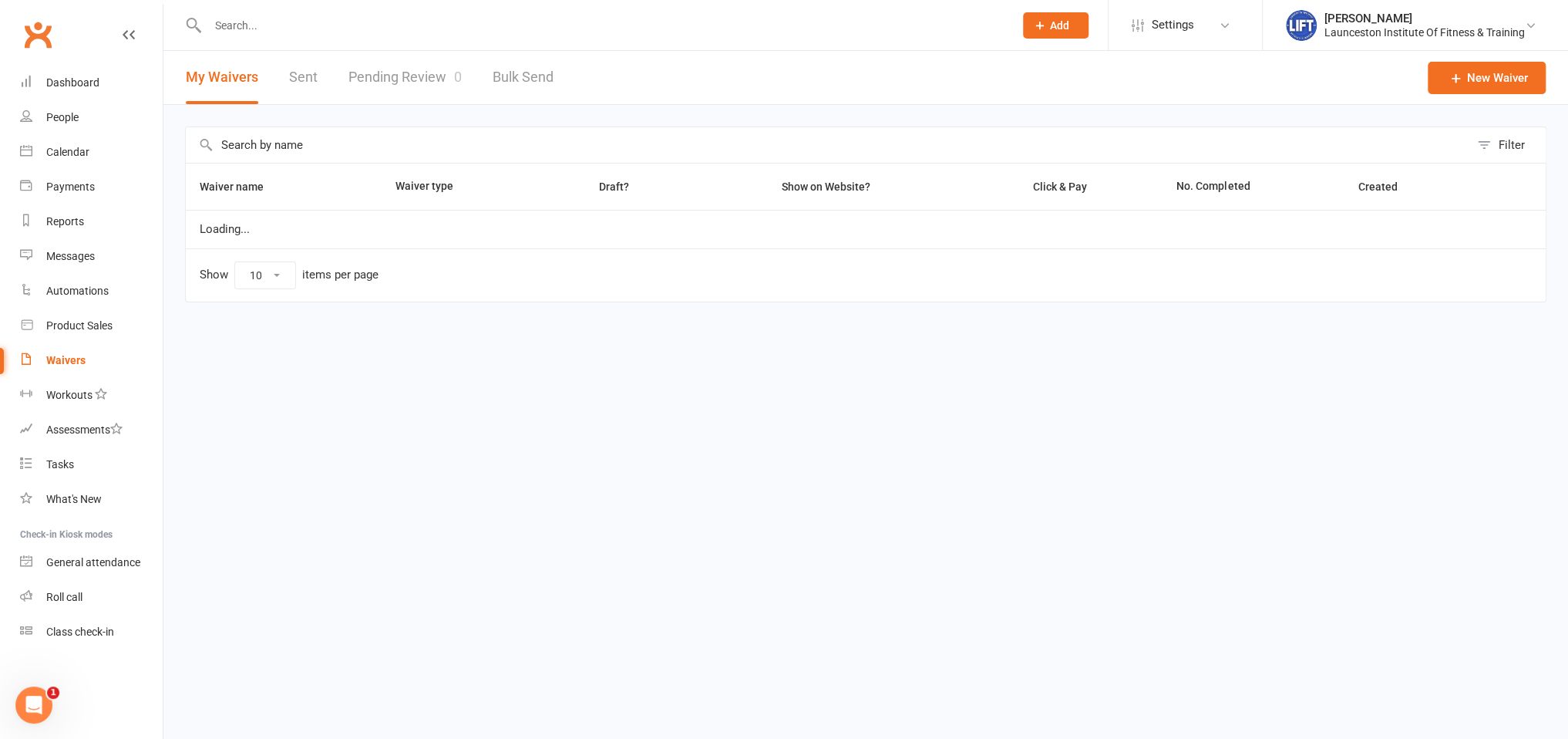
select select "100"
click at [398, 90] on link "Pending Review 0" at bounding box center [405, 77] width 113 height 53
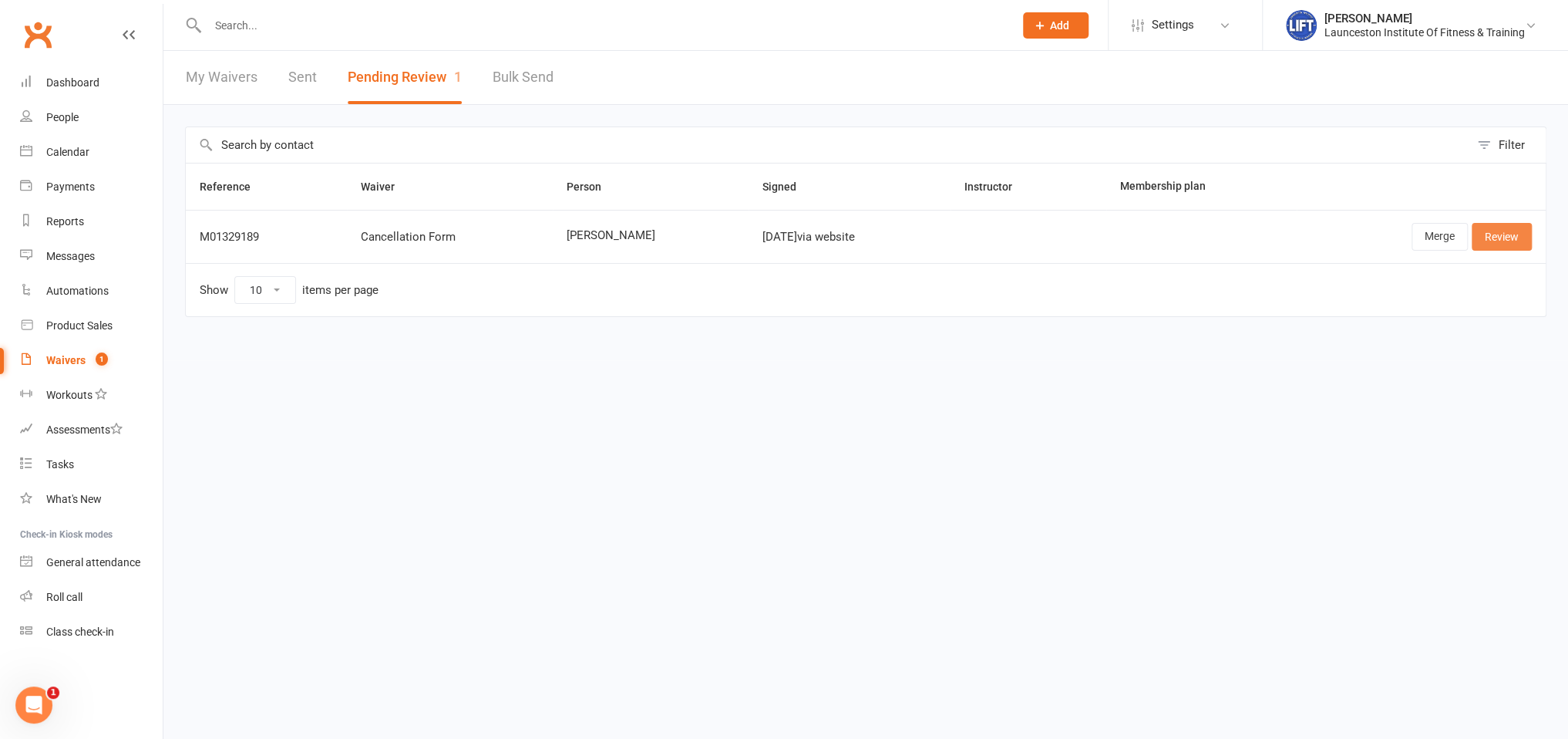
click at [1494, 242] on link "Review" at bounding box center [1501, 237] width 60 height 27
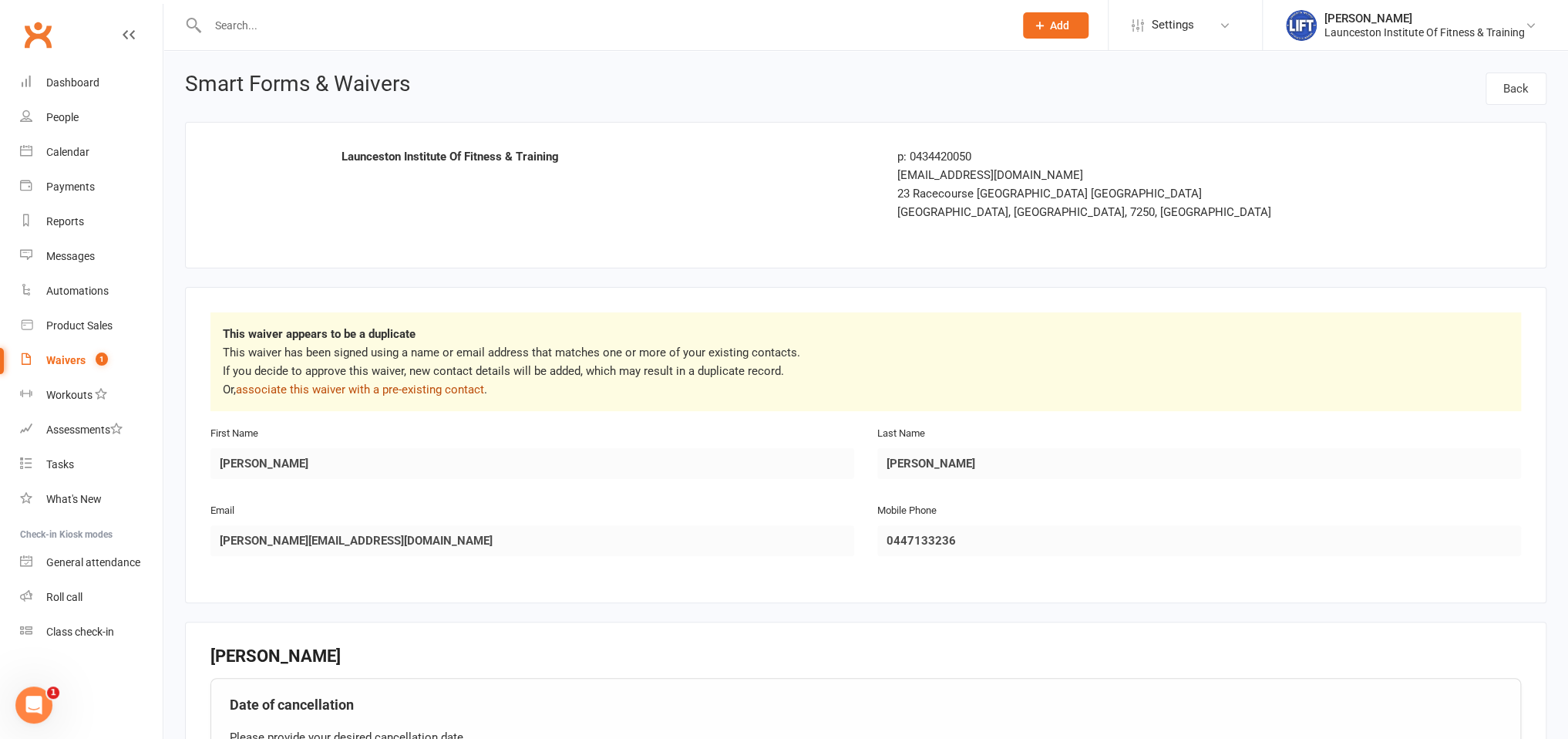
click at [313, 392] on link "associate this waiver with a pre-existing contact" at bounding box center [360, 389] width 248 height 14
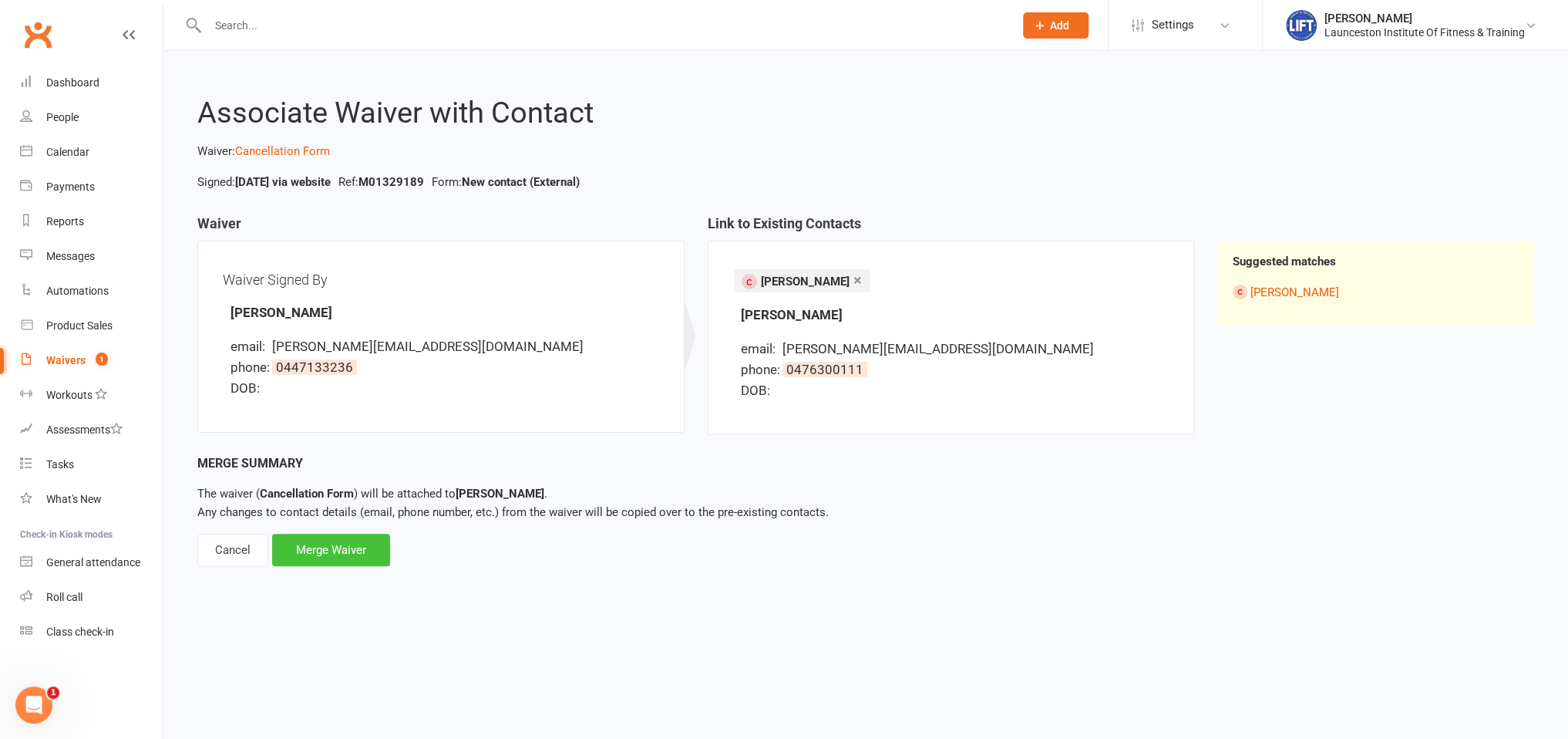
click at [352, 546] on div "Merge Waiver" at bounding box center [332, 550] width 118 height 33
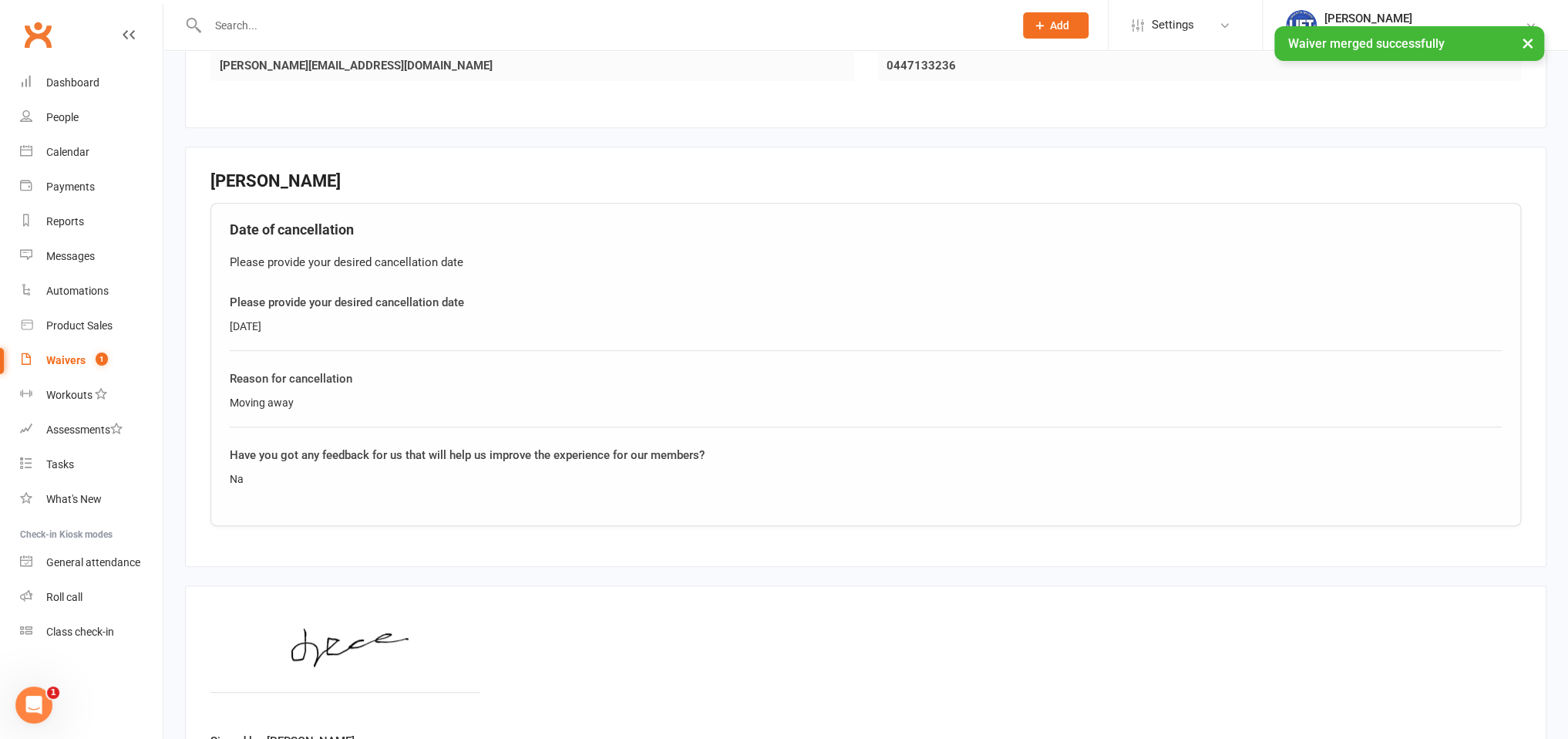
scroll to position [488, 0]
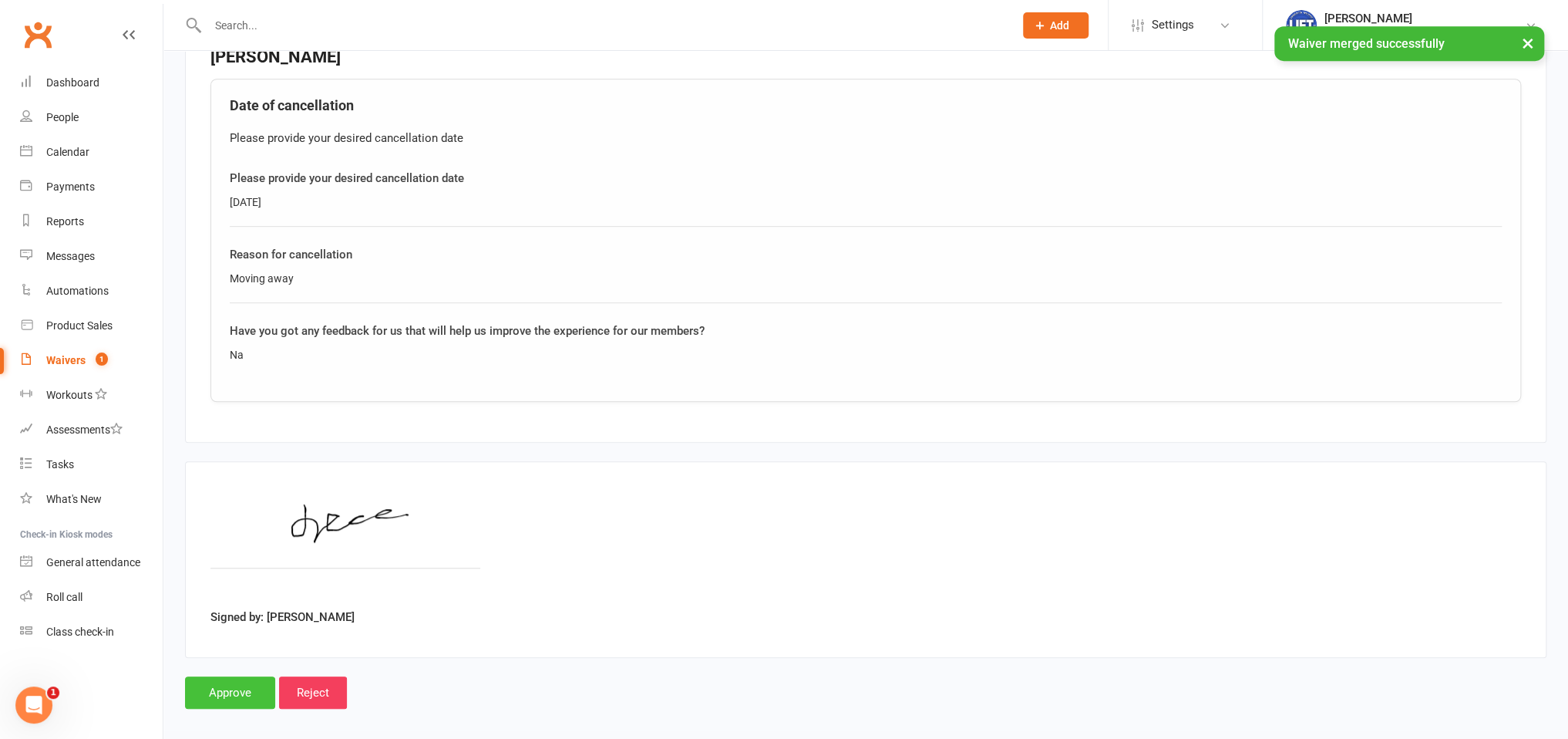
click at [219, 696] on input "Approve" at bounding box center [230, 693] width 90 height 33
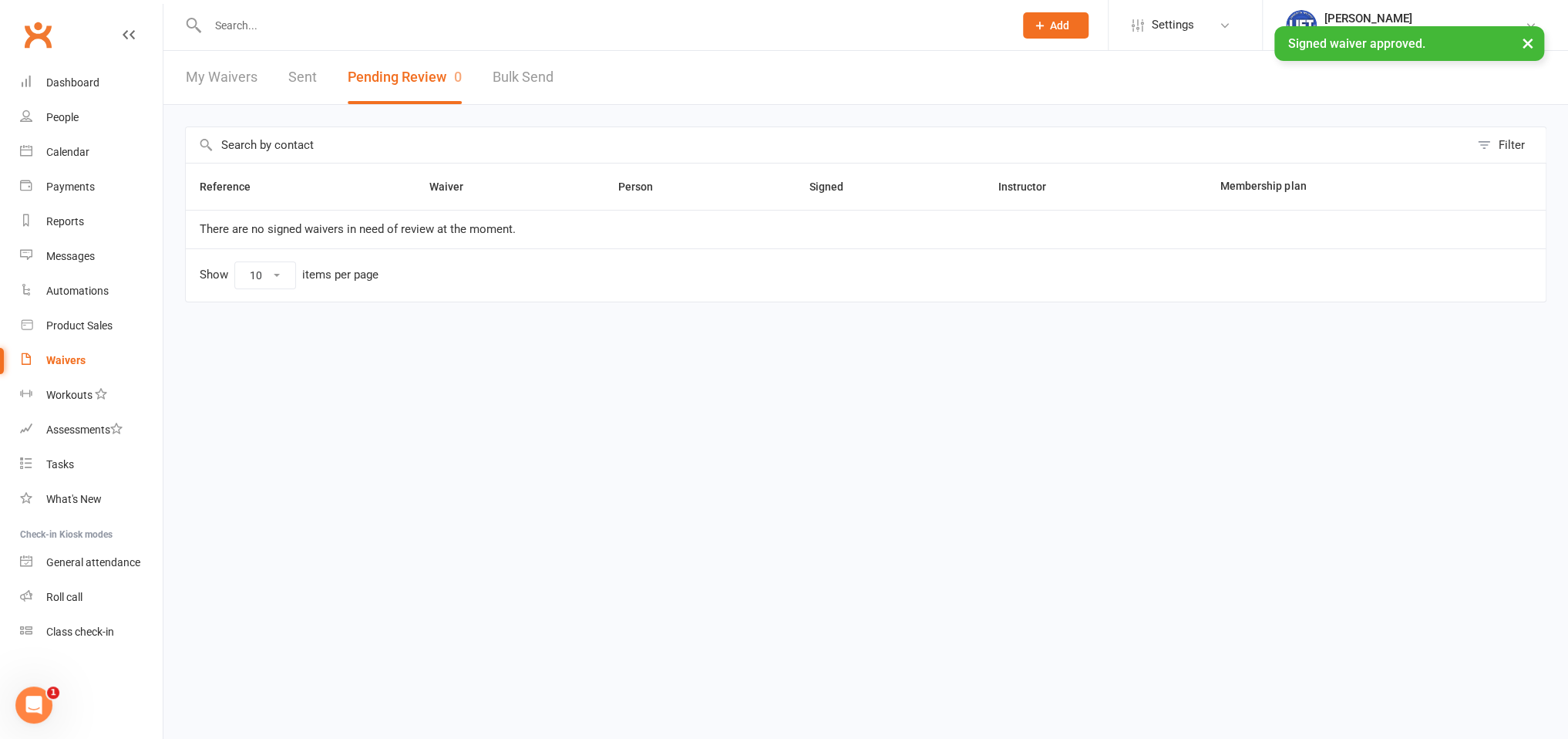
click at [309, 35] on input "text" at bounding box center [603, 25] width 800 height 21
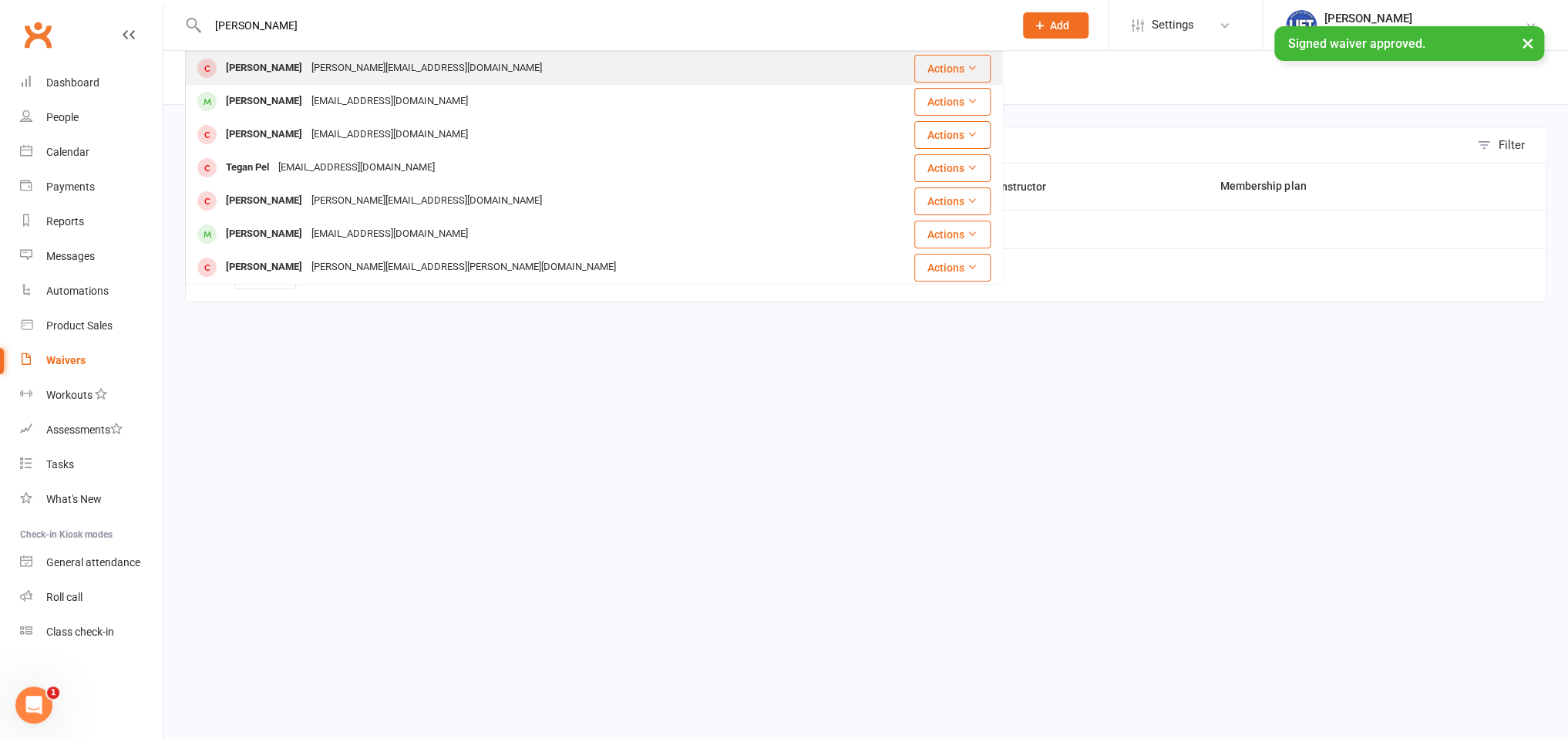
type input "[PERSON_NAME]"
click at [307, 66] on div "[PERSON_NAME][EMAIL_ADDRESS][DOMAIN_NAME]" at bounding box center [427, 69] width 240 height 22
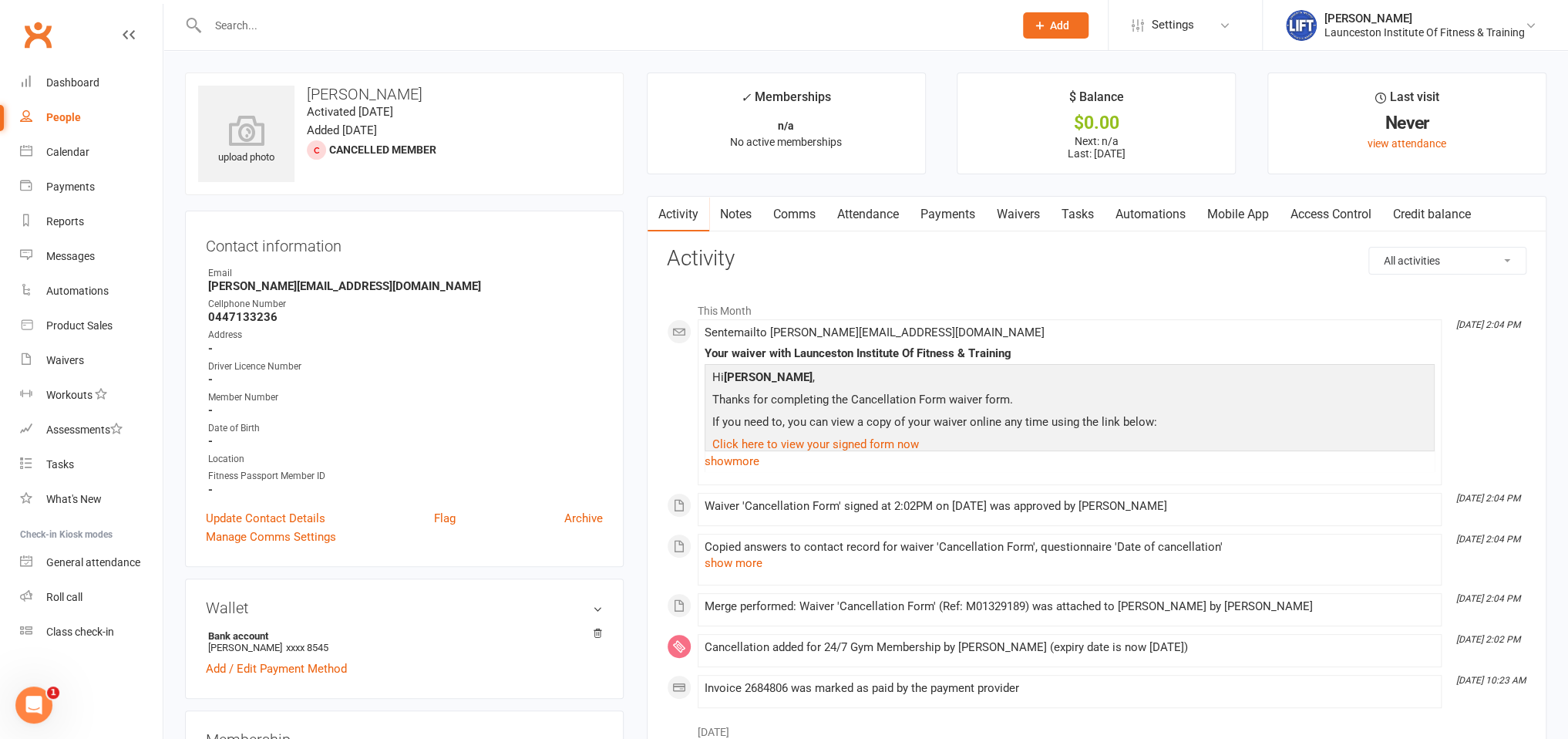
click at [1325, 212] on link "Access Control" at bounding box center [1331, 213] width 103 height 35
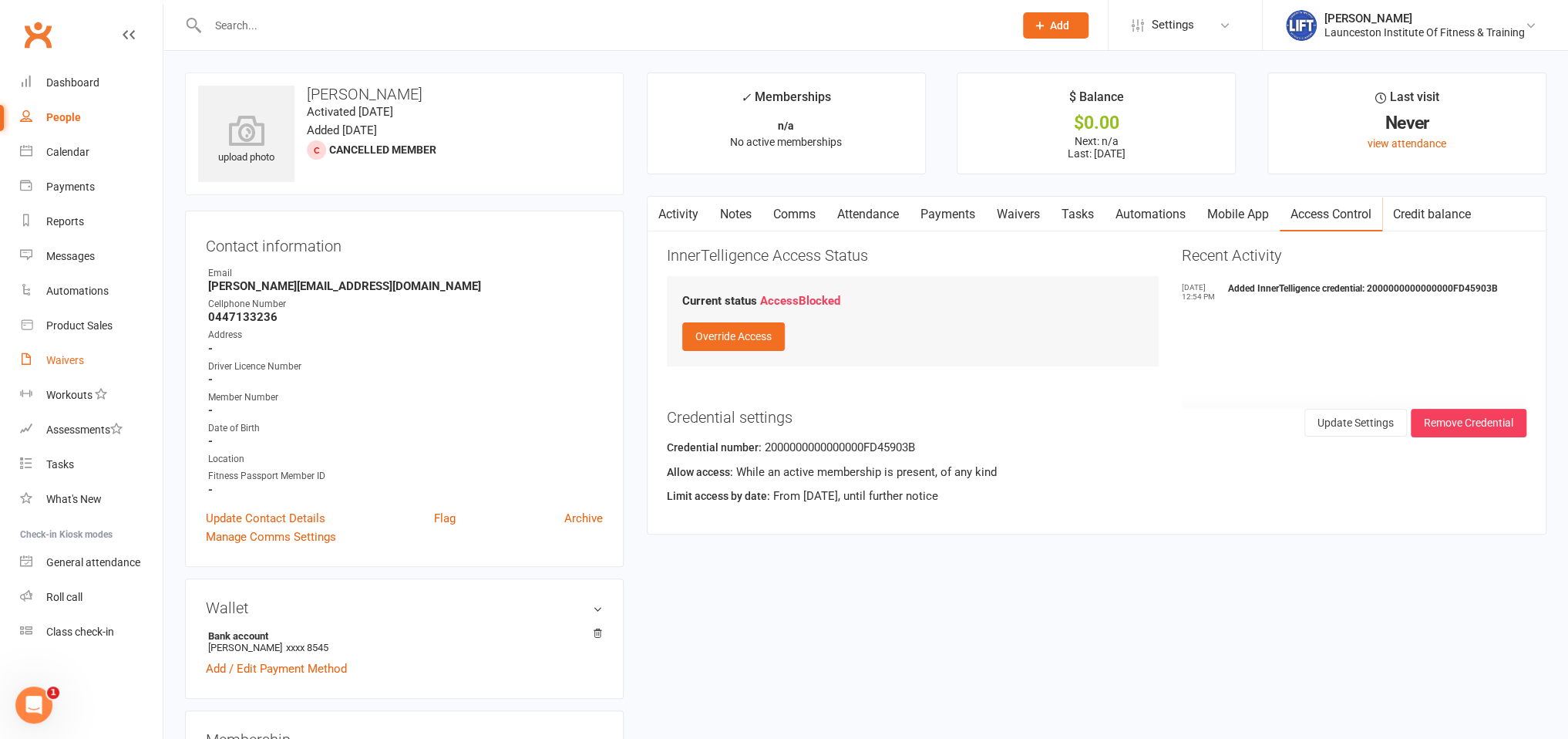
click at [80, 365] on link "Waivers" at bounding box center [91, 360] width 142 height 34
select select "100"
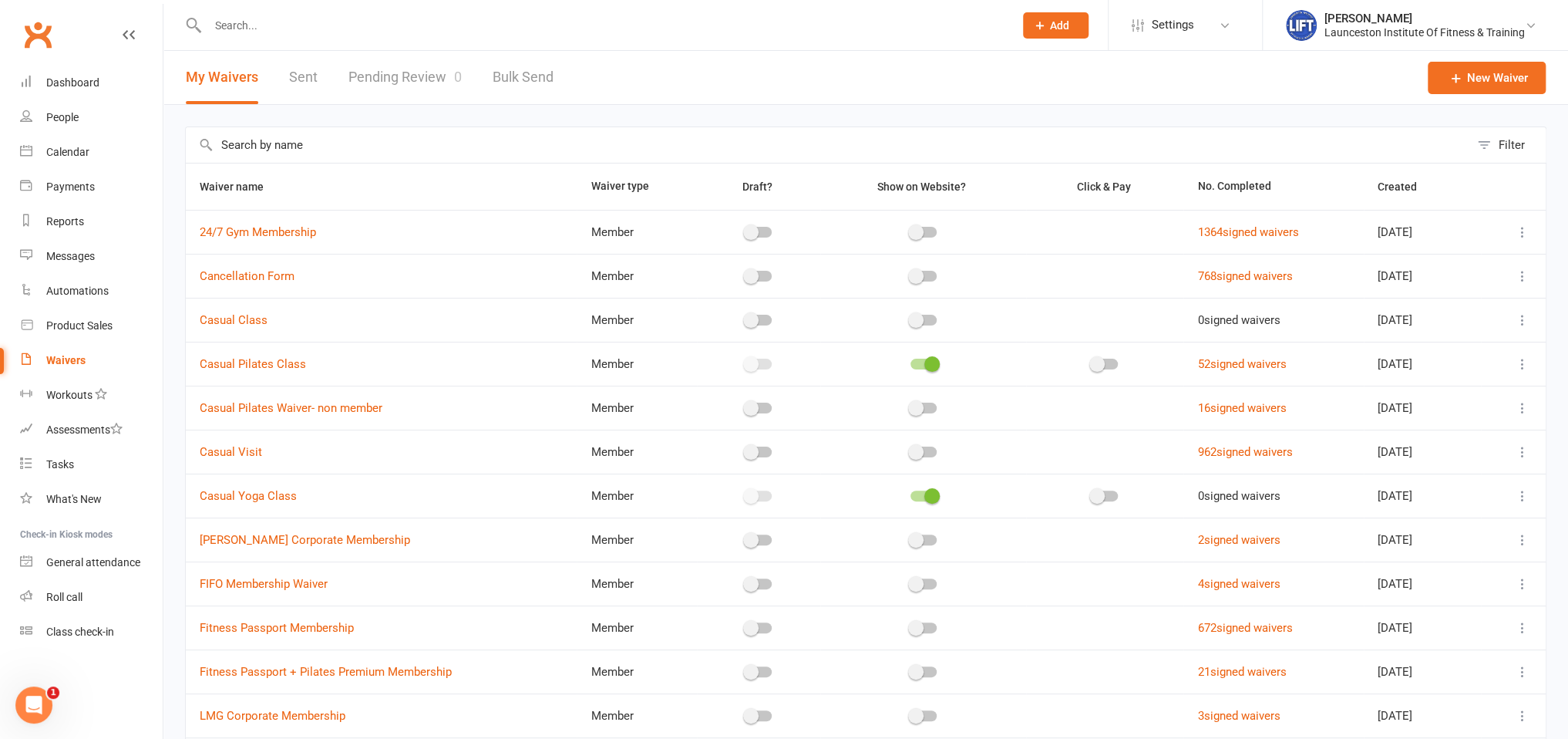
click at [396, 63] on link "Pending Review 0" at bounding box center [405, 77] width 113 height 53
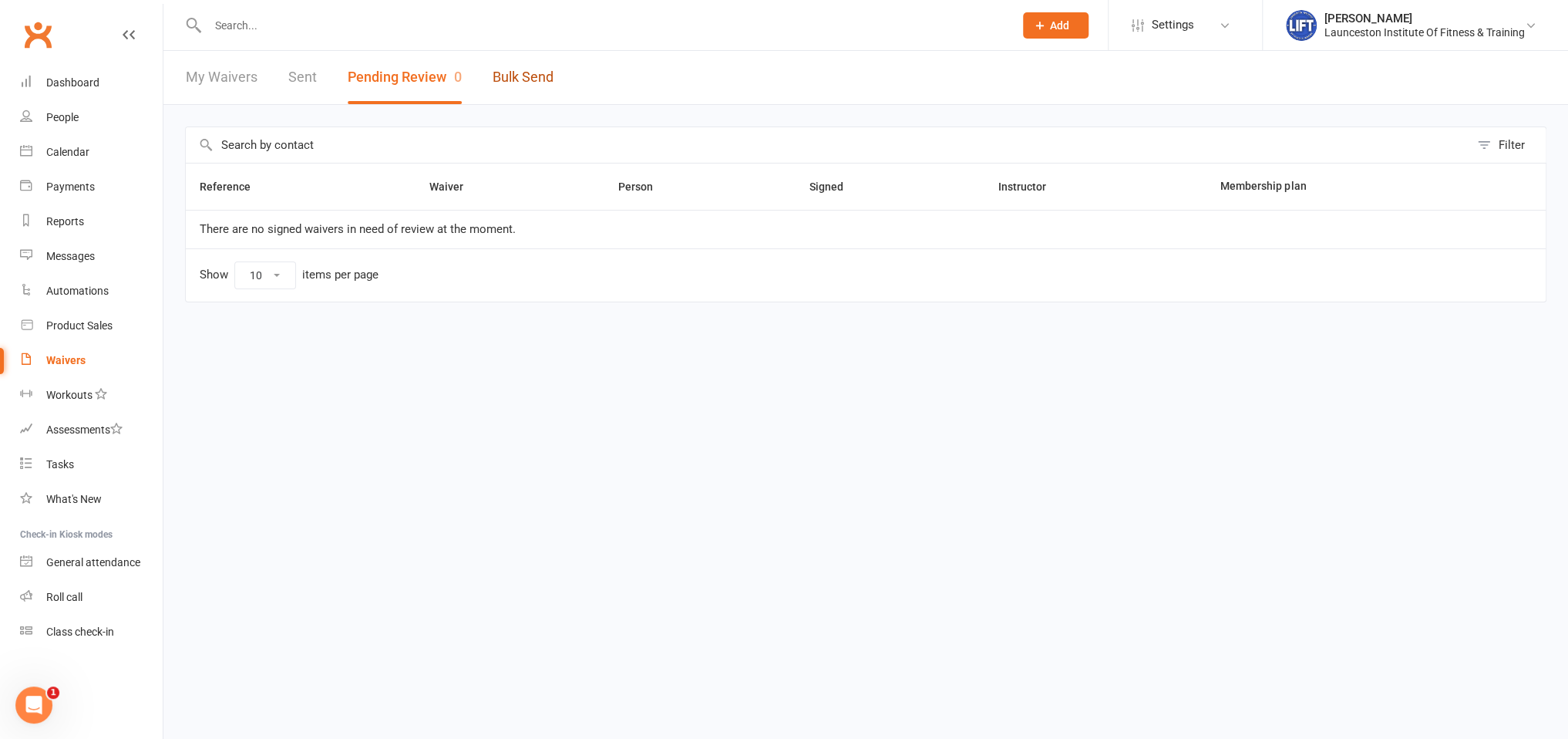
drag, startPoint x: 519, startPoint y: 84, endPoint x: 508, endPoint y: 81, distance: 11.4
click at [519, 84] on link "Bulk Send" at bounding box center [523, 77] width 61 height 53
select select "active_members"
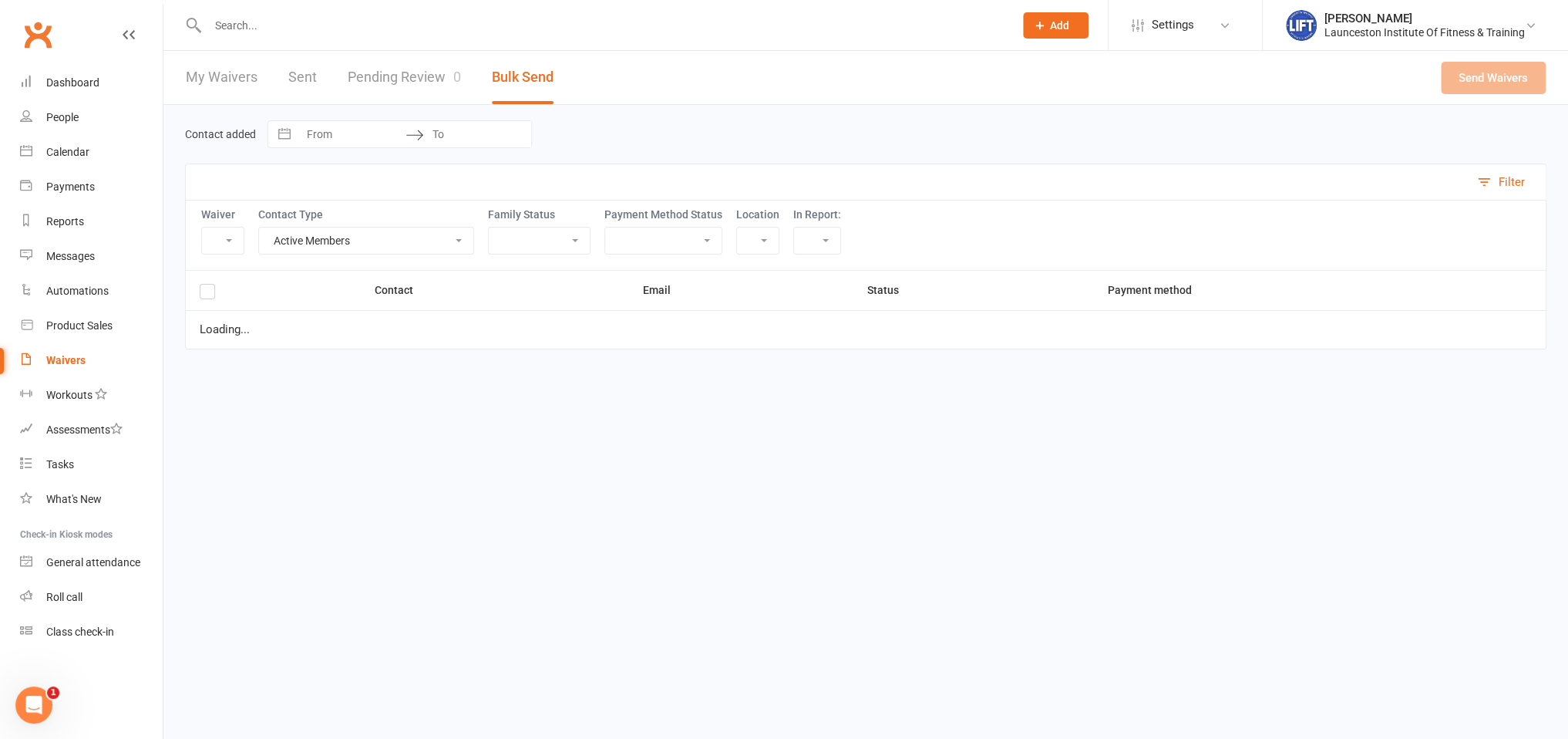
click at [423, 86] on link "Pending Review 0" at bounding box center [404, 77] width 113 height 53
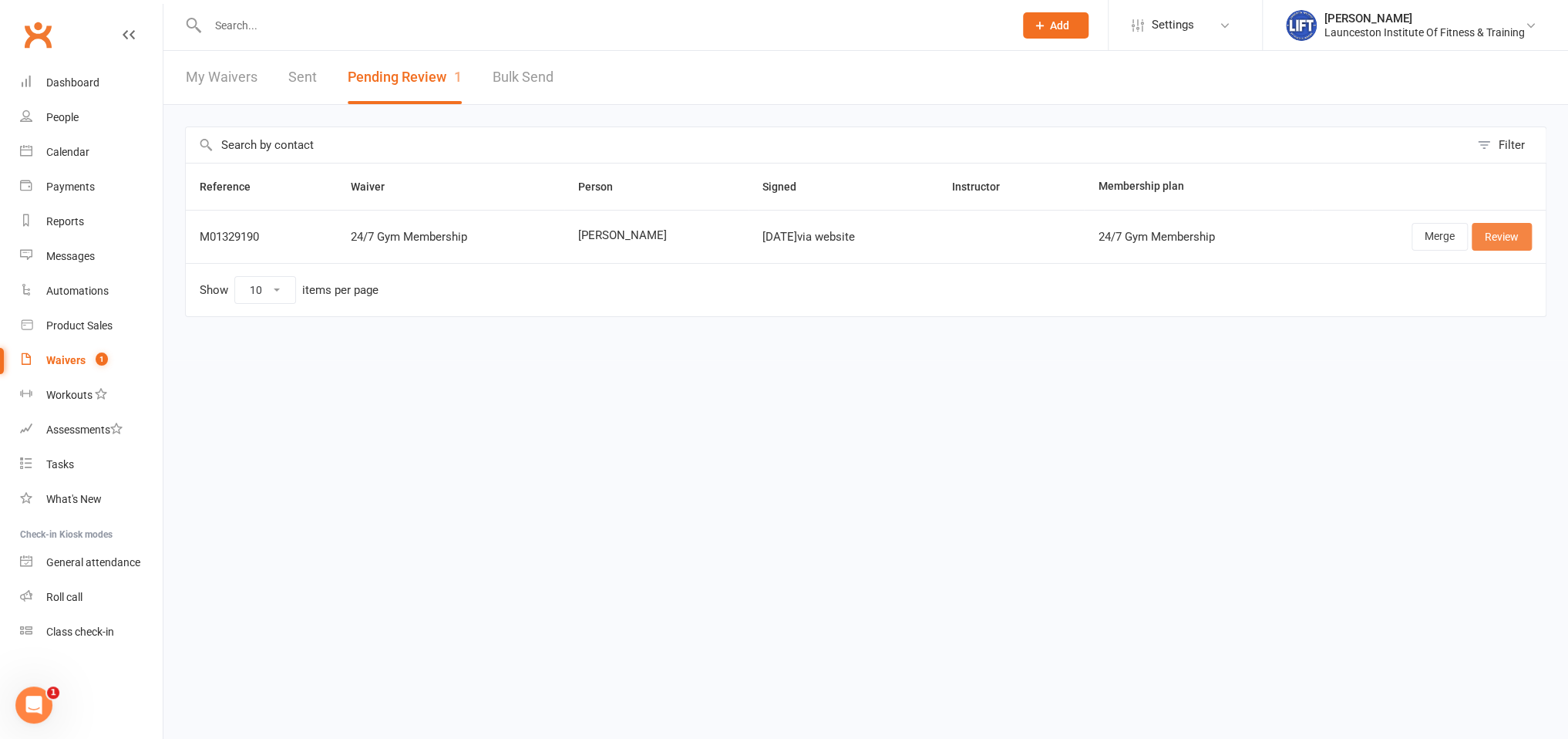
click at [1489, 234] on link "Review" at bounding box center [1501, 237] width 60 height 27
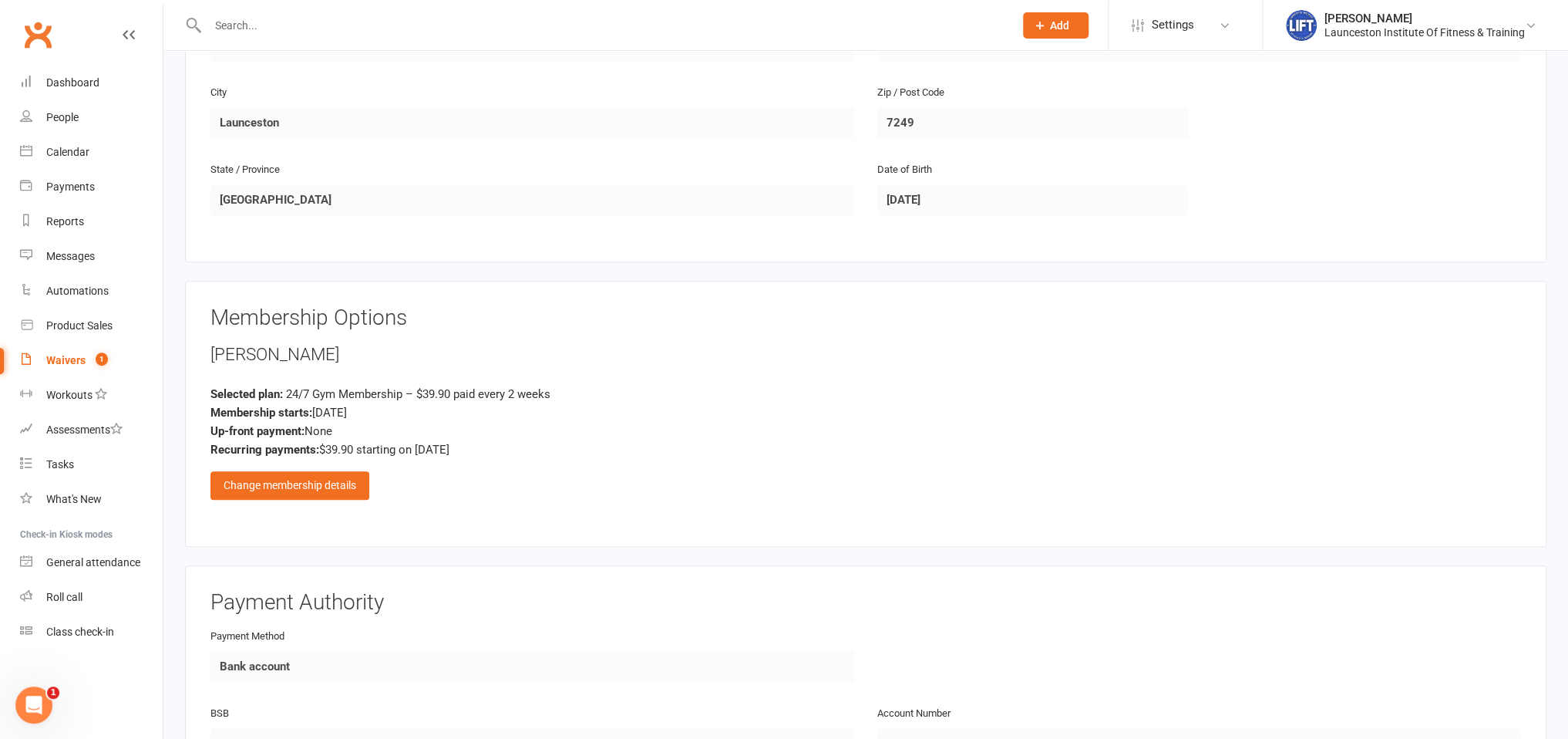
scroll to position [733, 0]
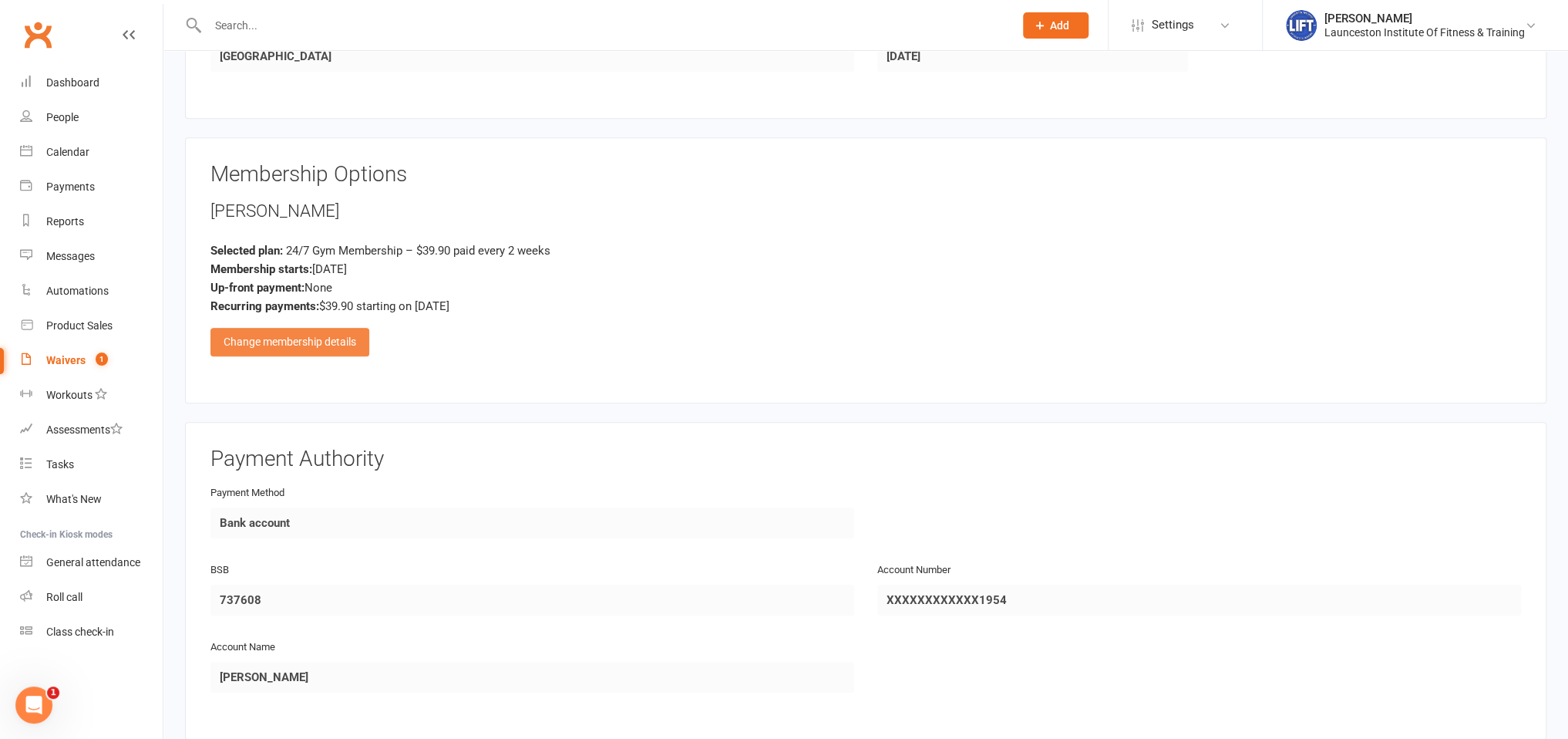
click at [259, 338] on div "Change membership details" at bounding box center [290, 341] width 159 height 27
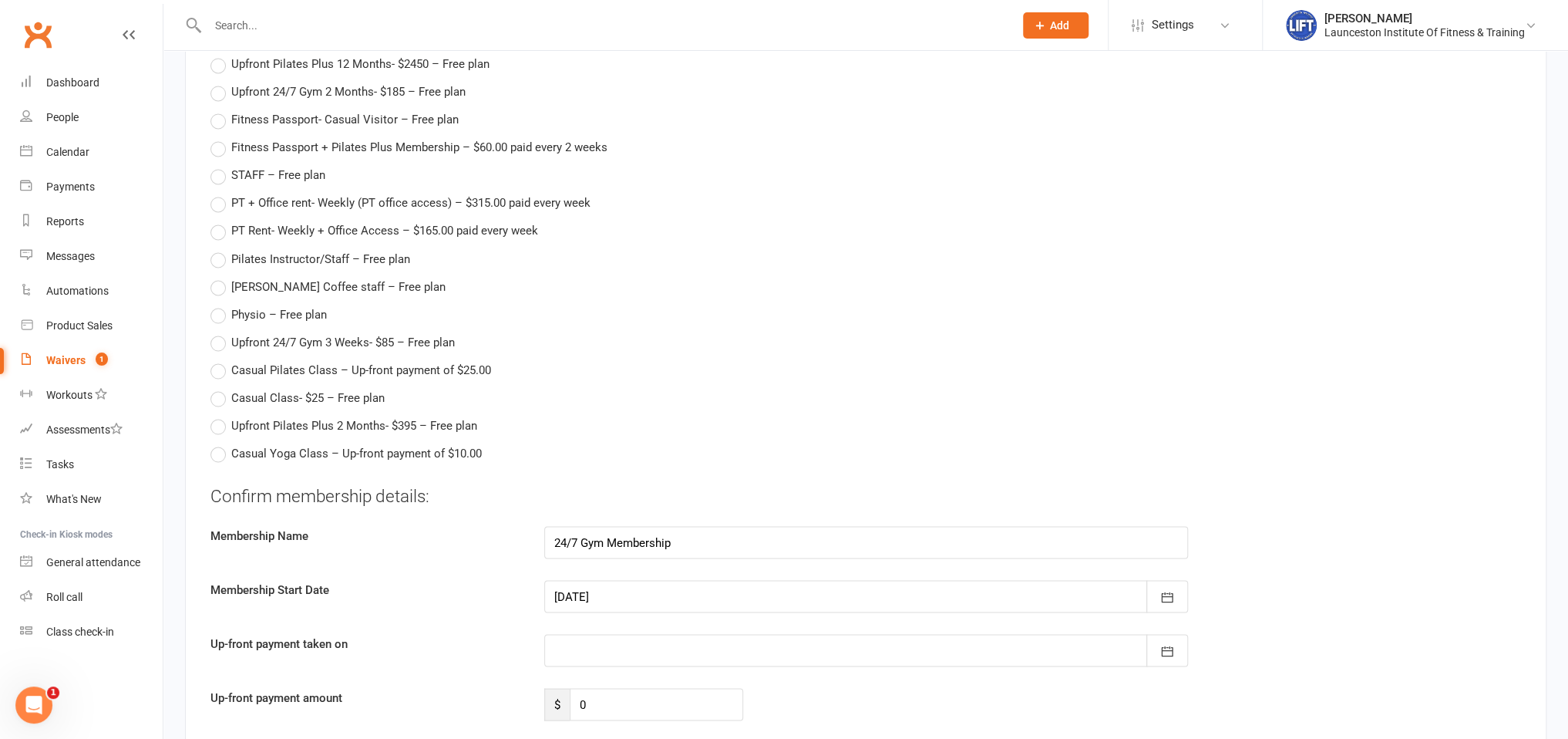
scroll to position [2036, 0]
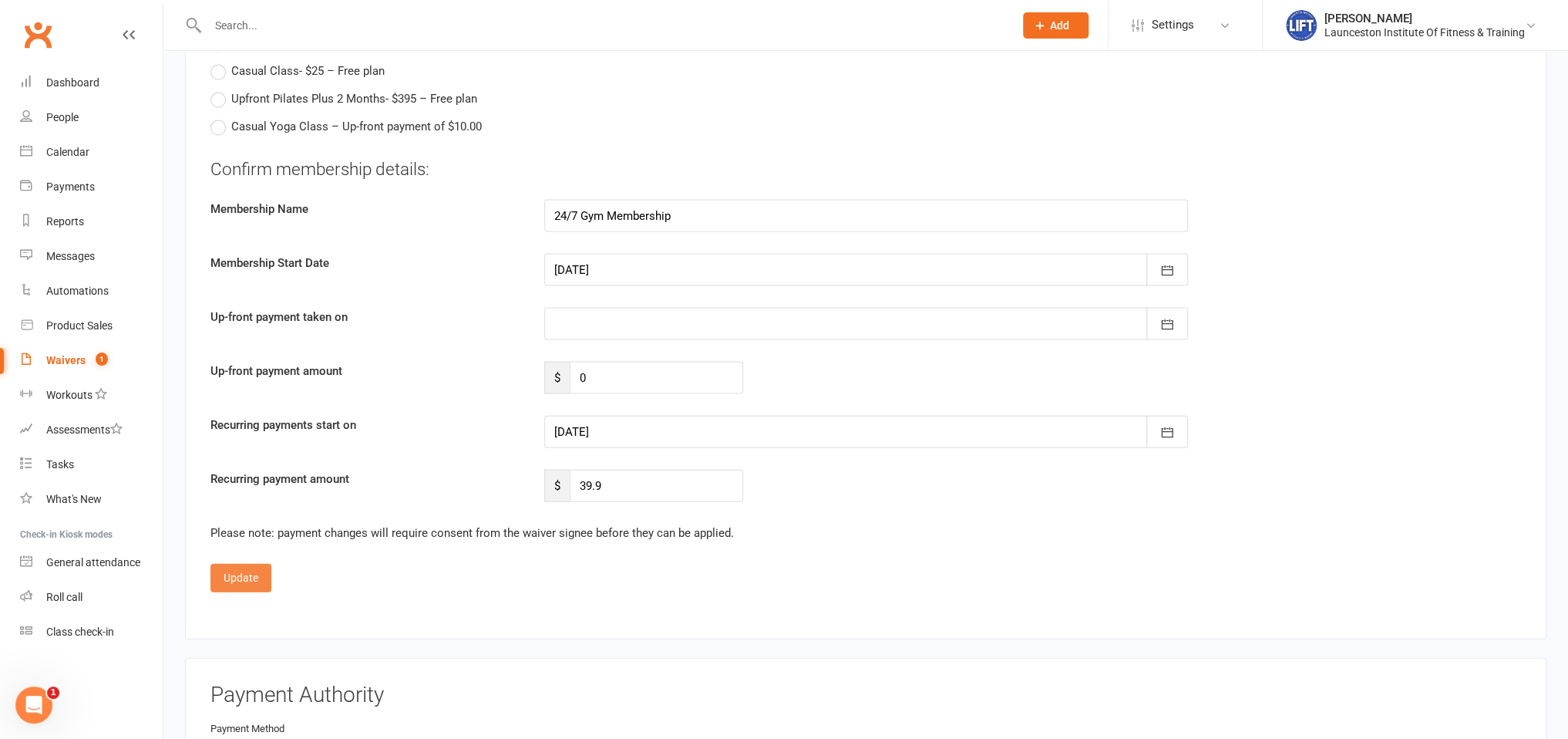
click at [231, 586] on button "Update" at bounding box center [241, 578] width 61 height 27
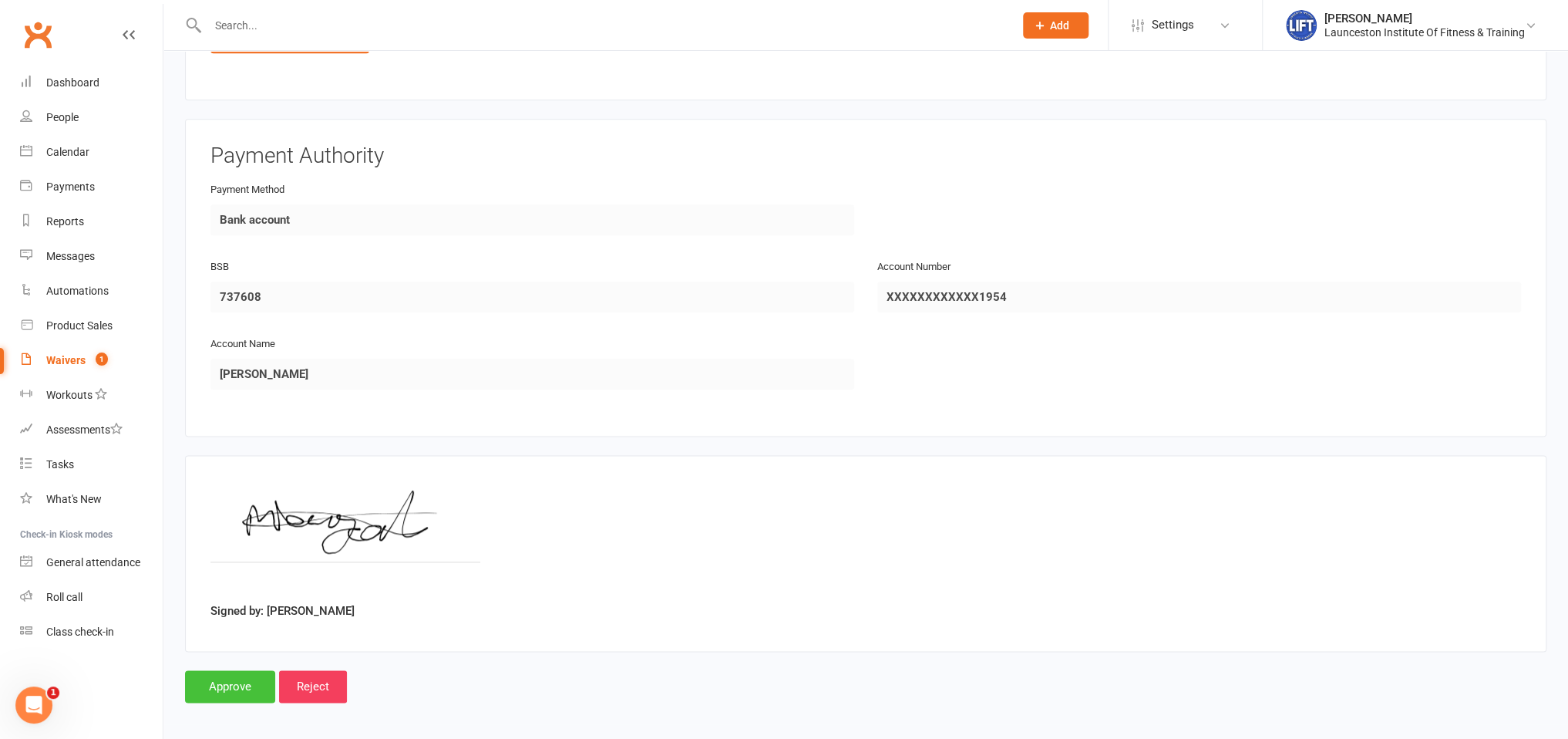
click at [219, 692] on input "Approve" at bounding box center [230, 687] width 90 height 33
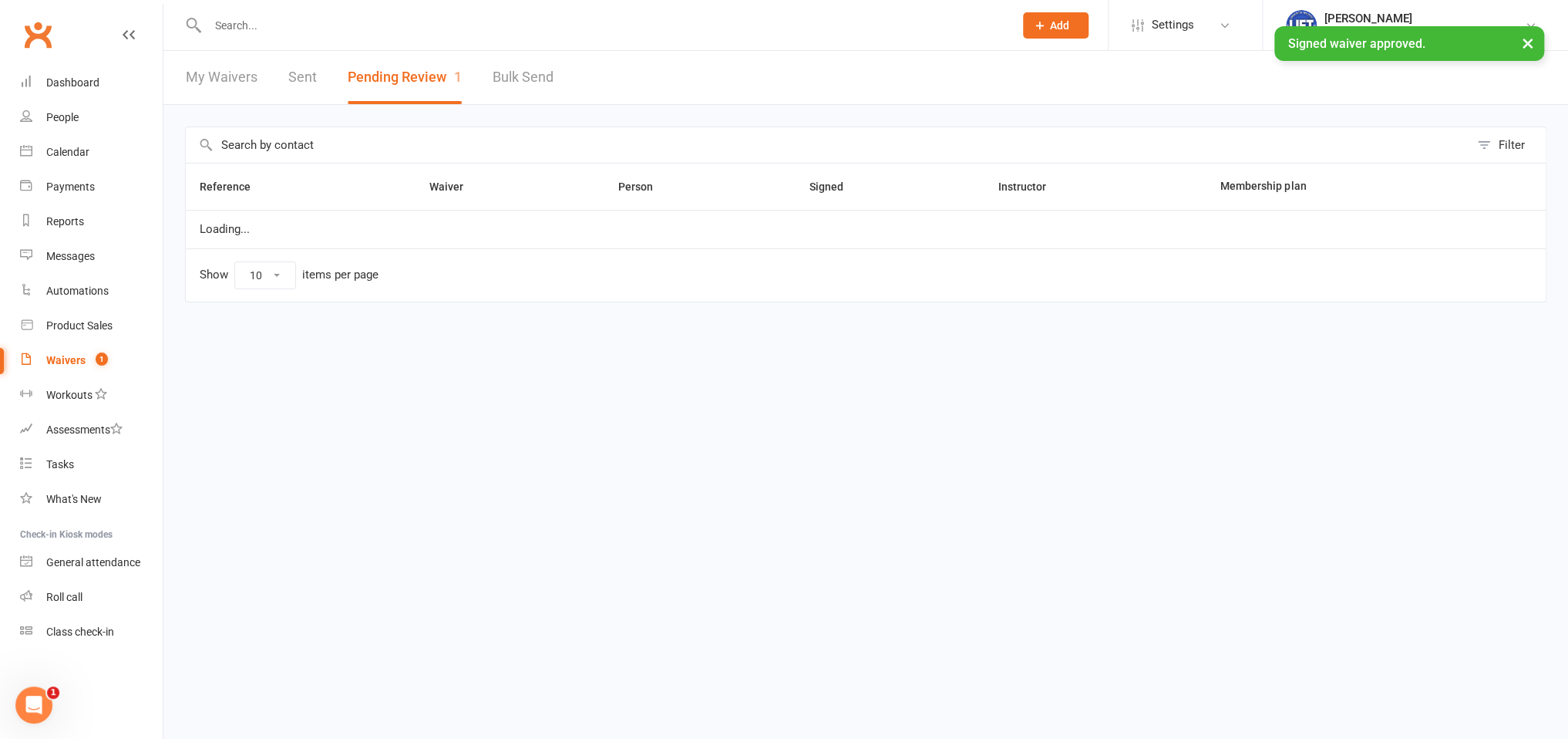
click at [248, 33] on input "text" at bounding box center [603, 25] width 800 height 21
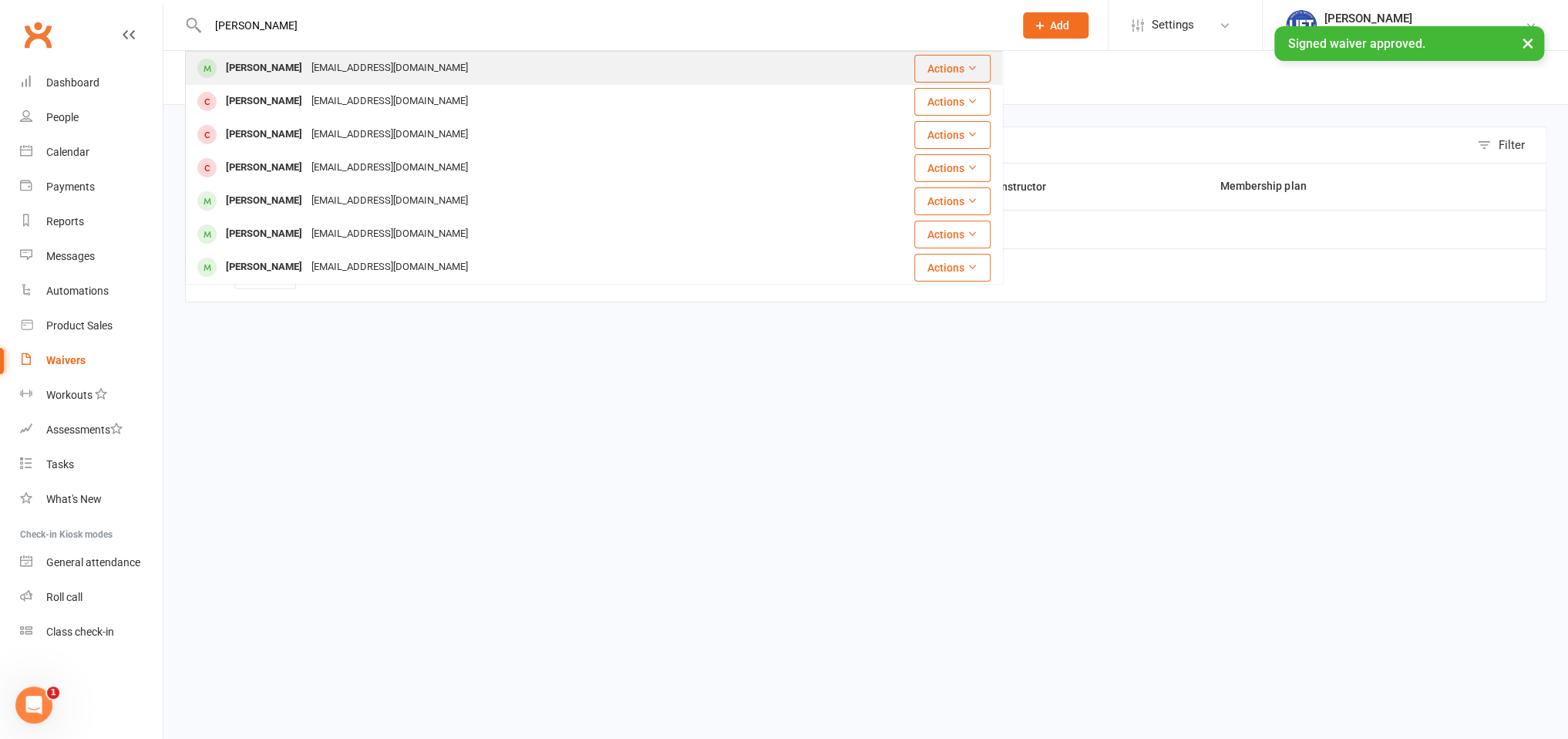
type input "[PERSON_NAME]"
click at [323, 75] on div "[EMAIL_ADDRESS][DOMAIN_NAME]" at bounding box center [389, 69] width 165 height 22
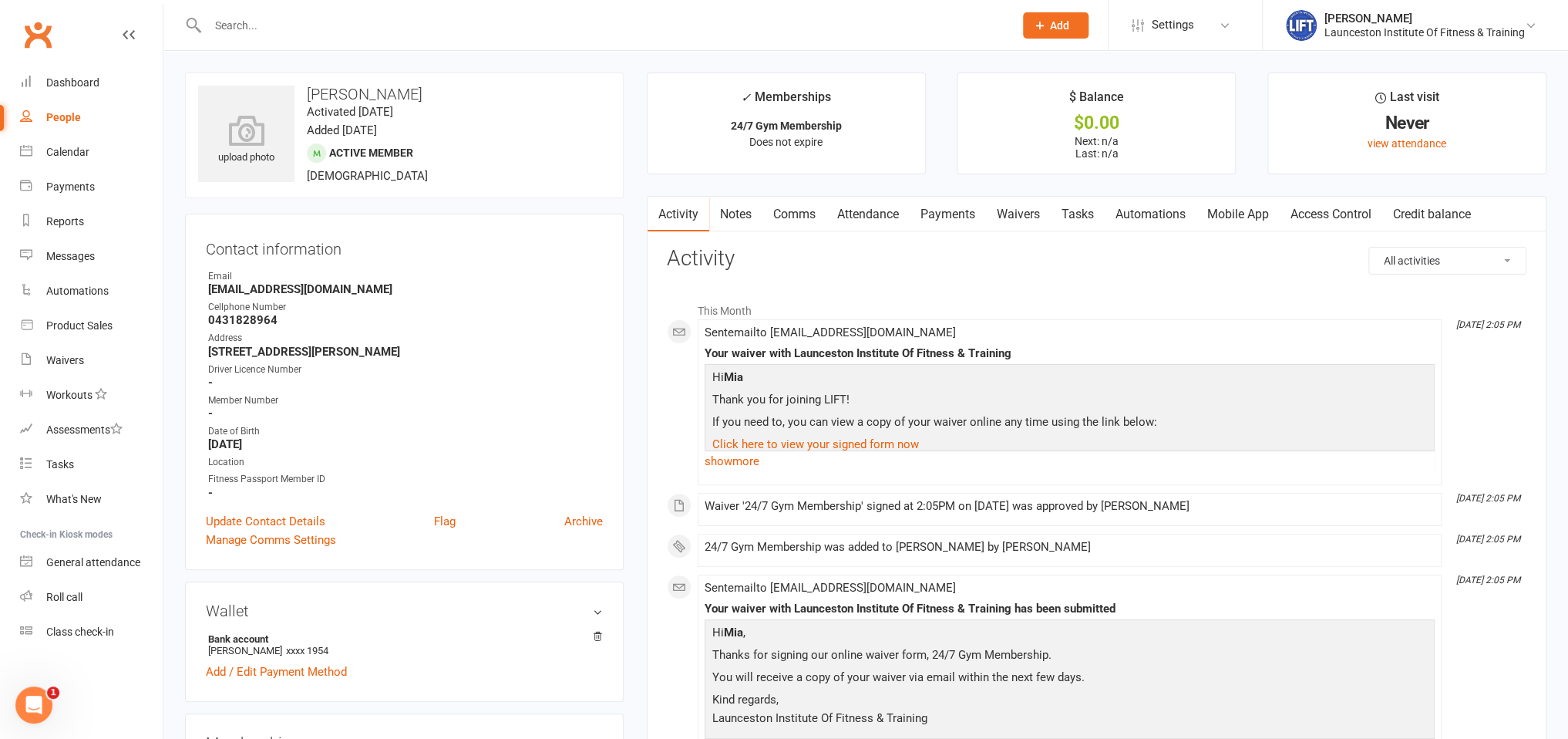
click at [1325, 213] on link "Access Control" at bounding box center [1331, 213] width 103 height 35
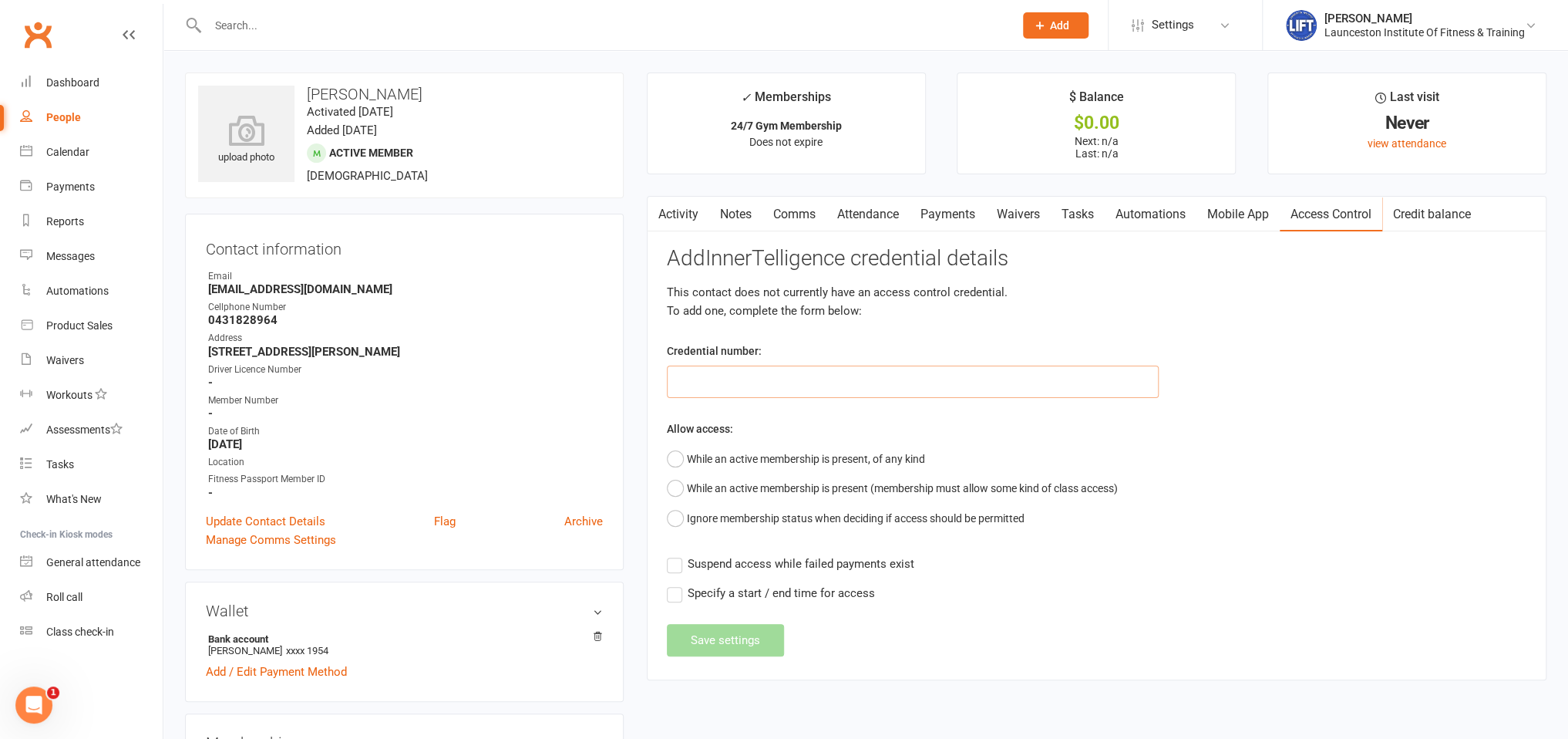
click at [778, 378] on input "text" at bounding box center [913, 382] width 492 height 33
click at [818, 389] on input "text" at bounding box center [913, 382] width 492 height 33
paste input "2000000000000000DB95432E"
type input "2000000000000000DB95432E"
click at [726, 458] on button "While an active membership is present, of any kind" at bounding box center [795, 459] width 258 height 29
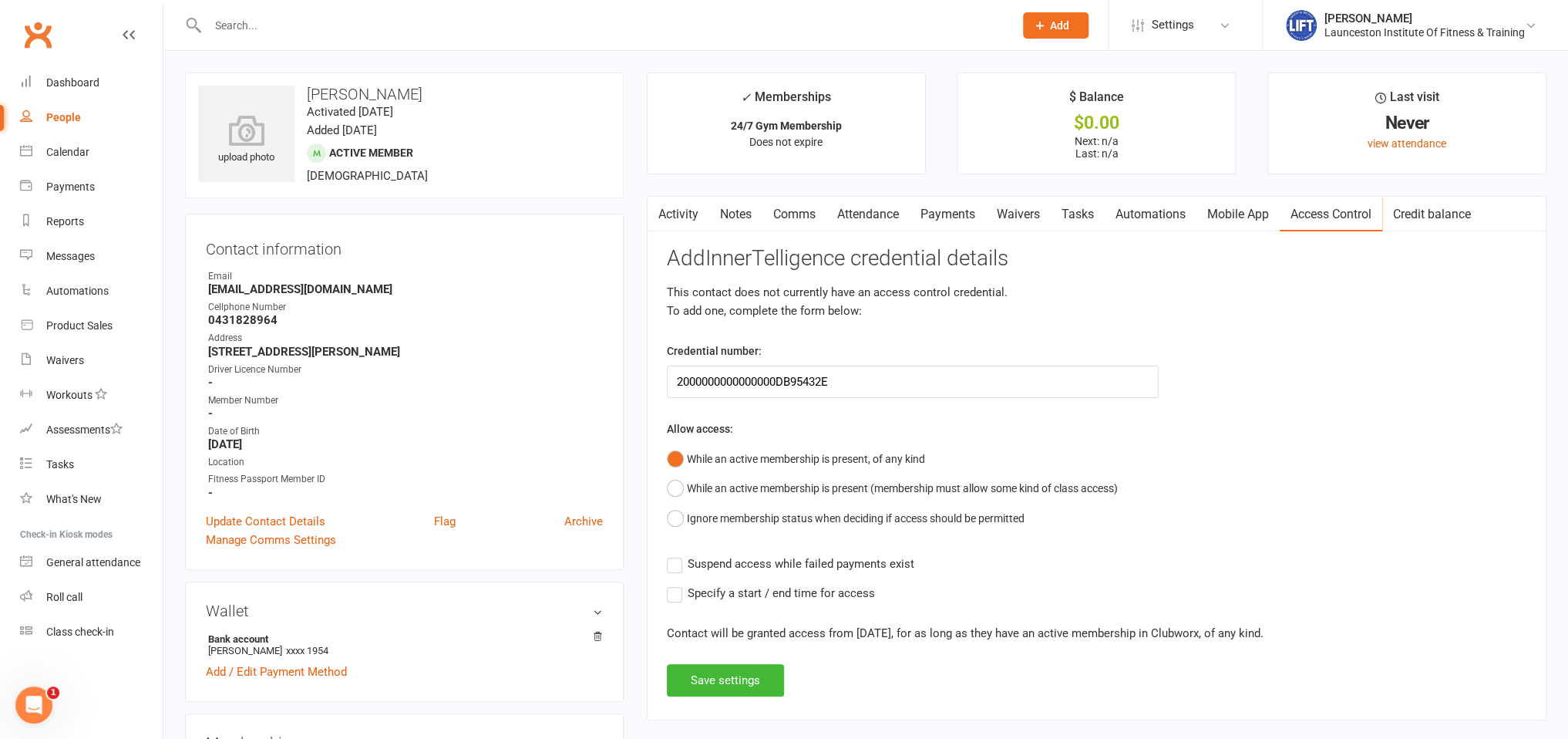
click at [672, 565] on label "Suspend access while failed payments exist" at bounding box center [790, 564] width 248 height 19
click at [675, 561] on label "Suspend access while failed payments exist" at bounding box center [790, 564] width 248 height 19
click at [675, 555] on input "Suspend access while failed payments exist" at bounding box center [790, 555] width 248 height 0
drag, startPoint x: 715, startPoint y: 664, endPoint x: 714, endPoint y: 671, distance: 7.1
click at [715, 666] on div "Add InnerTelligence credential details This contact does not currently have an …" at bounding box center [1096, 472] width 859 height 450
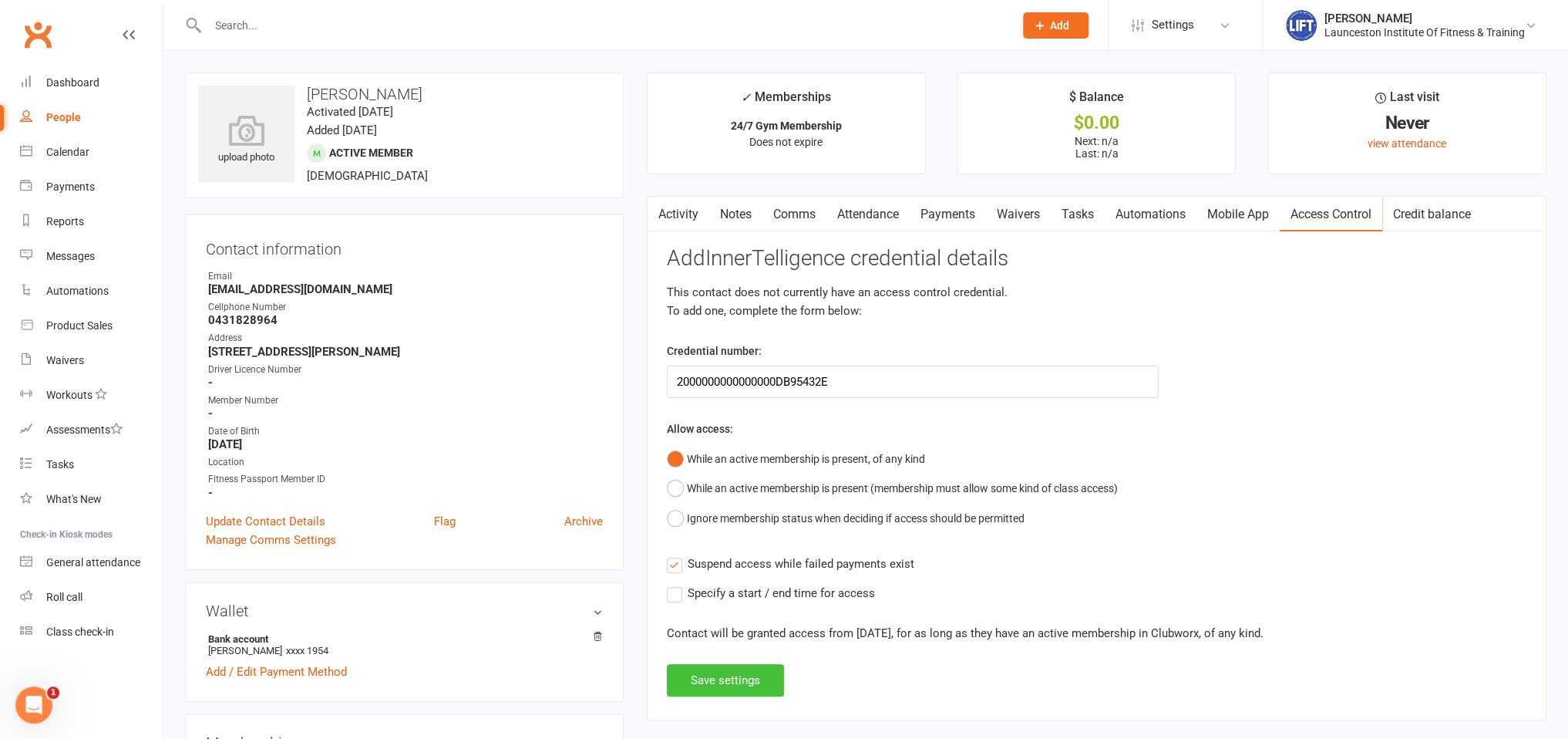
click at [723, 674] on button "Save settings" at bounding box center [725, 681] width 117 height 33
click at [724, 675] on div "Add InnerTelligence credential details This contact does not currently have an …" at bounding box center [1096, 472] width 859 height 450
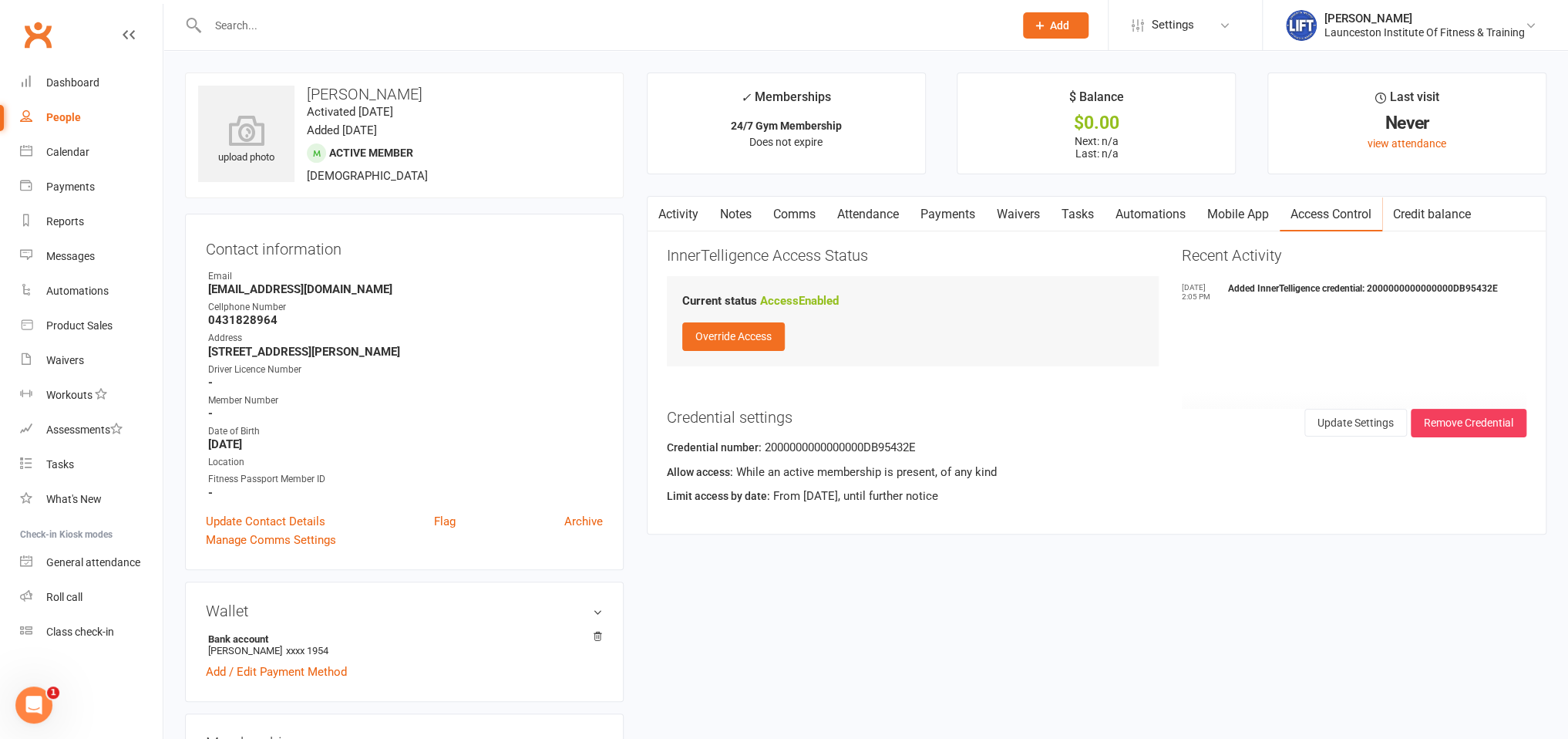
drag, startPoint x: 206, startPoint y: 350, endPoint x: 431, endPoint y: 350, distance: 225.0
click at [431, 350] on li "Address [STREET_ADDRESS][PERSON_NAME]" at bounding box center [404, 344] width 397 height 27
click at [442, 357] on strong "[STREET_ADDRESS][PERSON_NAME]" at bounding box center [405, 351] width 395 height 14
drag, startPoint x: 242, startPoint y: 1, endPoint x: 245, endPoint y: 9, distance: 8.5
click at [242, 3] on div at bounding box center [594, 25] width 818 height 50
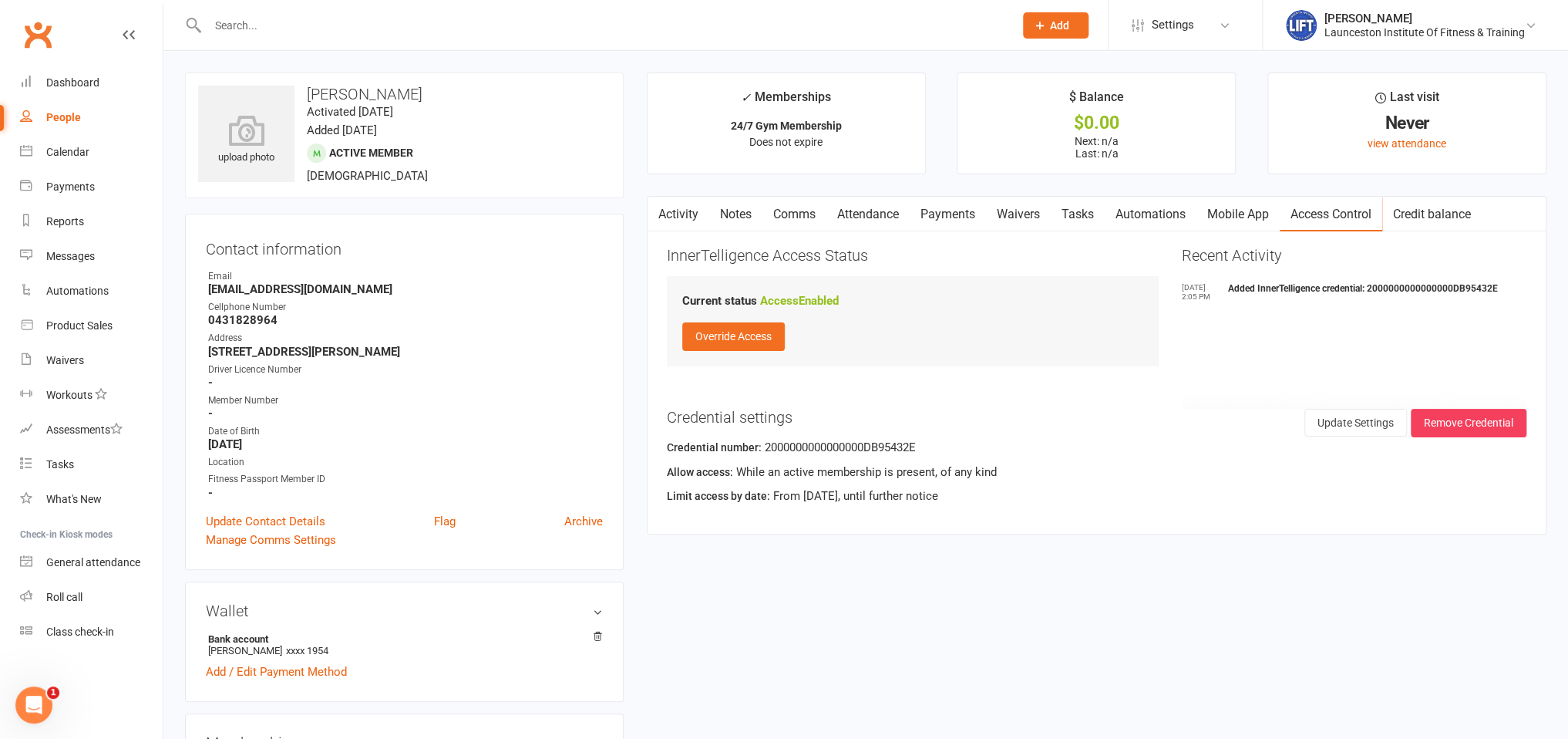
click at [245, 9] on div at bounding box center [594, 25] width 818 height 50
click at [249, 26] on input "text" at bounding box center [603, 25] width 800 height 21
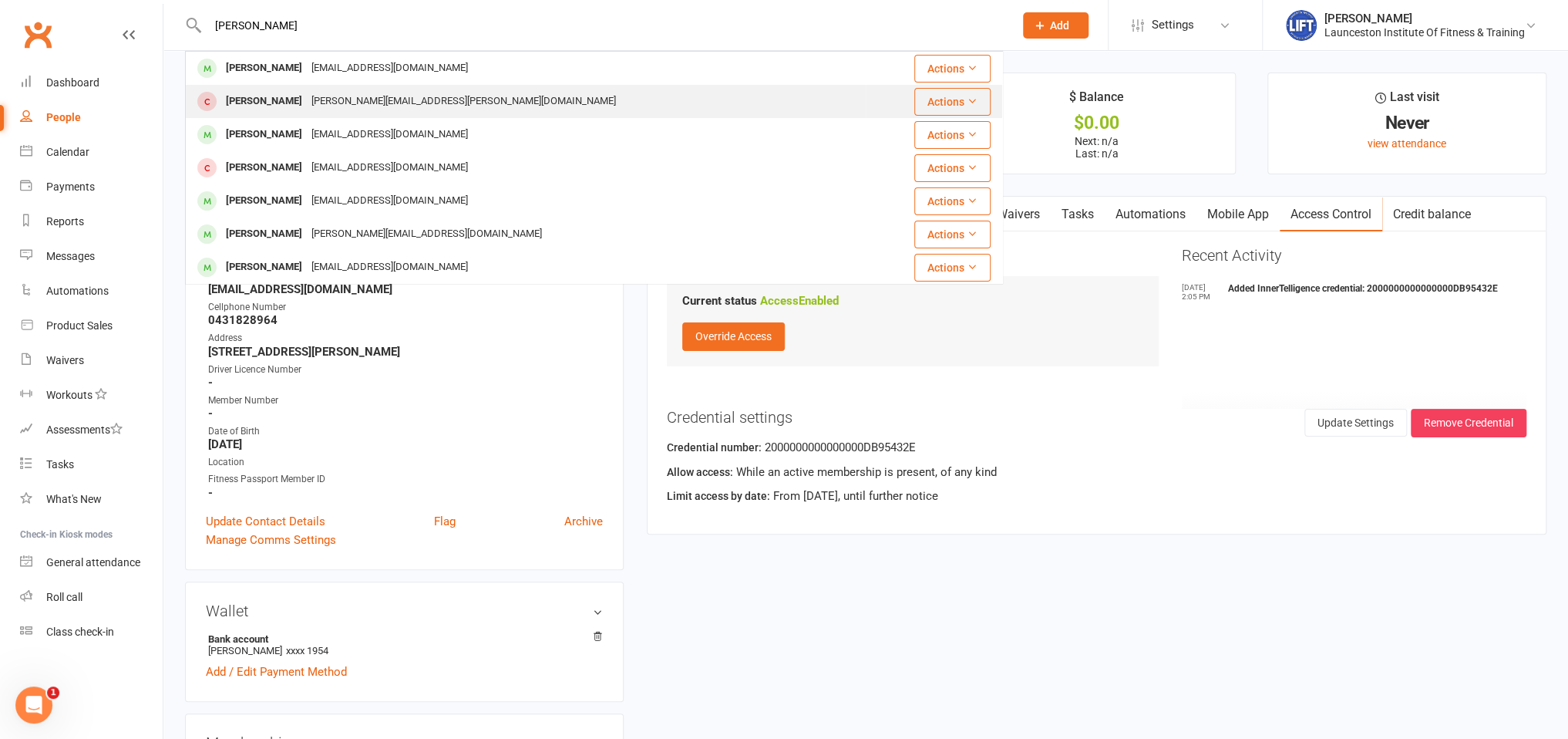
type input "[PERSON_NAME]"
click at [386, 87] on div "Casey Mason [EMAIL_ADDRESS][PERSON_NAME][DOMAIN_NAME]" at bounding box center [526, 101] width 679 height 32
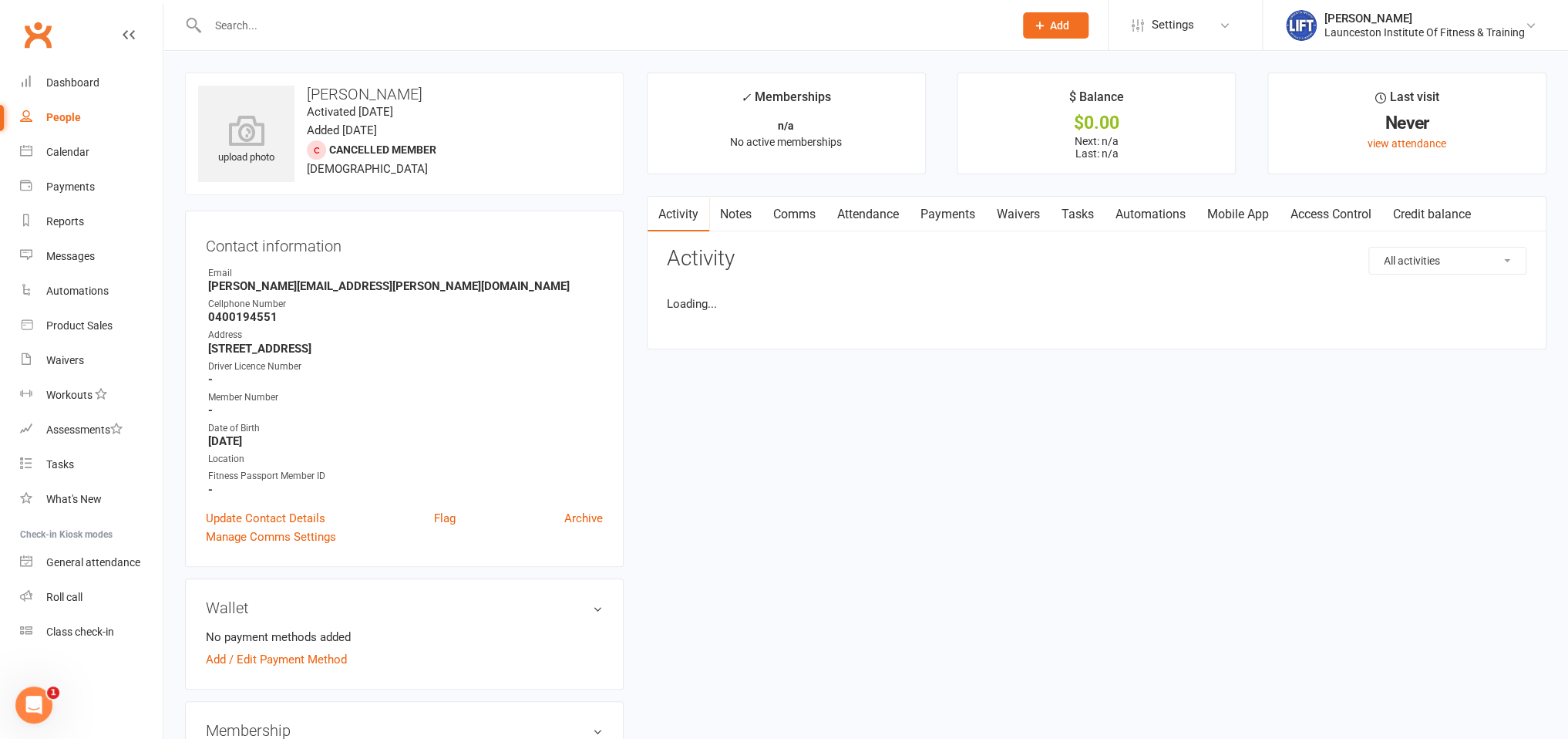
click at [297, 33] on input "text" at bounding box center [603, 25] width 800 height 21
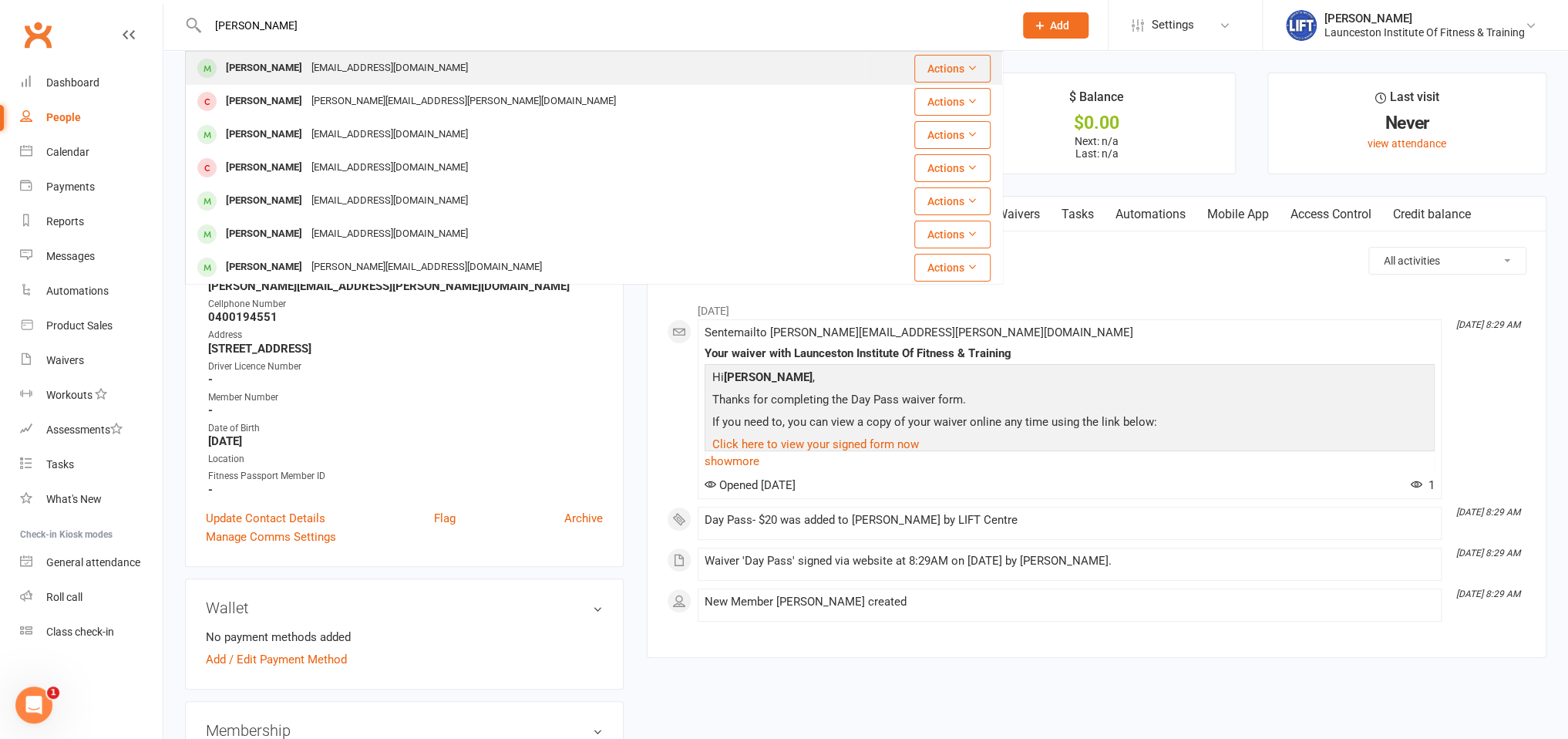
type input "[PERSON_NAME]"
click at [298, 69] on div "[PERSON_NAME]" at bounding box center [264, 69] width 86 height 22
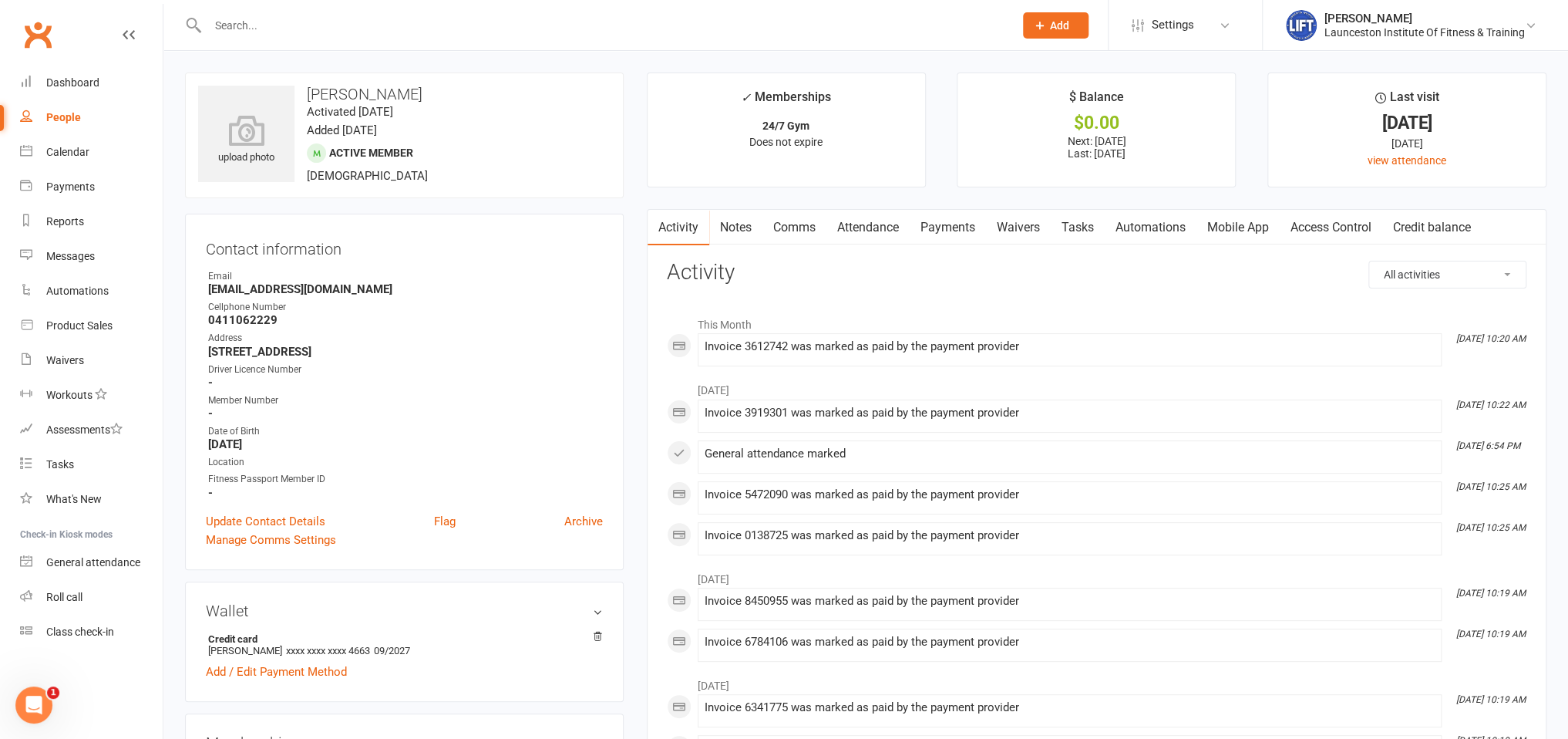
click at [742, 226] on link "Notes" at bounding box center [736, 227] width 53 height 35
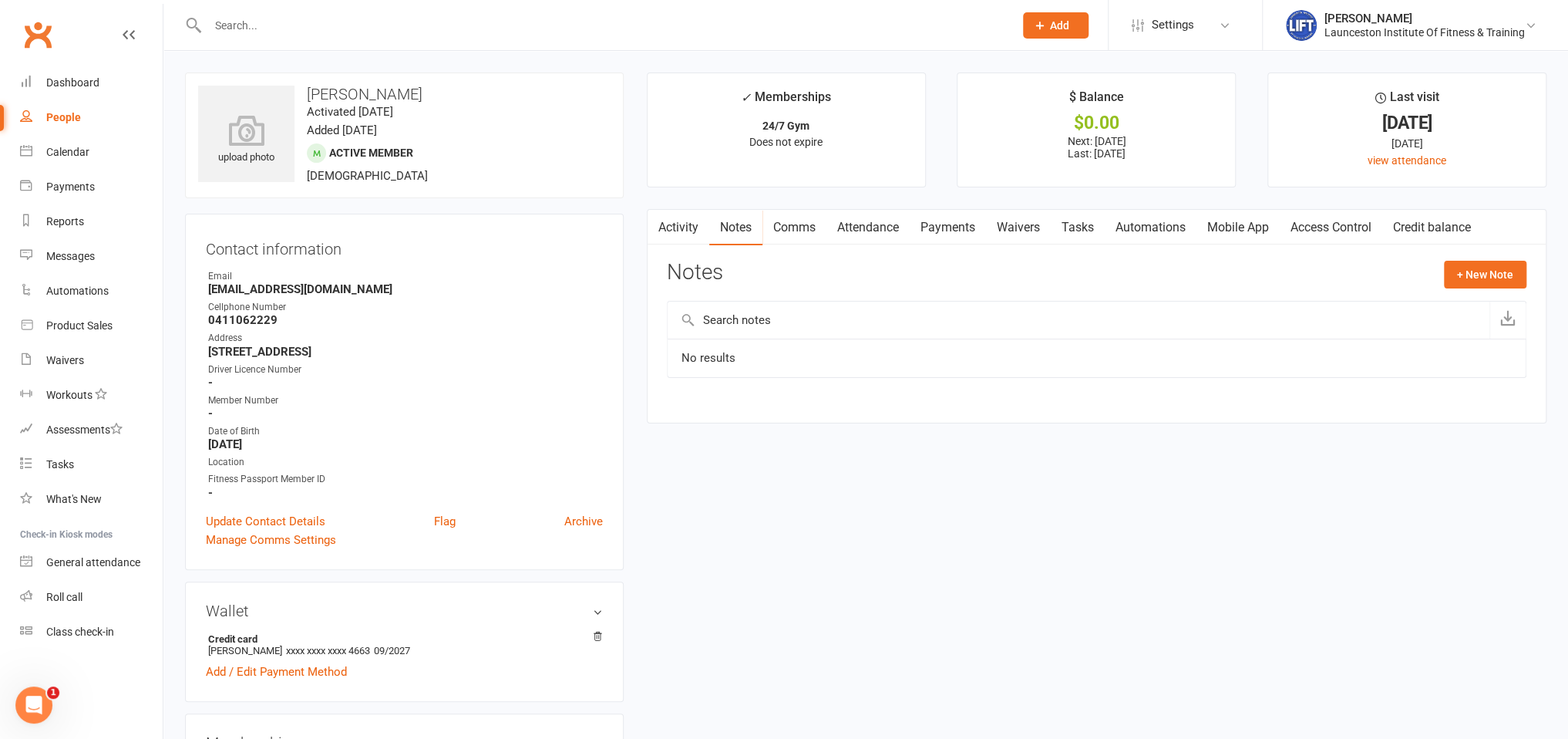
click at [685, 219] on link "Activity" at bounding box center [679, 227] width 62 height 35
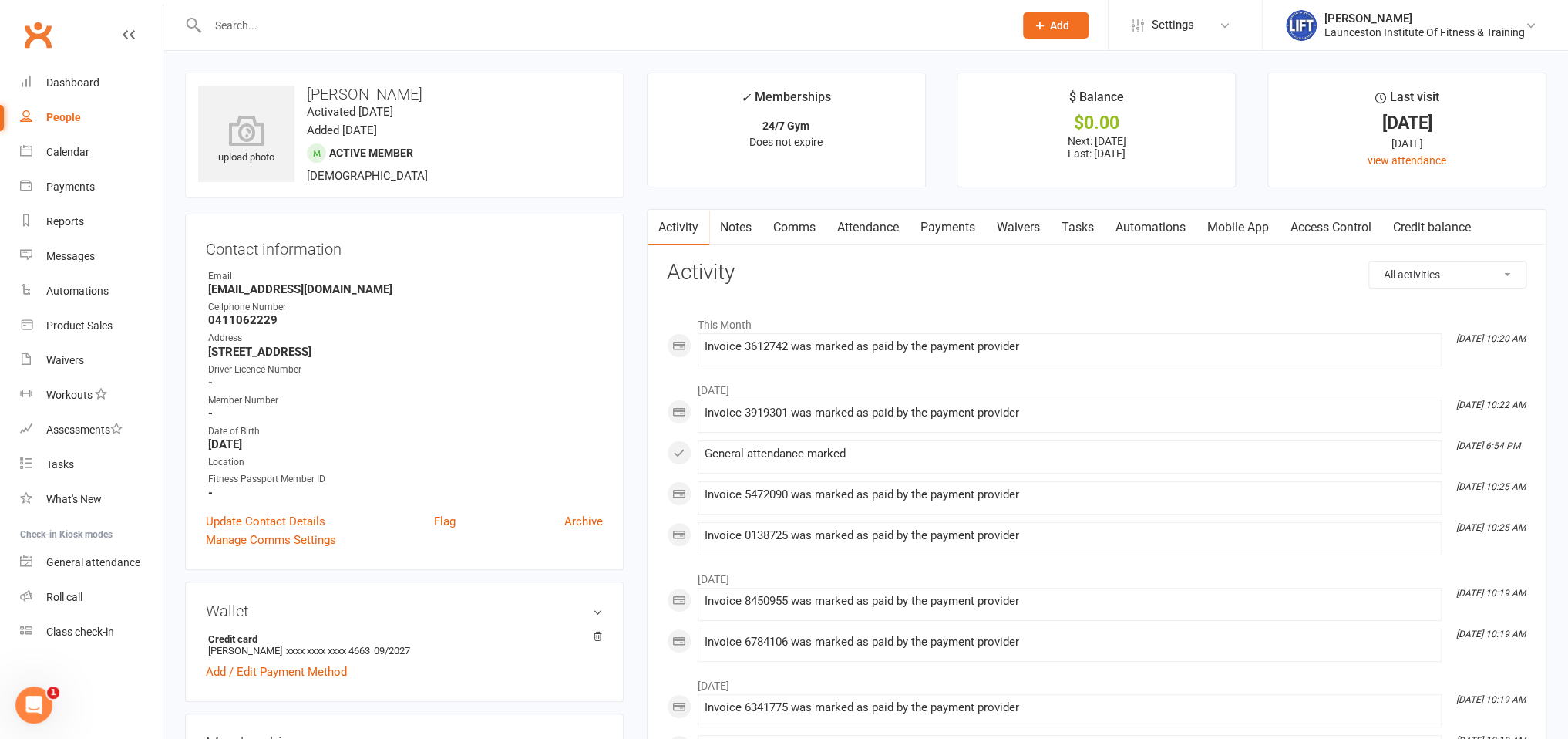
click at [288, 29] on input "text" at bounding box center [603, 25] width 800 height 21
type input "[PERSON_NAME]"
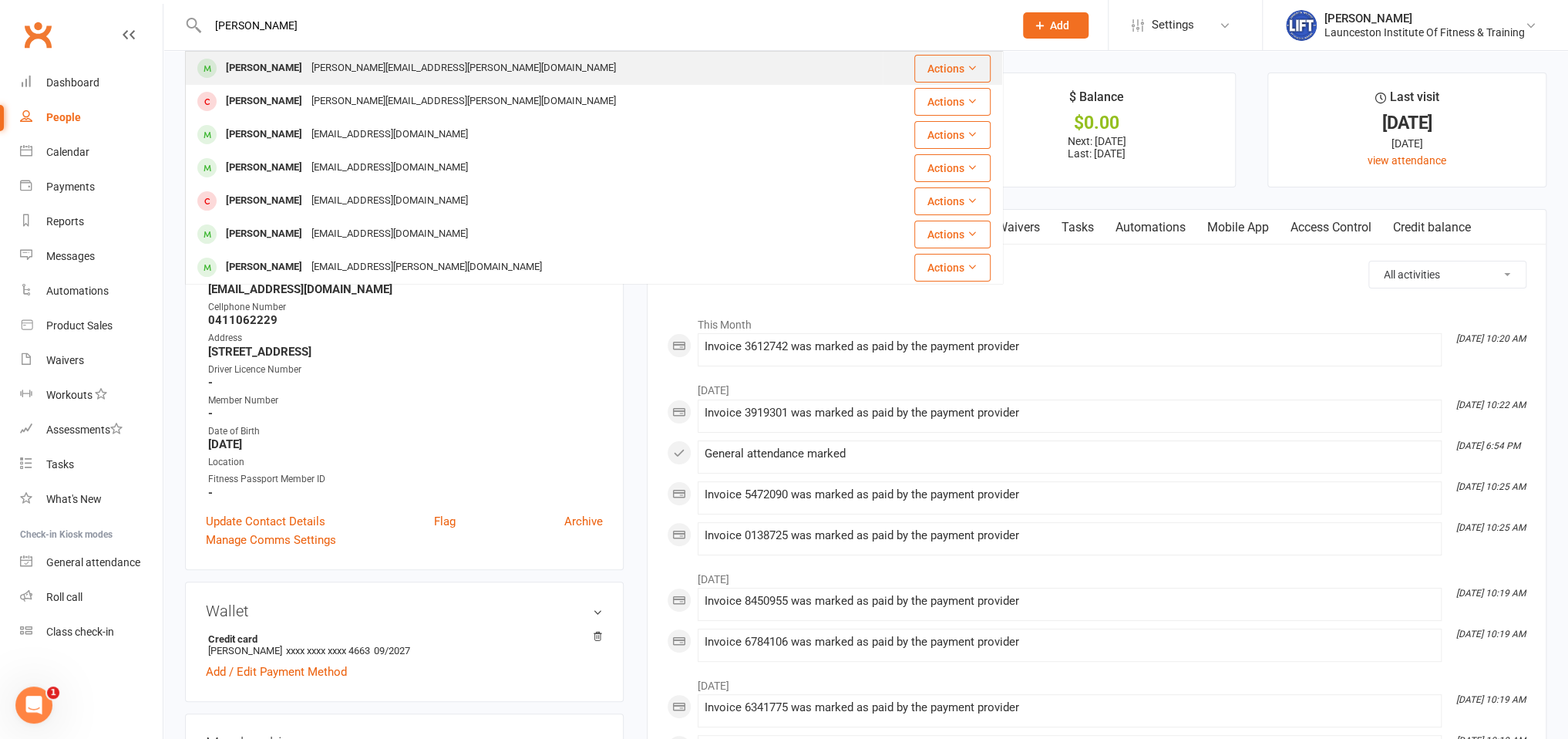
click at [313, 69] on div "[PERSON_NAME][EMAIL_ADDRESS][PERSON_NAME][DOMAIN_NAME]" at bounding box center [464, 69] width 314 height 22
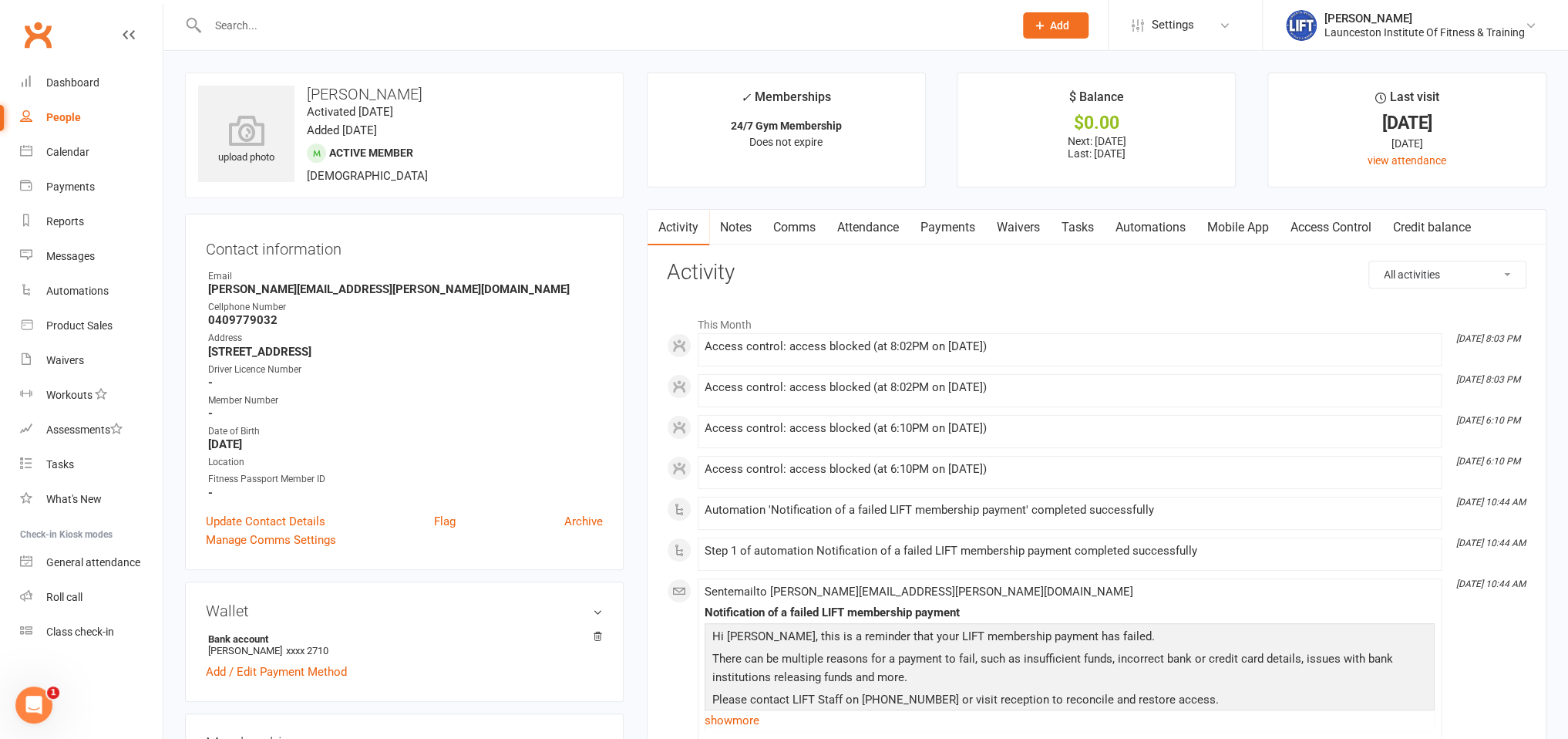
click at [967, 232] on link "Payments" at bounding box center [948, 227] width 76 height 35
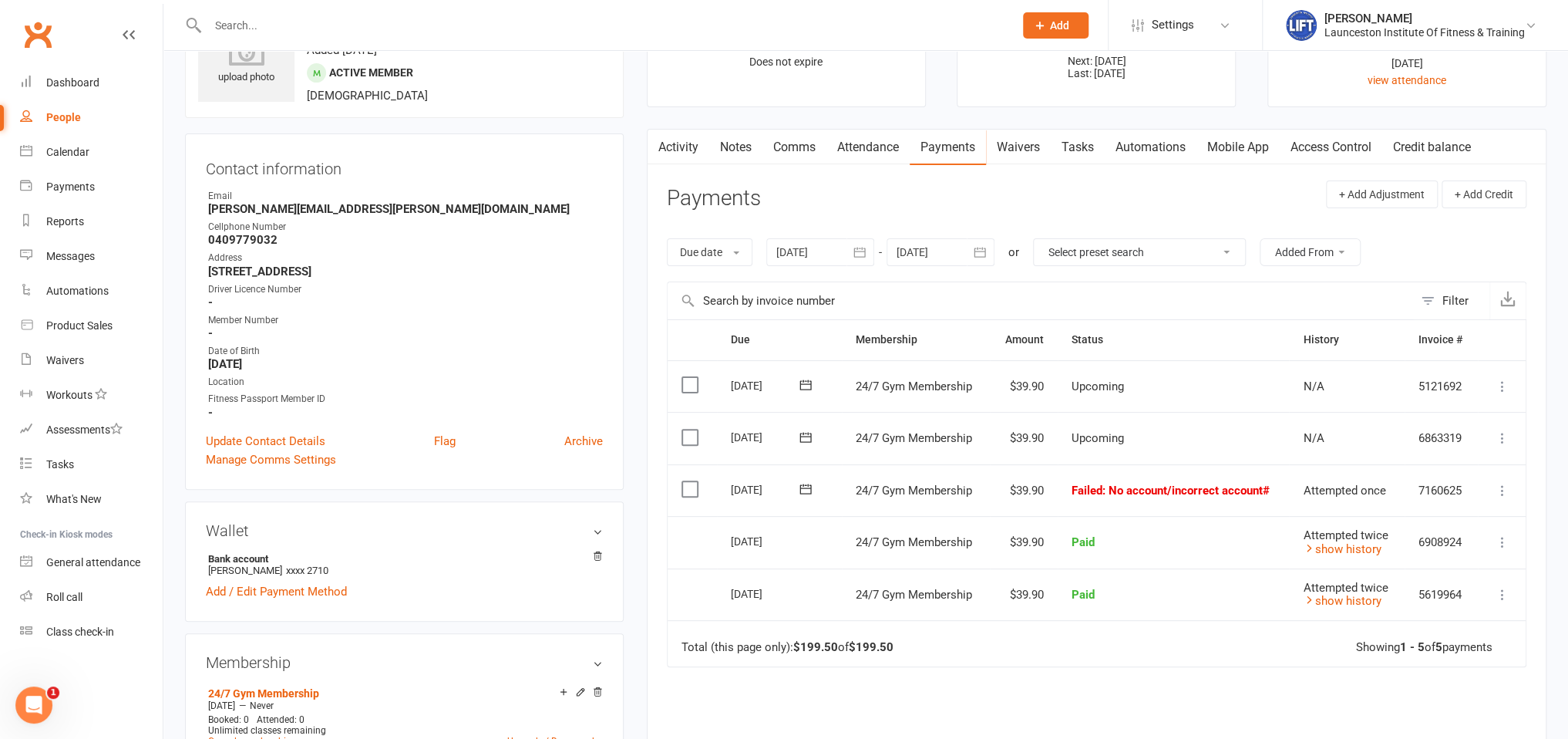
scroll to position [81, 0]
